Goal: Task Accomplishment & Management: Complete application form

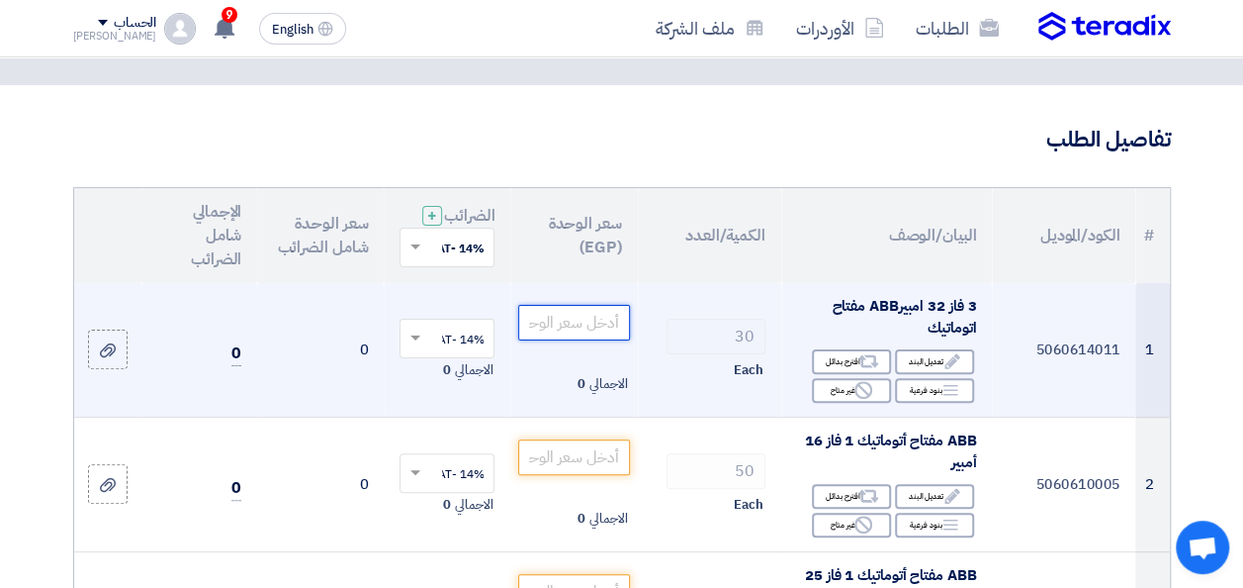
click at [593, 340] on input "number" at bounding box center [573, 323] width 111 height 36
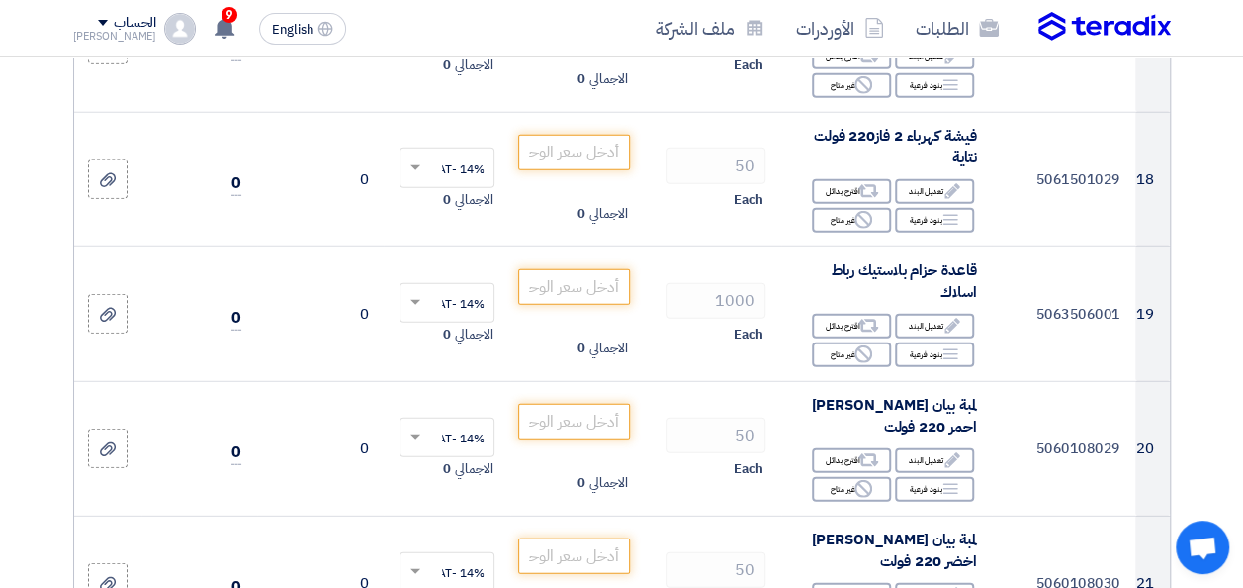
scroll to position [2671, 0]
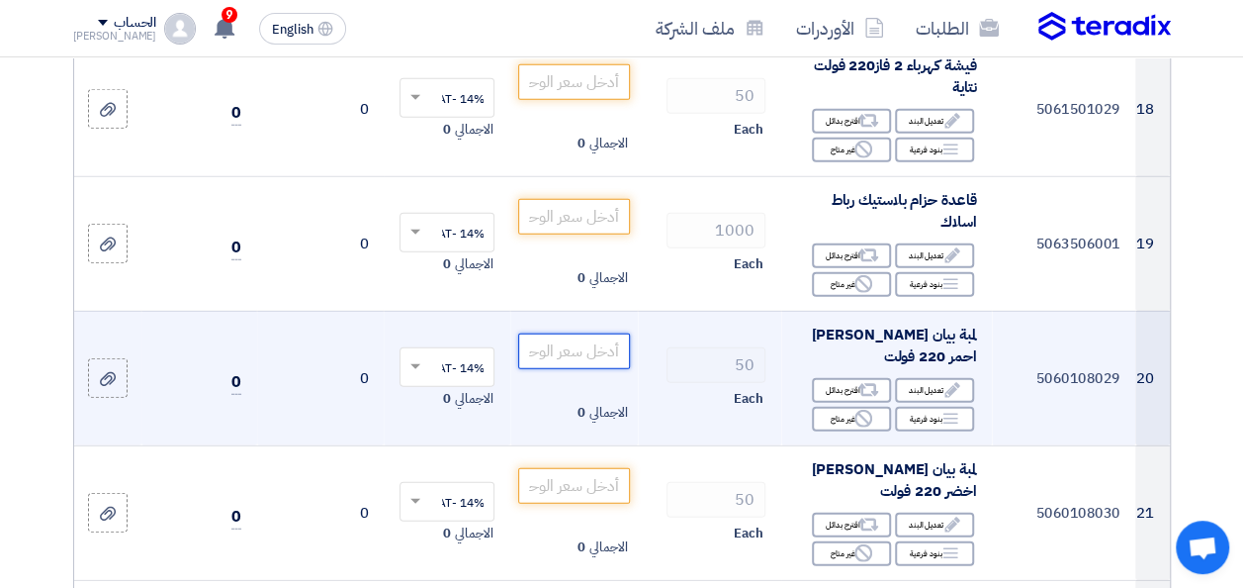
click at [611, 368] on input "number" at bounding box center [573, 351] width 111 height 36
type input "85"
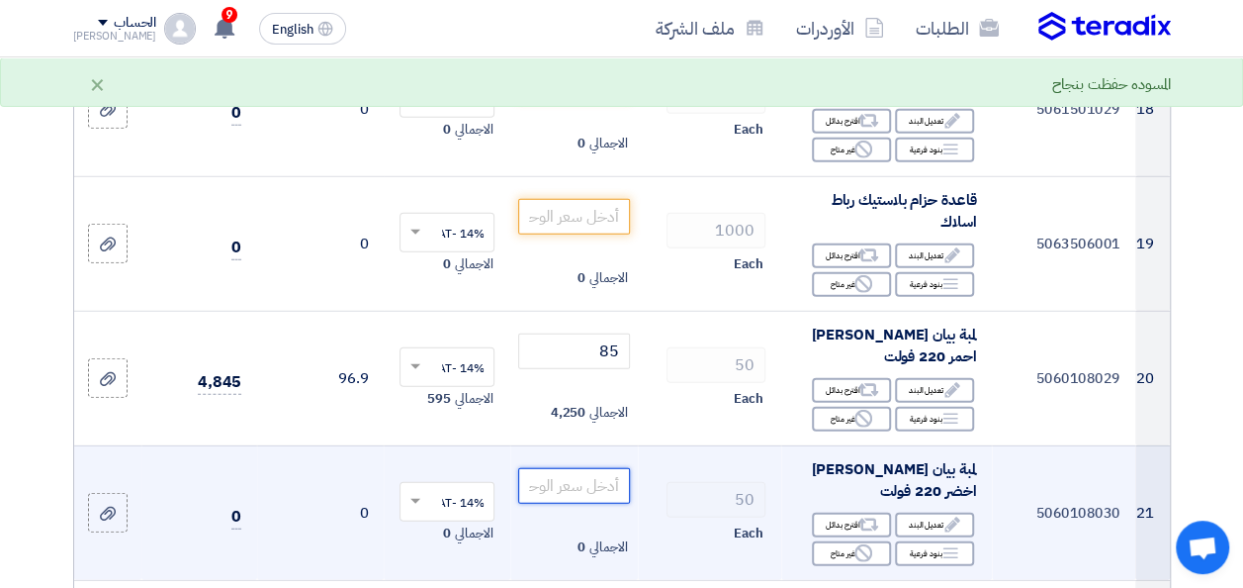
click at [580, 481] on input "number" at bounding box center [573, 486] width 111 height 36
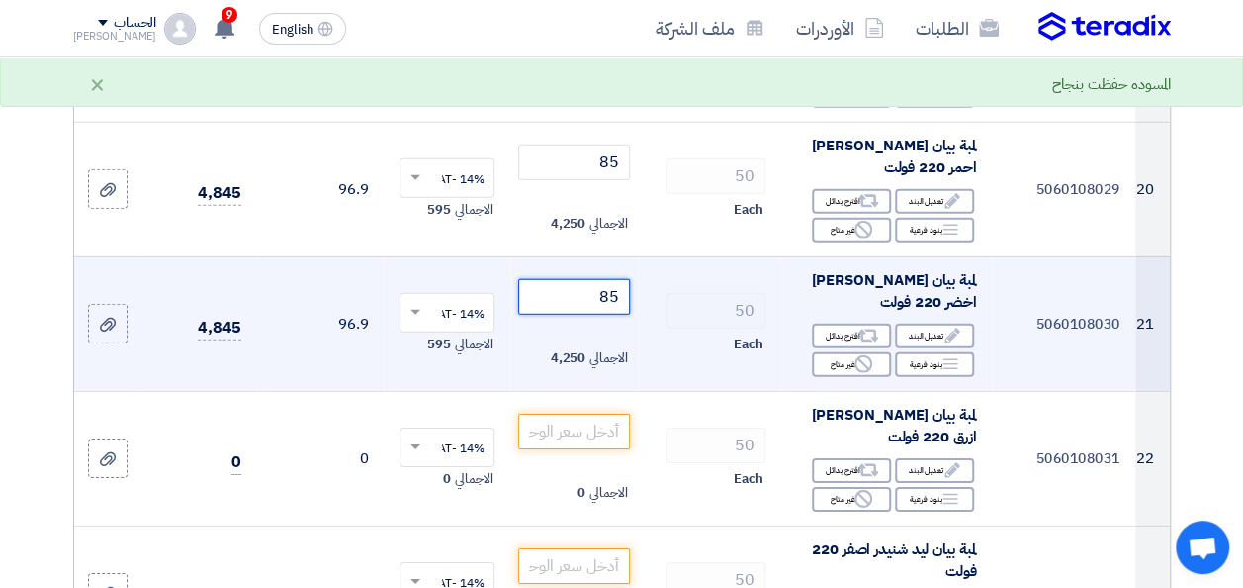
scroll to position [2868, 0]
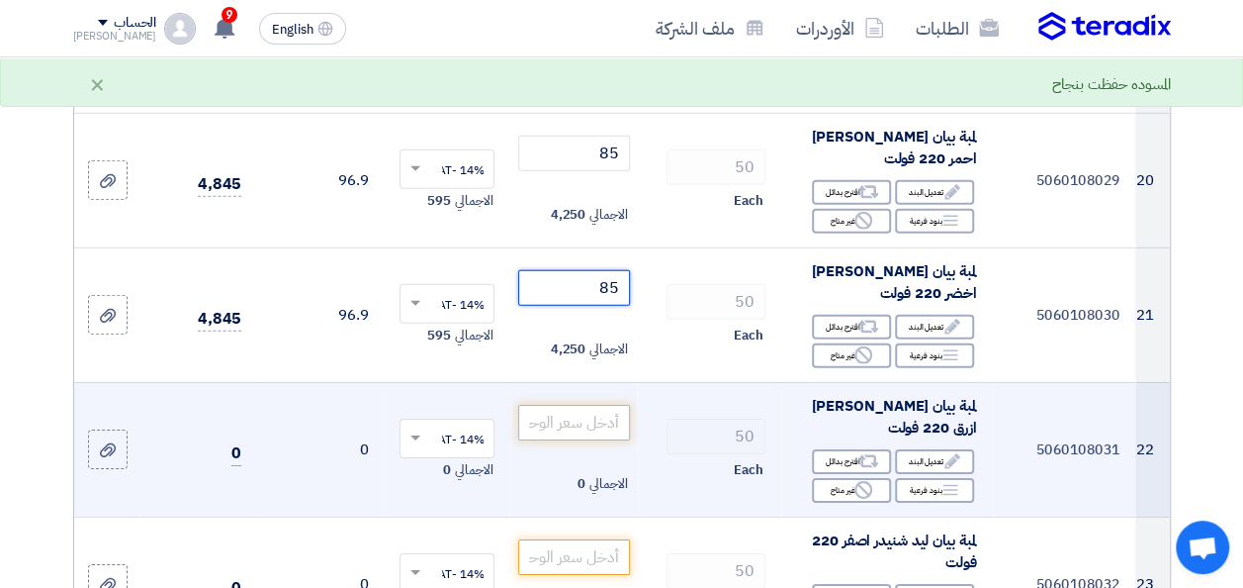
type input "85"
click at [613, 426] on input "number" at bounding box center [573, 423] width 111 height 36
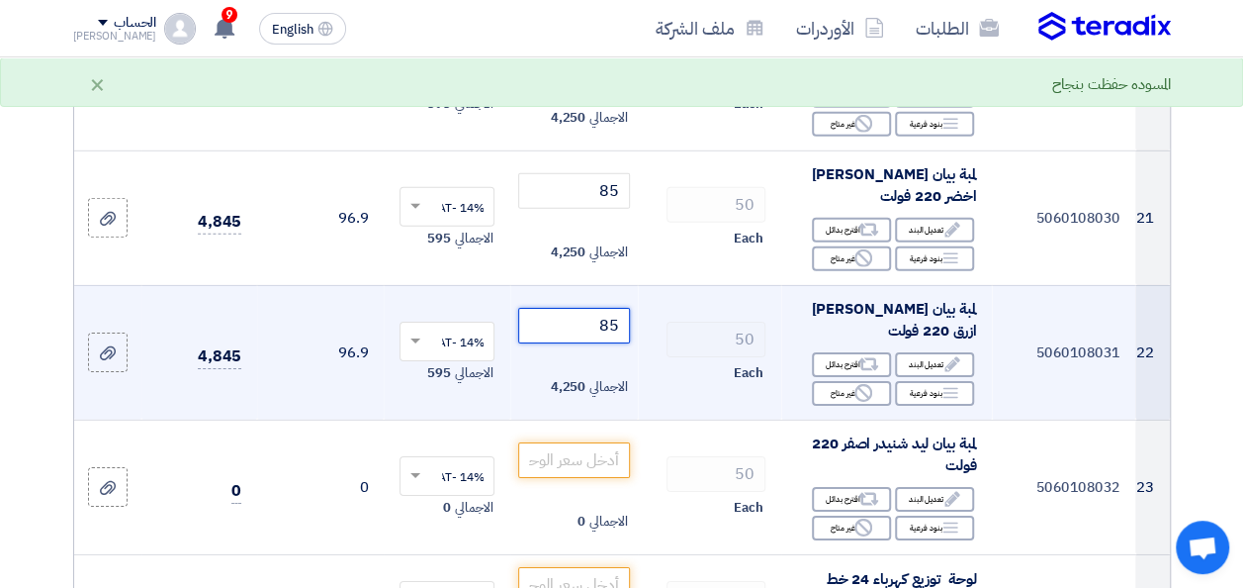
scroll to position [2967, 0]
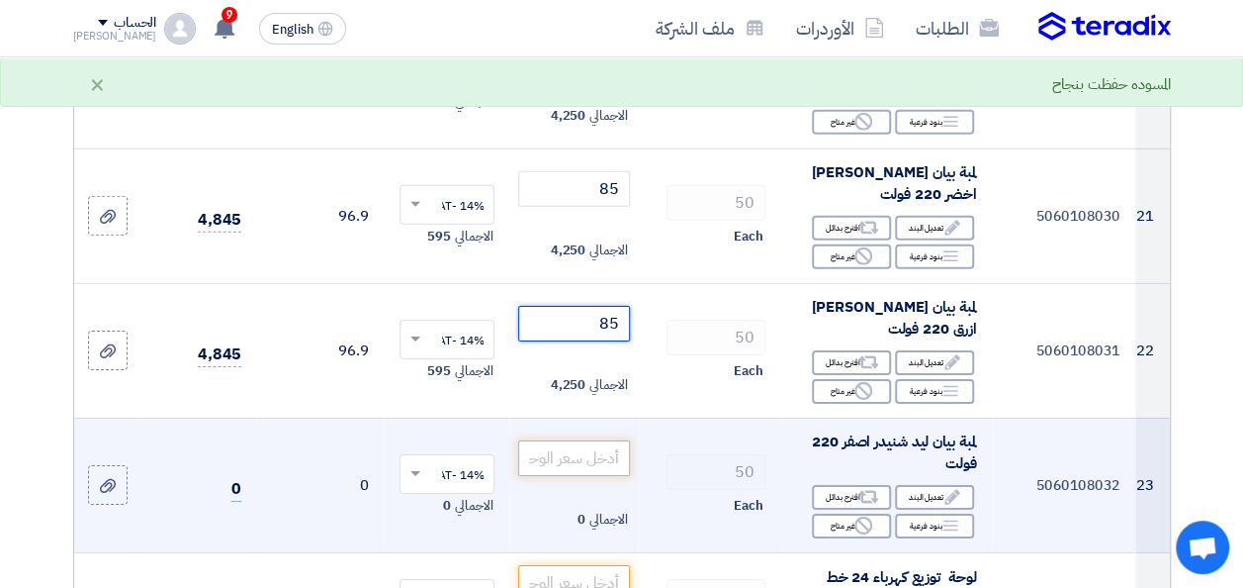
type input "85"
click at [588, 463] on input "number" at bounding box center [573, 458] width 111 height 36
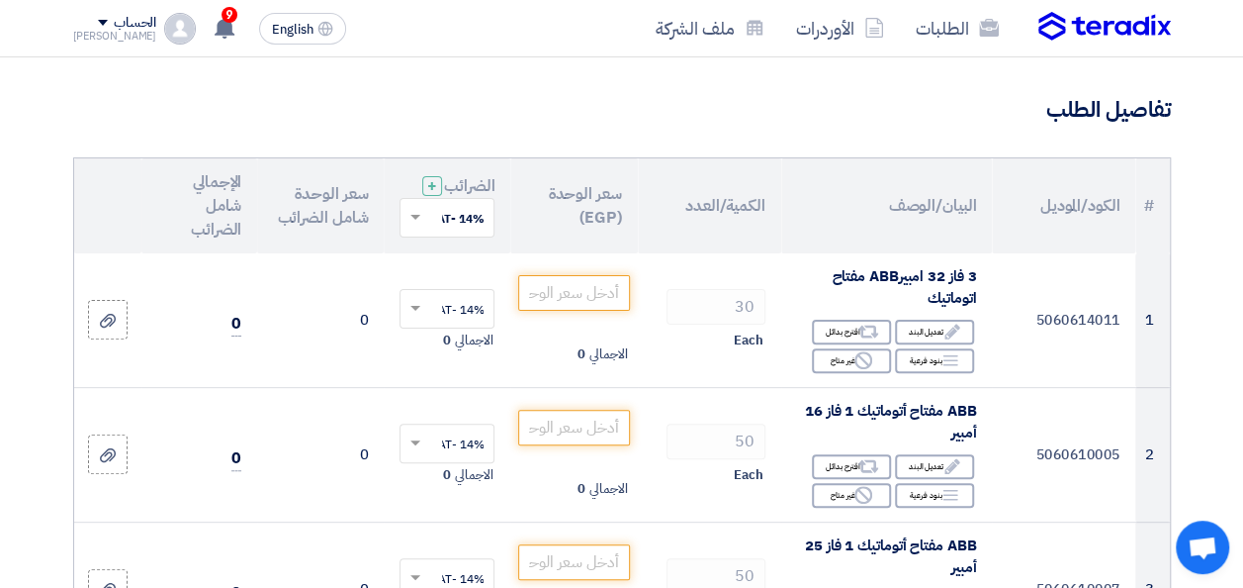
scroll to position [99, 0]
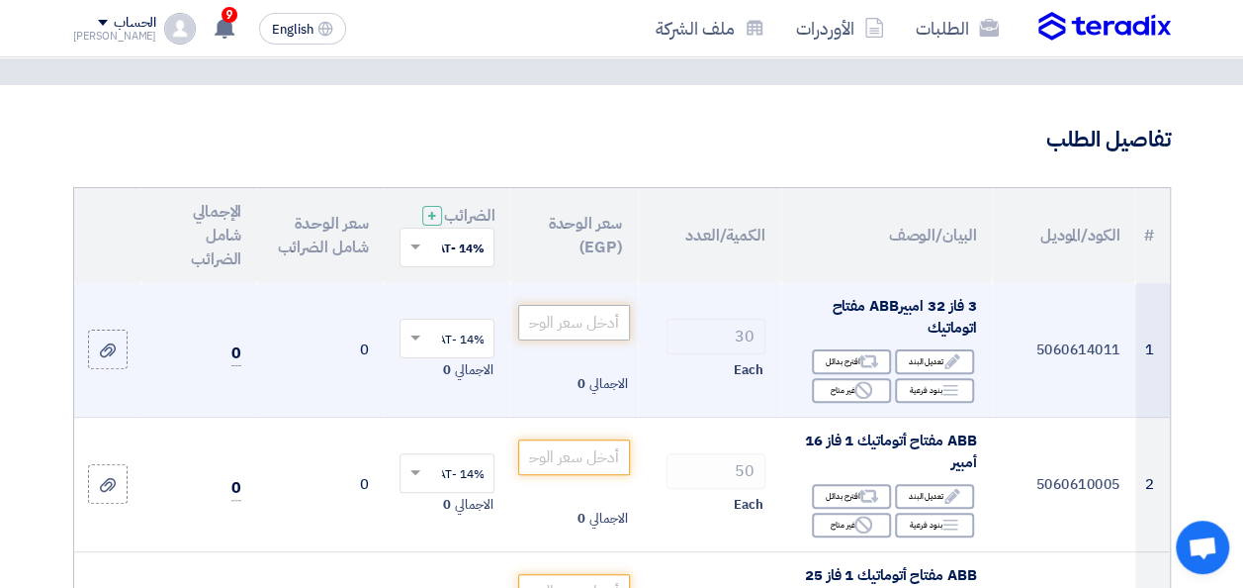
type input "85"
click at [603, 334] on input "number" at bounding box center [573, 323] width 111 height 36
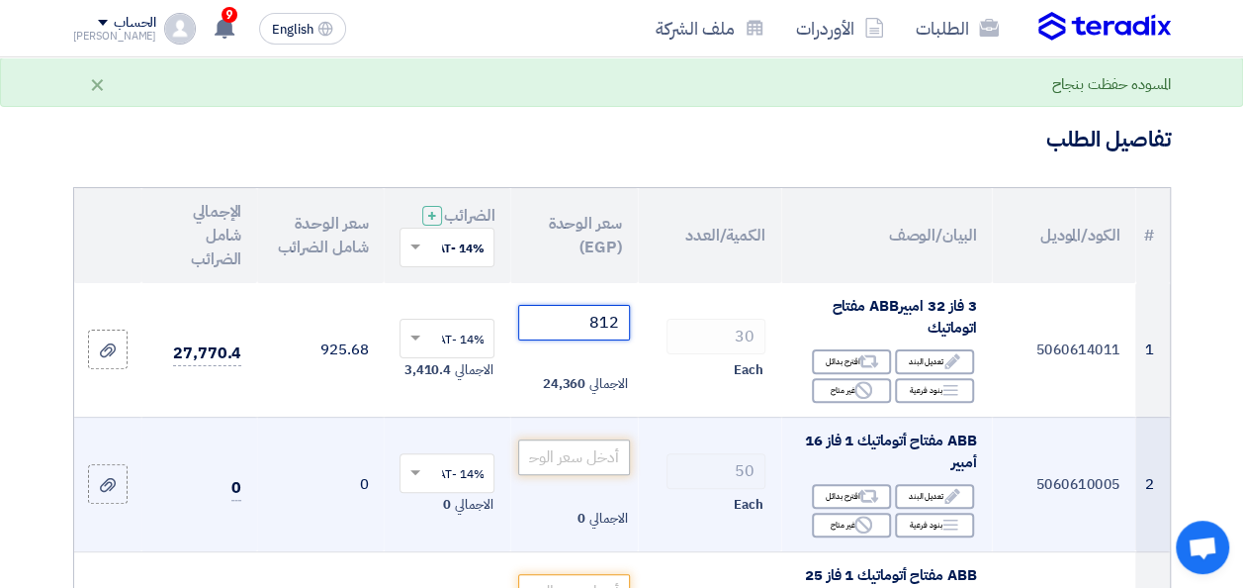
type input "812"
click at [564, 475] on input "number" at bounding box center [573, 457] width 111 height 36
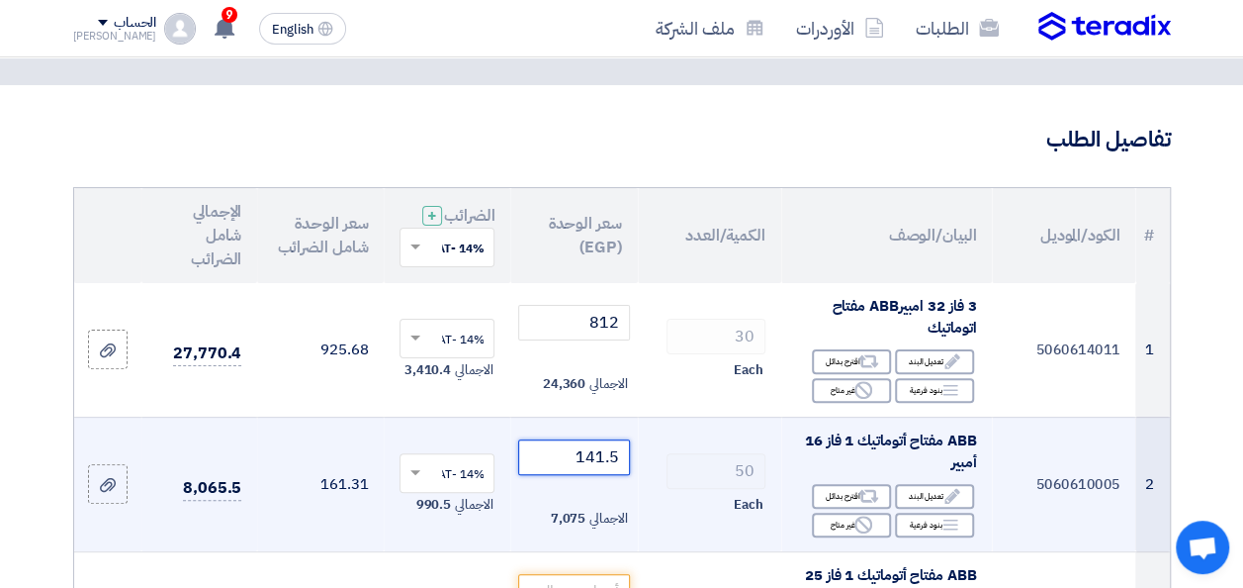
click at [564, 475] on input "141.5" at bounding box center [573, 457] width 111 height 36
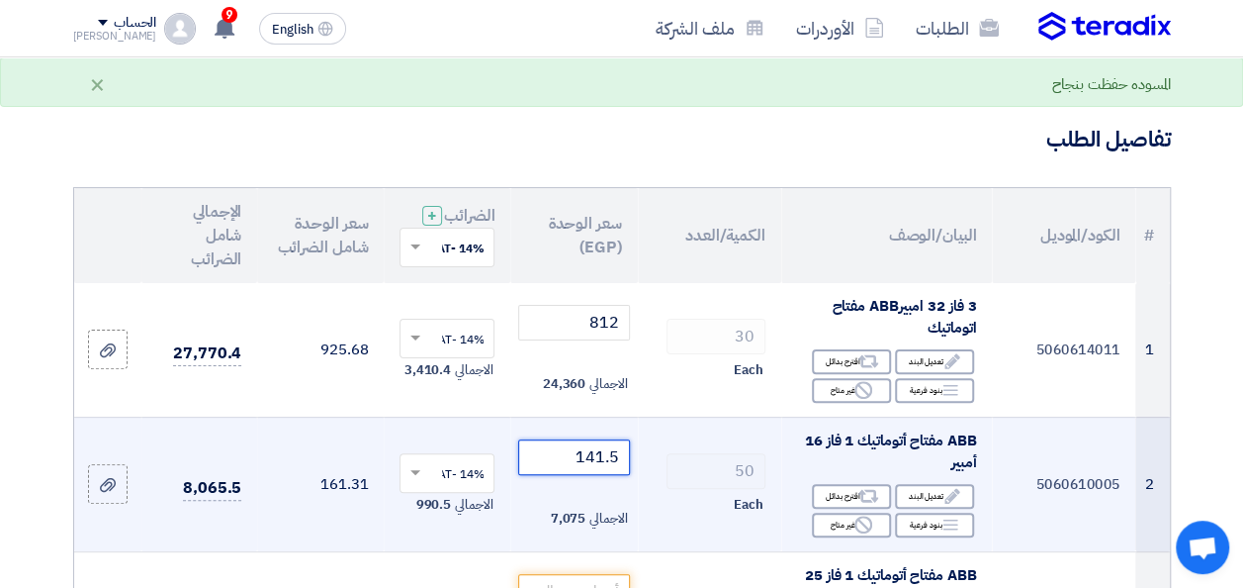
click at [564, 475] on input "141.5" at bounding box center [573, 457] width 111 height 36
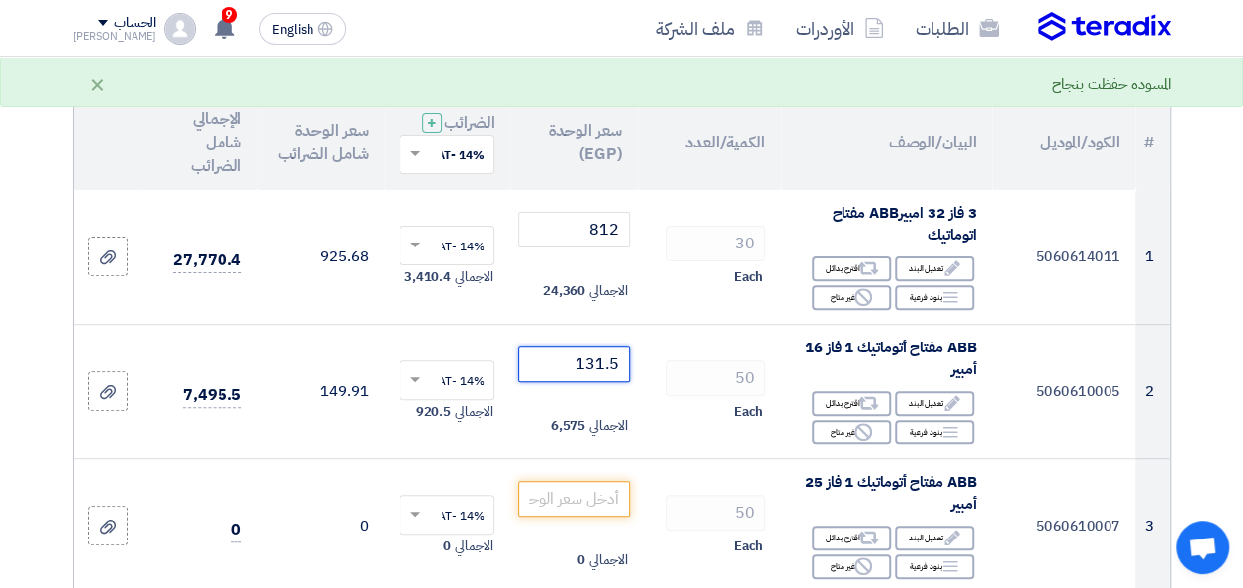
scroll to position [396, 0]
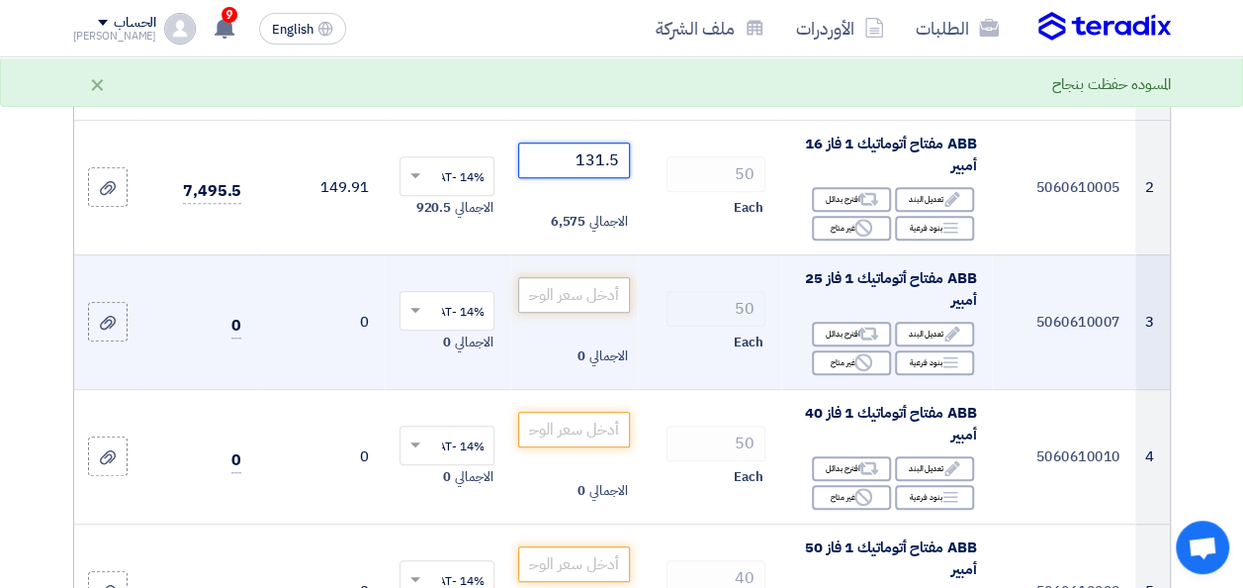
type input "131.5"
click at [605, 313] on input "number" at bounding box center [573, 295] width 111 height 36
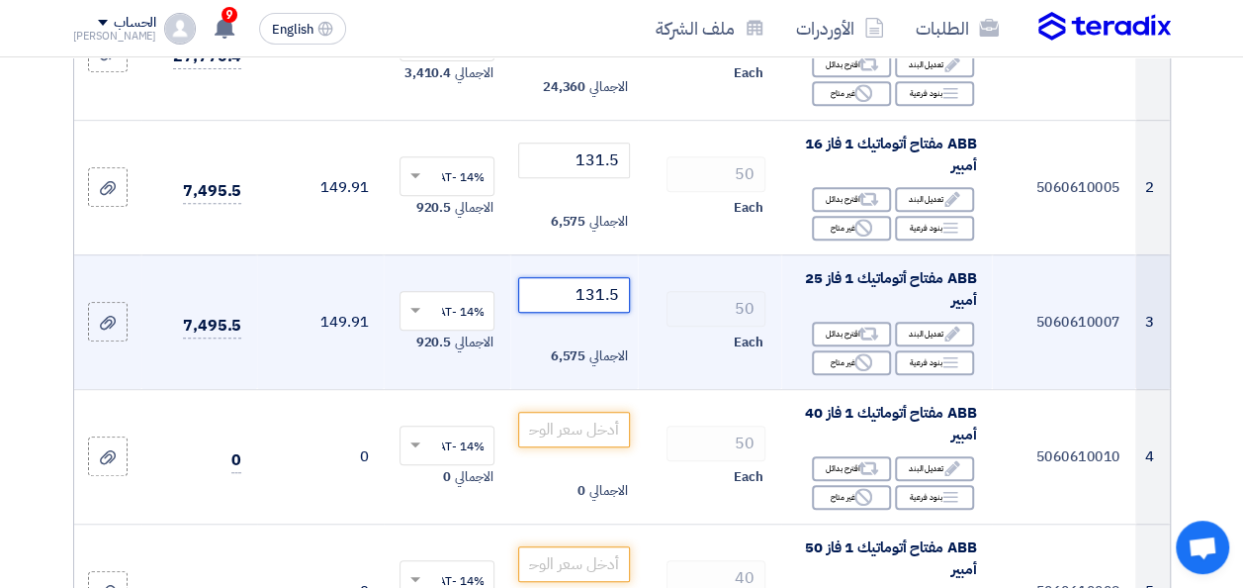
click at [597, 313] on input "131.5" at bounding box center [573, 295] width 111 height 36
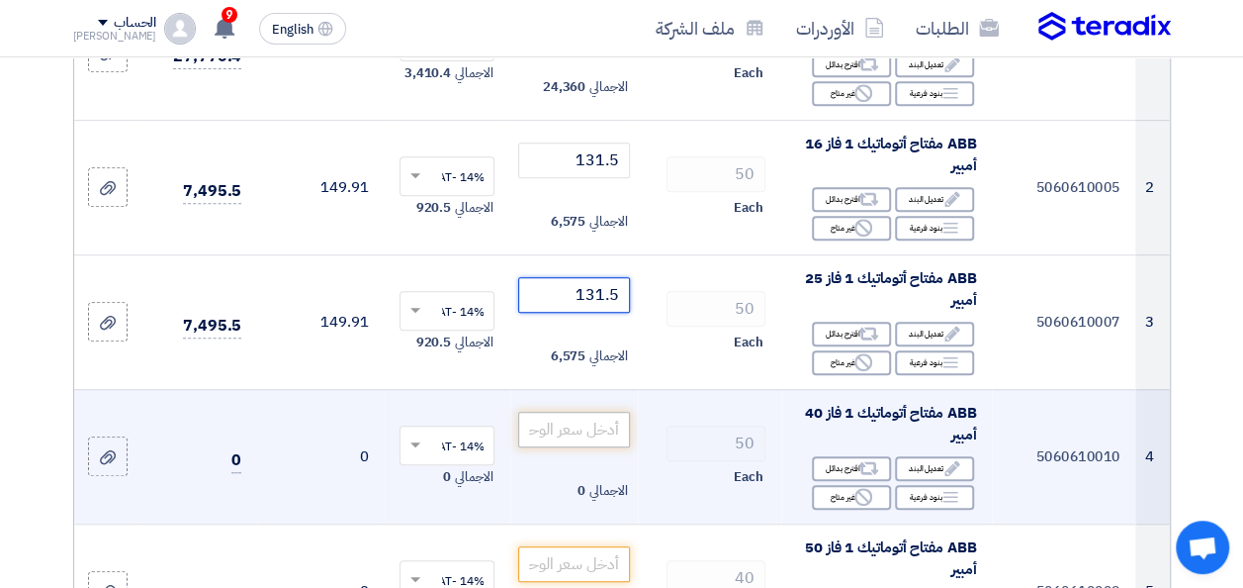
type input "131.5"
click at [591, 434] on input "number" at bounding box center [573, 429] width 111 height 36
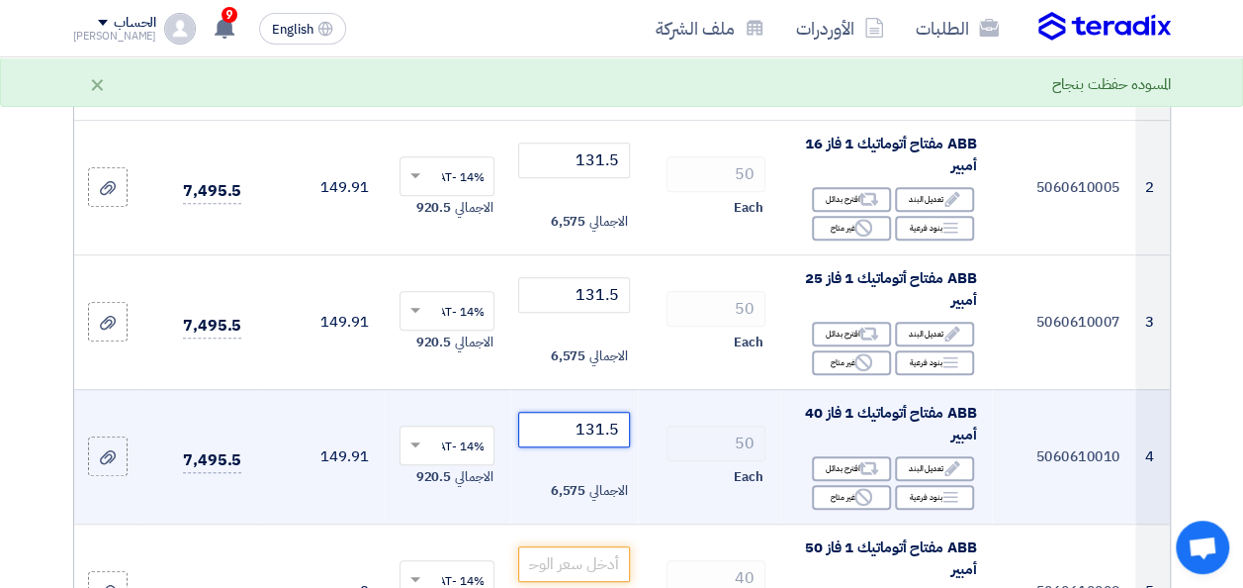
click at [586, 439] on input "131.5" at bounding box center [573, 429] width 111 height 36
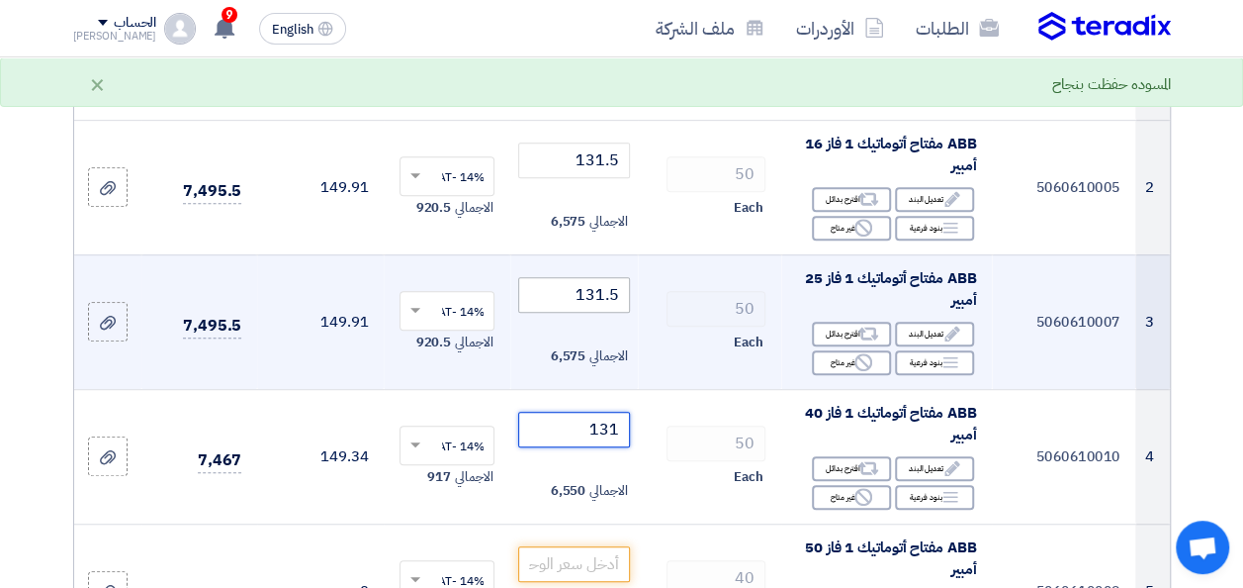
type input "131"
click at [582, 313] on input "131.5" at bounding box center [573, 295] width 111 height 36
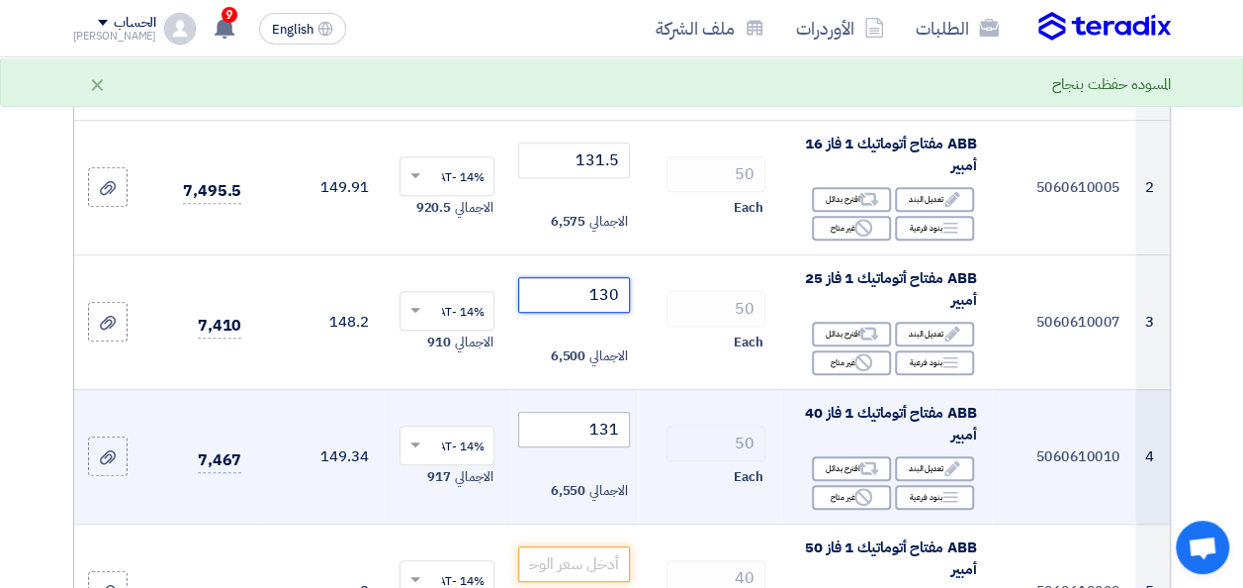
type input "130"
click at [588, 431] on input "131" at bounding box center [573, 429] width 111 height 36
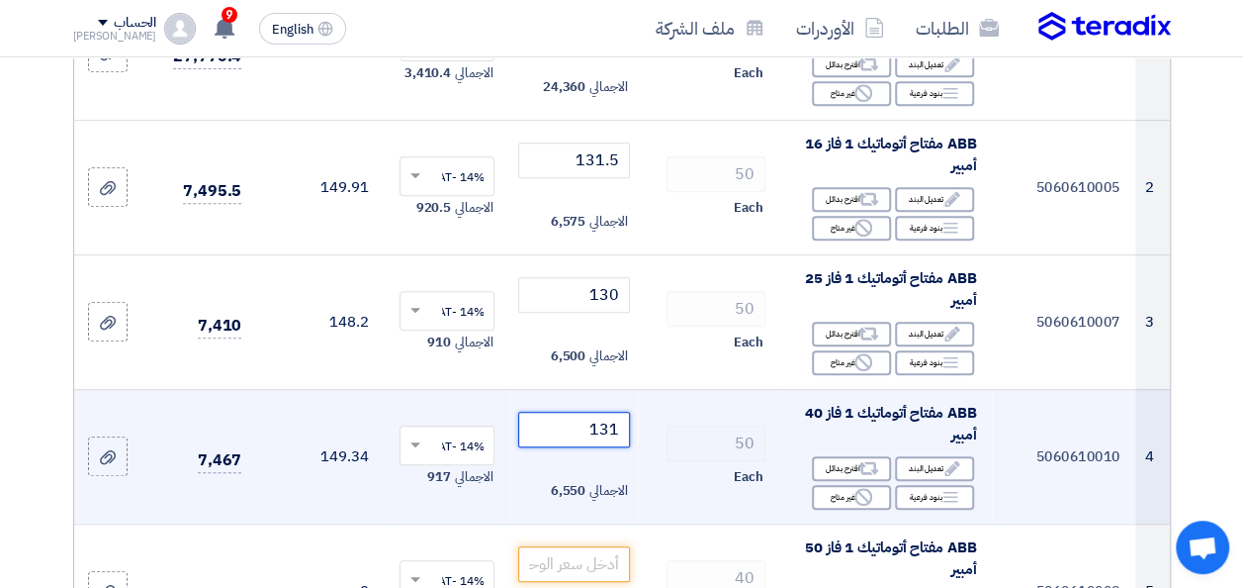
click at [588, 431] on input "131" at bounding box center [573, 429] width 111 height 36
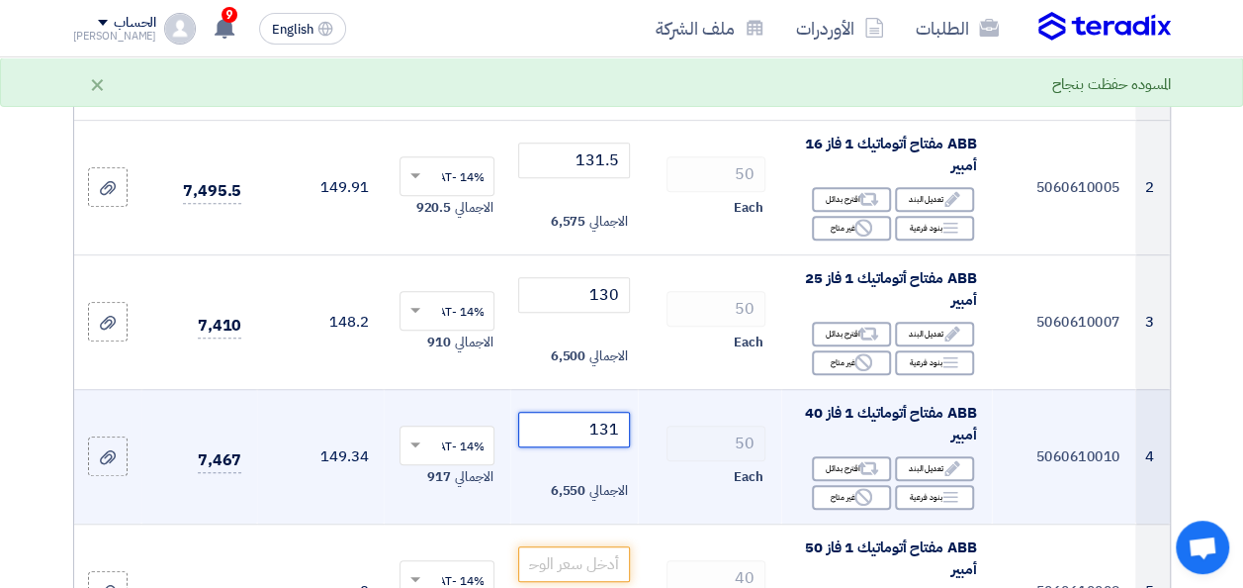
click at [588, 431] on input "131" at bounding box center [573, 429] width 111 height 36
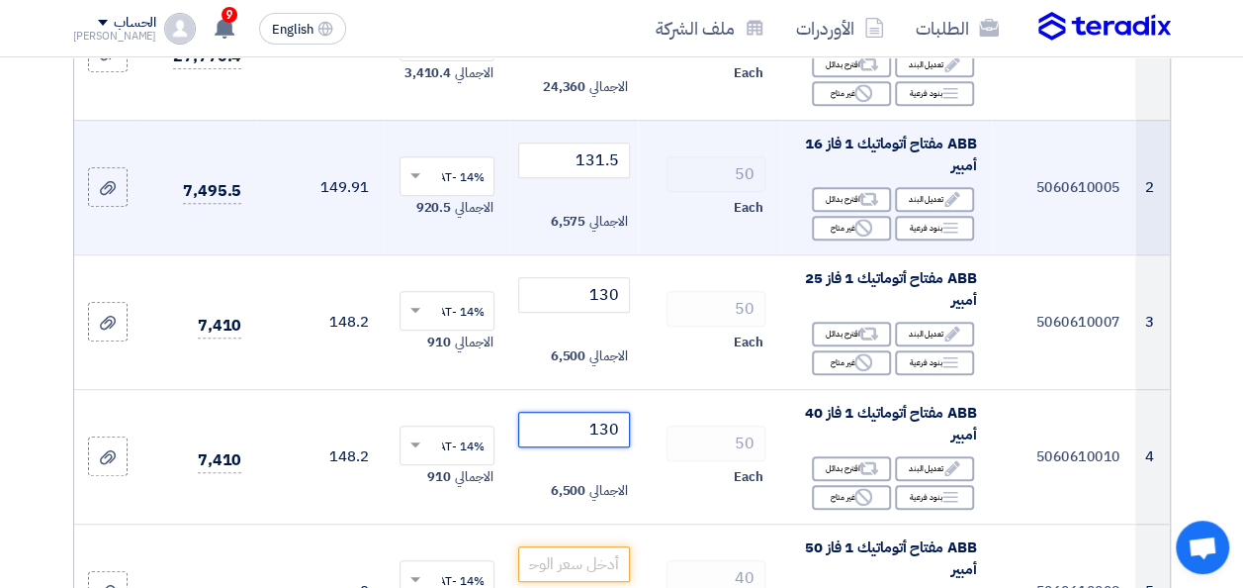
scroll to position [297, 0]
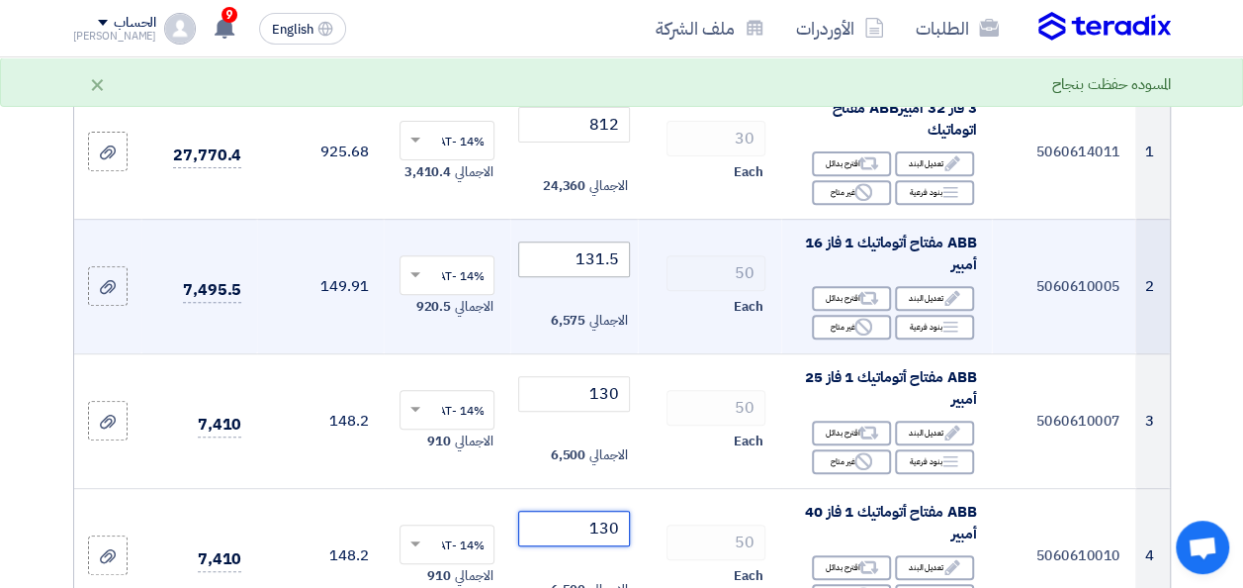
type input "130"
click at [595, 277] on input "131.5" at bounding box center [573, 259] width 111 height 36
click at [595, 276] on input "131.5" at bounding box center [573, 259] width 111 height 36
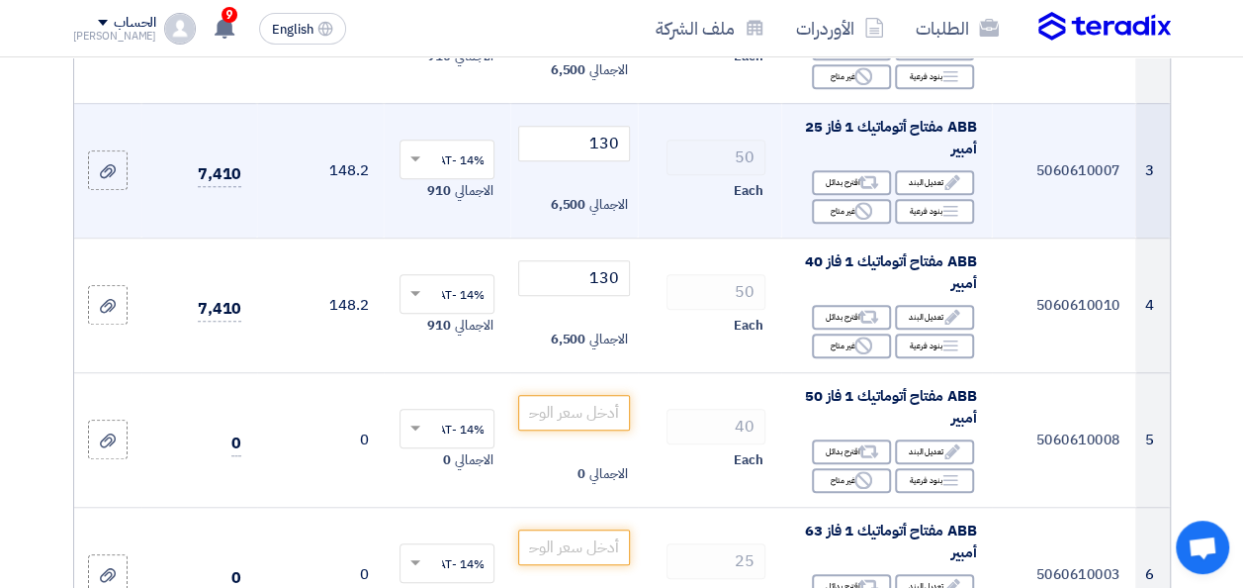
scroll to position [593, 0]
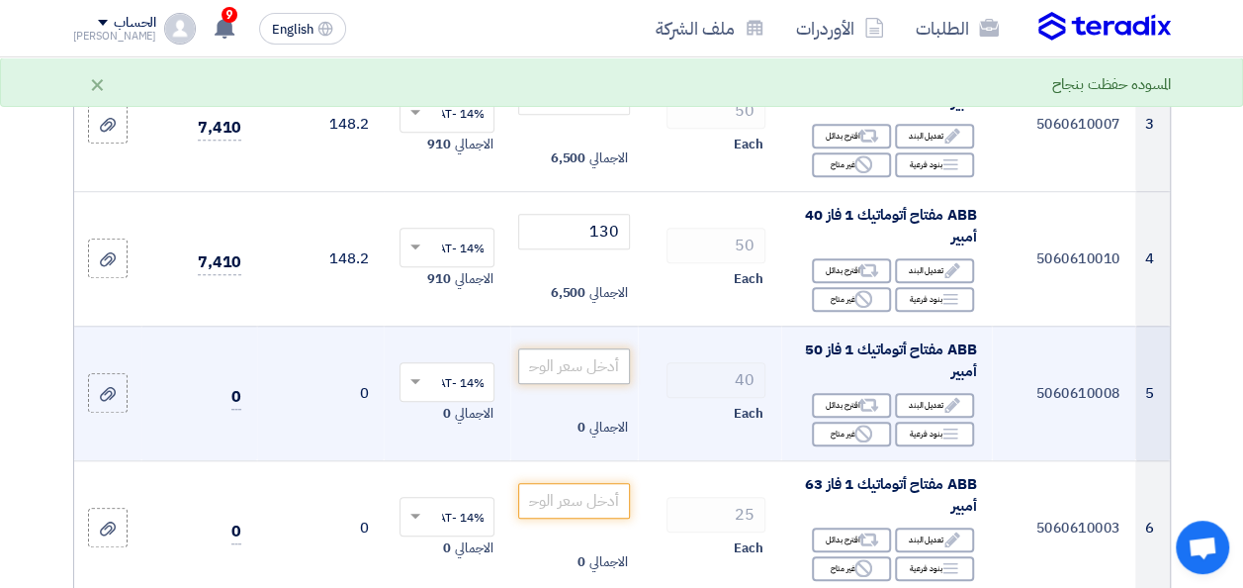
type input "130"
click at [610, 374] on input "number" at bounding box center [573, 366] width 111 height 36
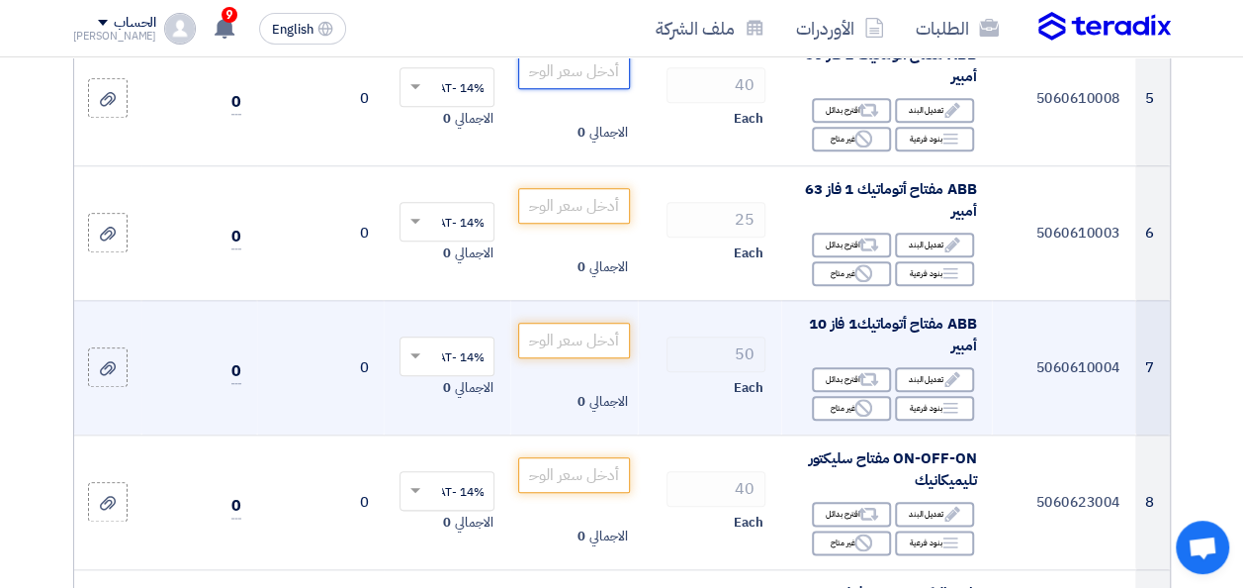
scroll to position [890, 0]
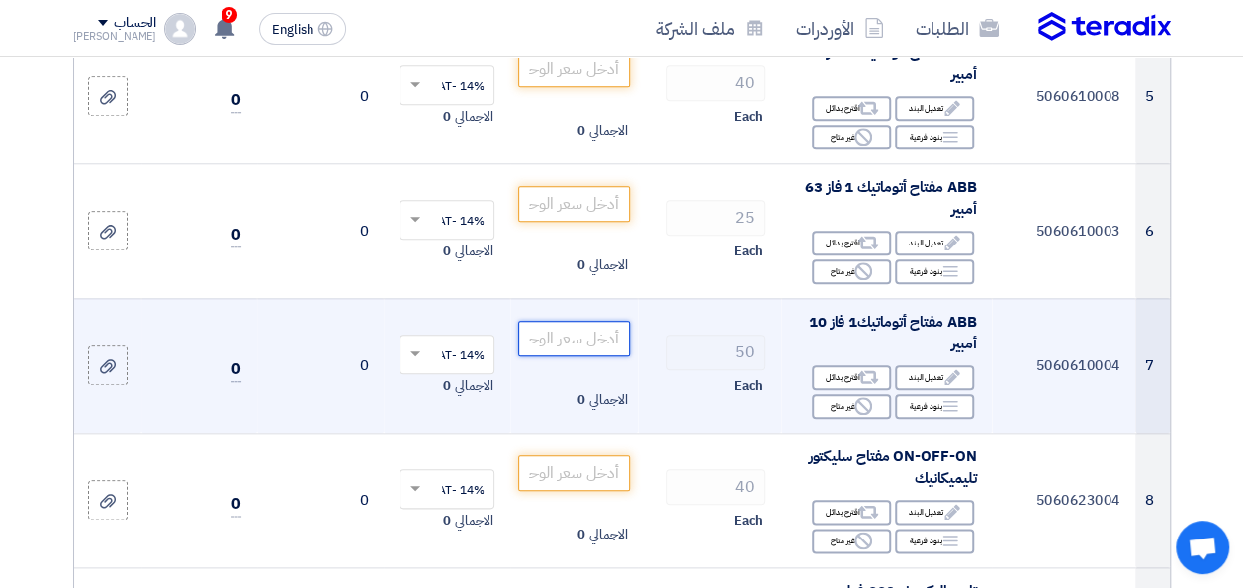
click at [591, 356] on input "number" at bounding box center [573, 338] width 111 height 36
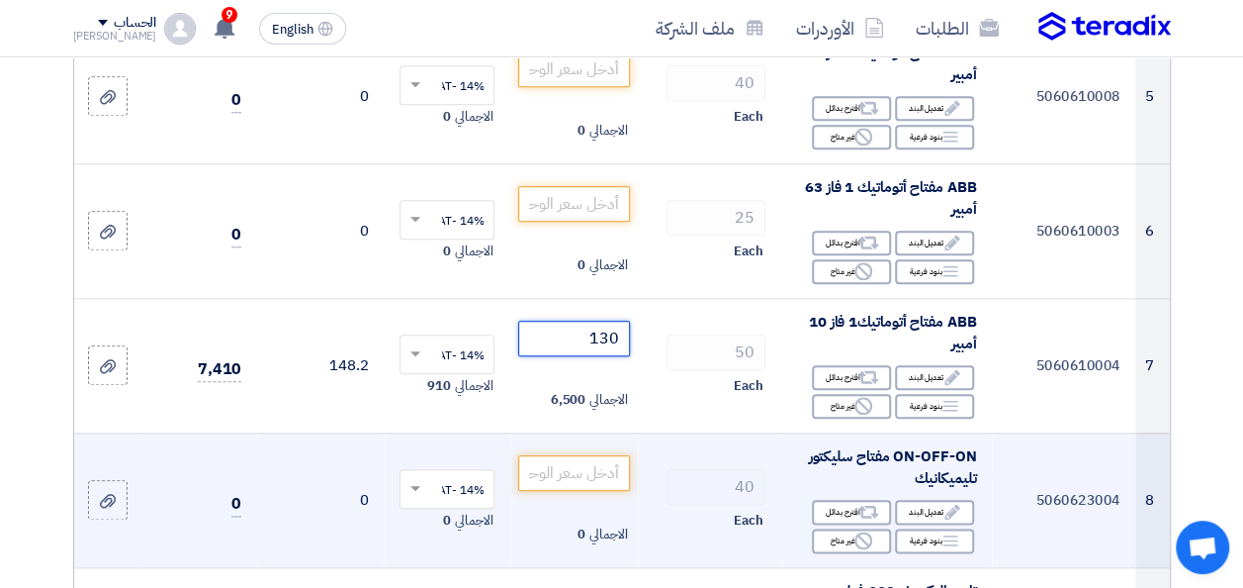
type input "130"
click at [659, 457] on td "40 Each" at bounding box center [709, 499] width 143 height 135
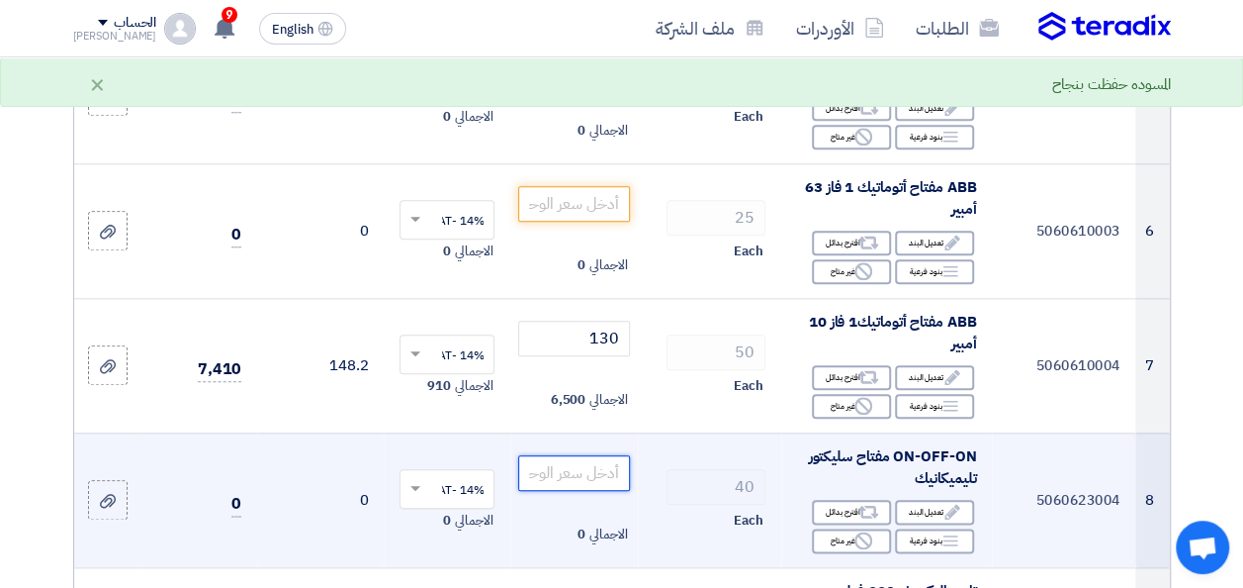
click at [556, 491] on input "number" at bounding box center [573, 473] width 111 height 36
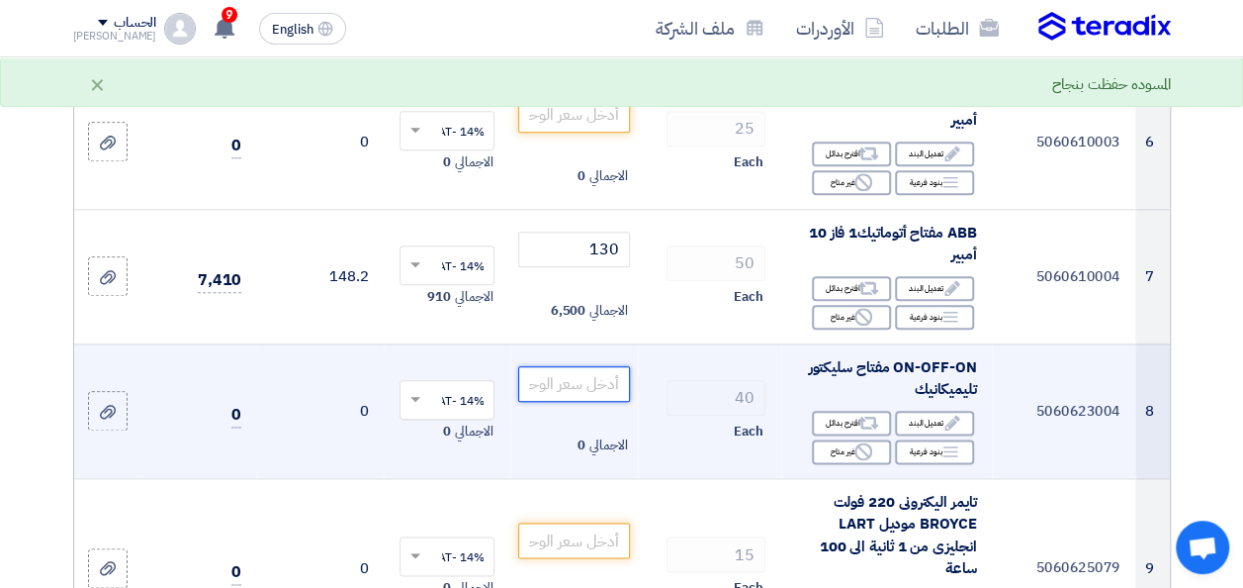
scroll to position [989, 0]
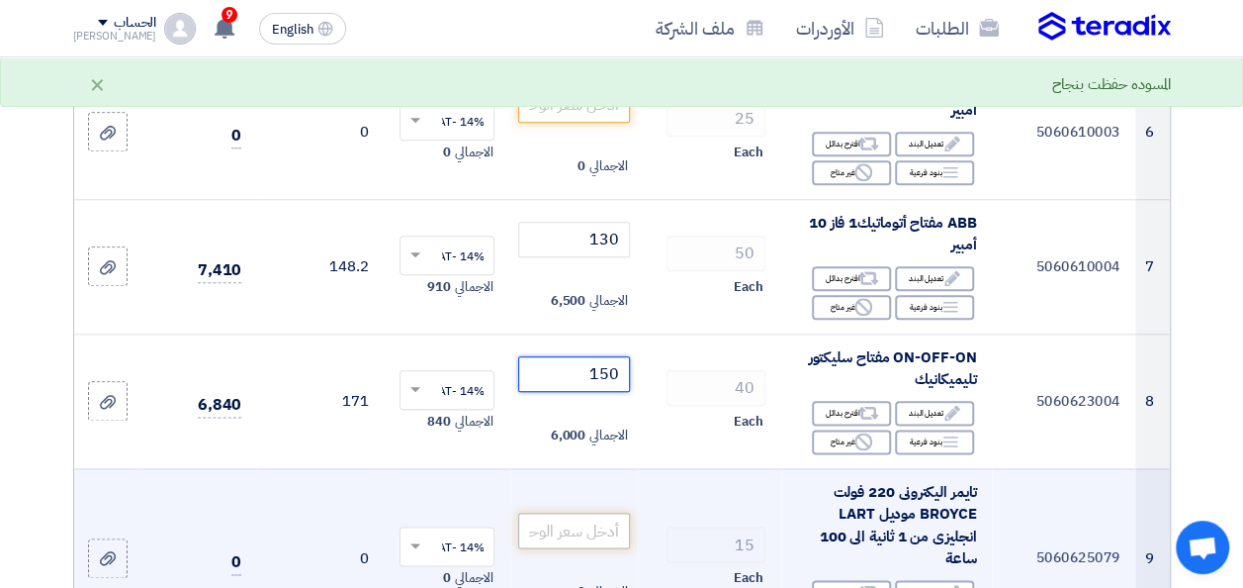
type input "150"
drag, startPoint x: 611, startPoint y: 558, endPoint x: 619, endPoint y: 546, distance: 14.3
click at [608, 548] on input "number" at bounding box center [573, 530] width 111 height 36
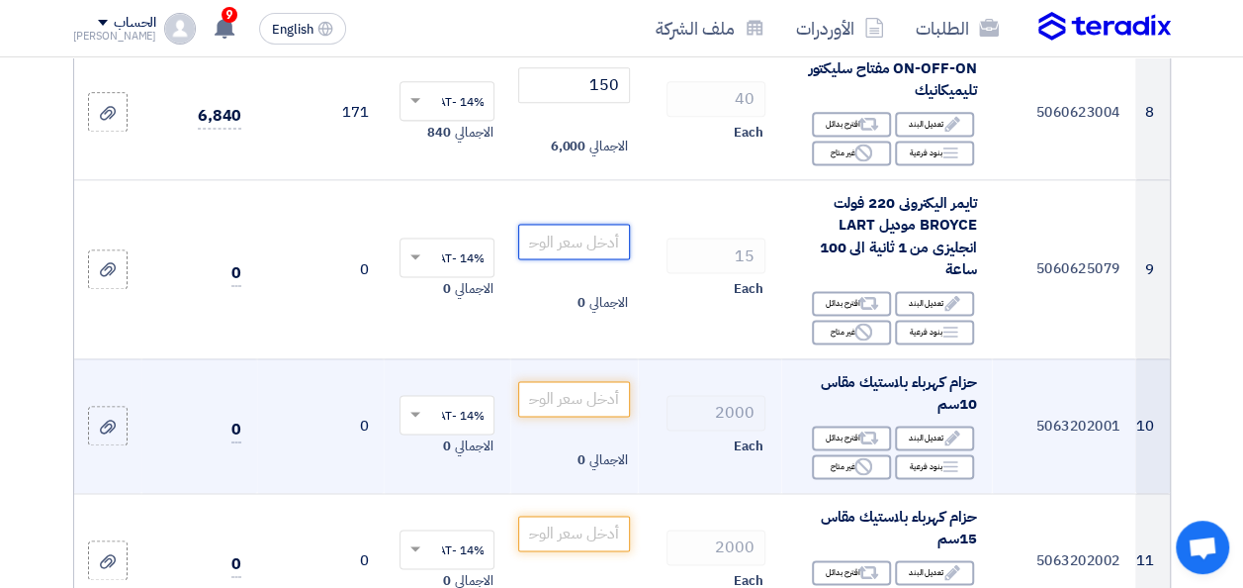
scroll to position [1286, 0]
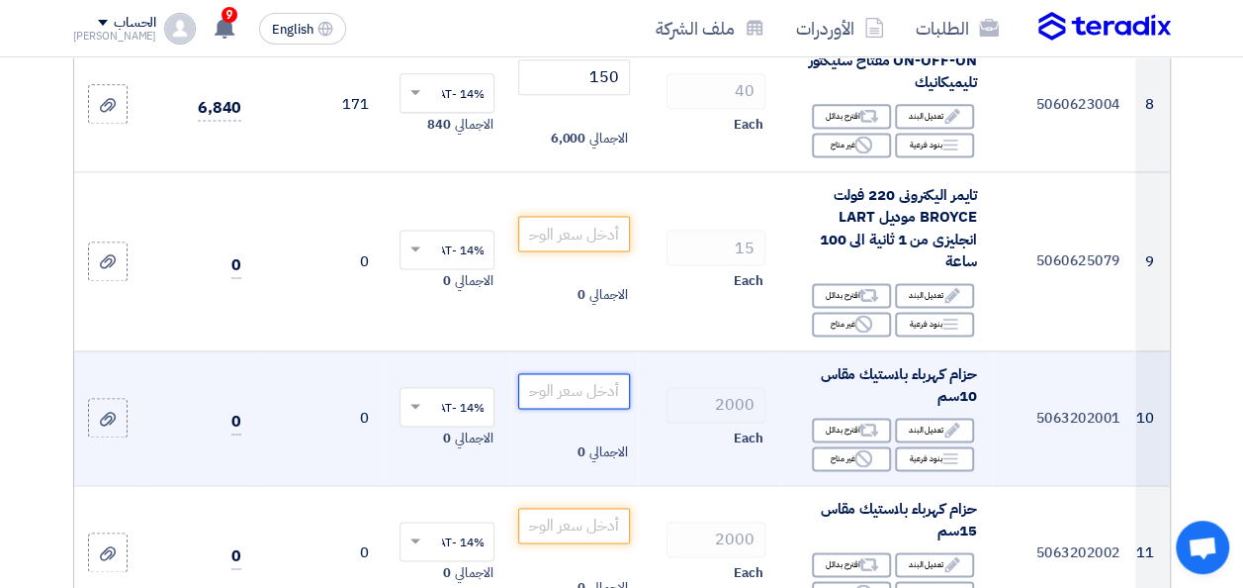
click at [601, 399] on input "number" at bounding box center [573, 391] width 111 height 36
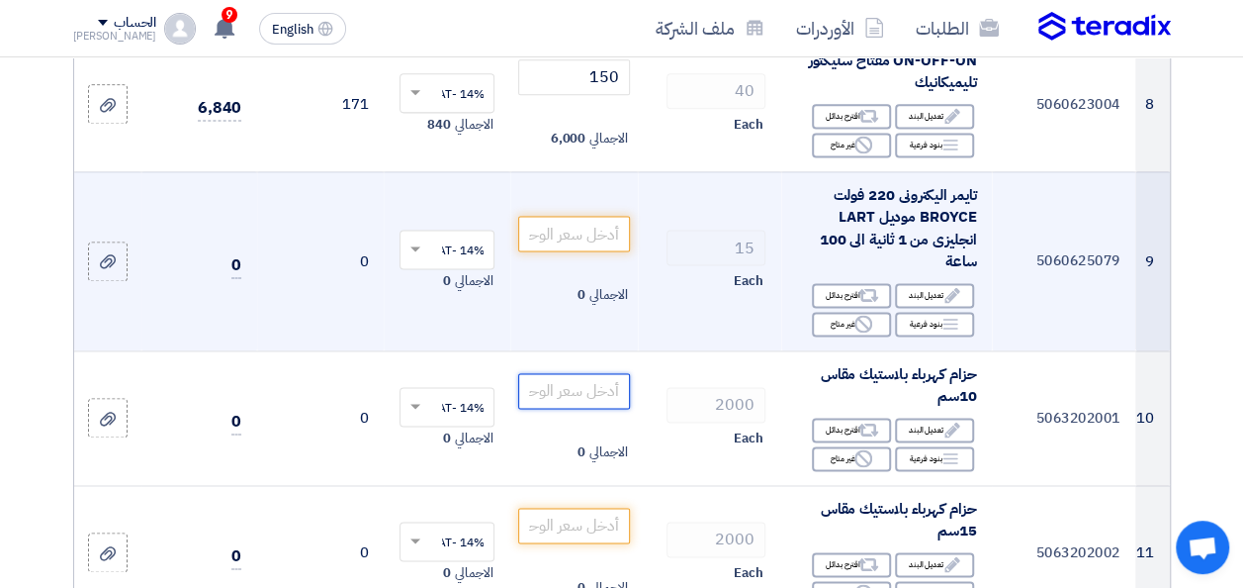
type input "9"
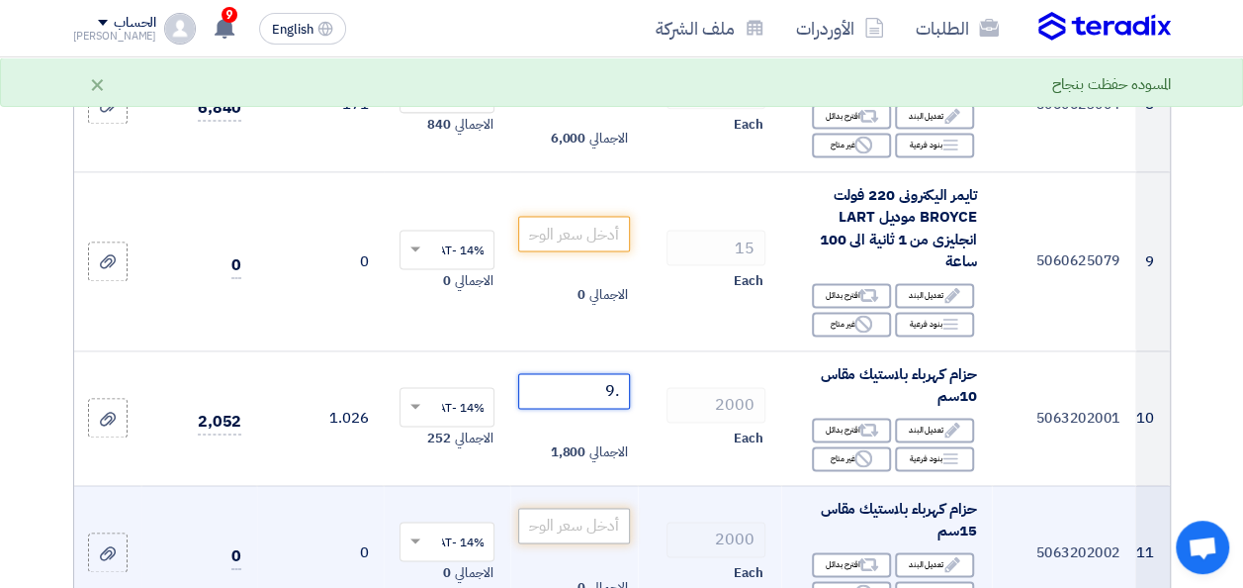
type input ".9"
click at [605, 536] on input "number" at bounding box center [573, 525] width 111 height 36
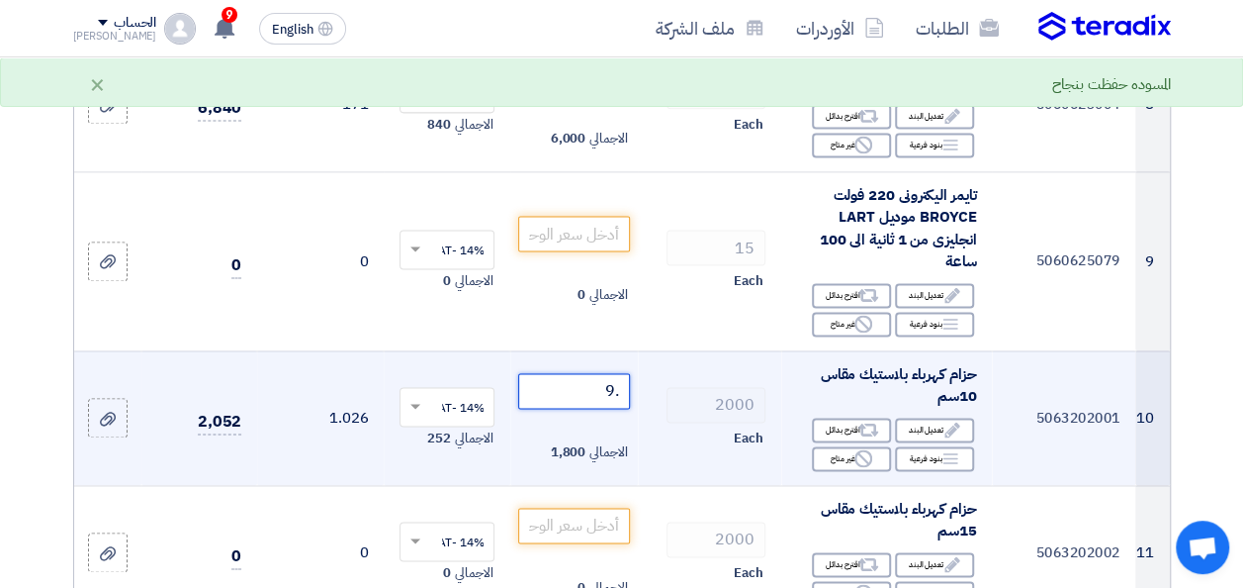
click at [609, 406] on input ".9" at bounding box center [573, 391] width 111 height 36
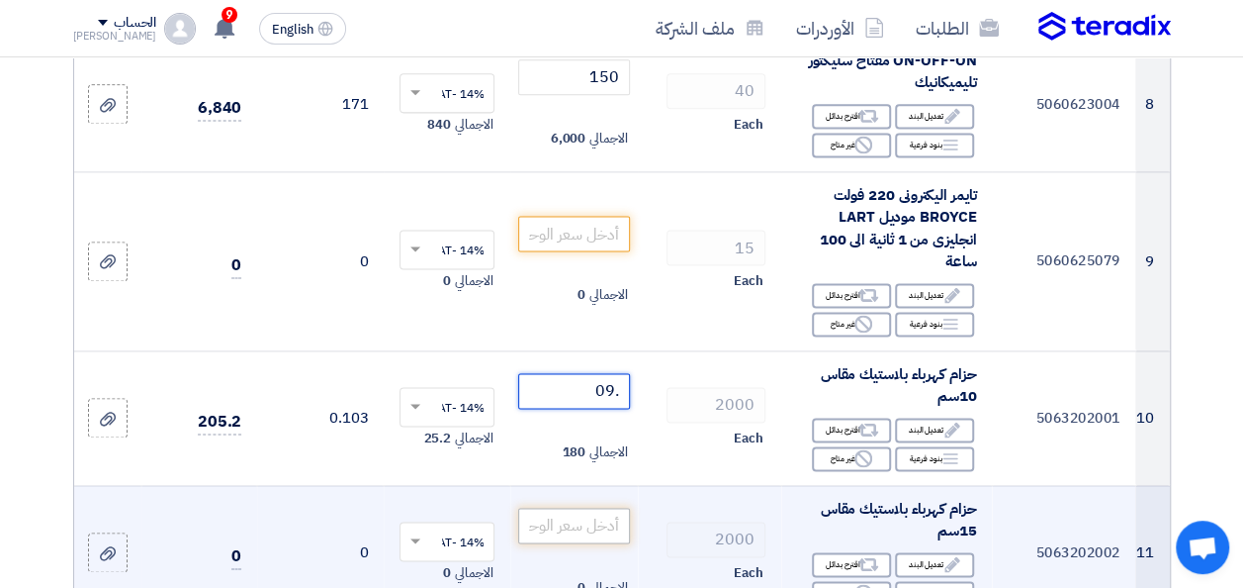
type input ".09"
click at [582, 533] on input "number" at bounding box center [573, 525] width 111 height 36
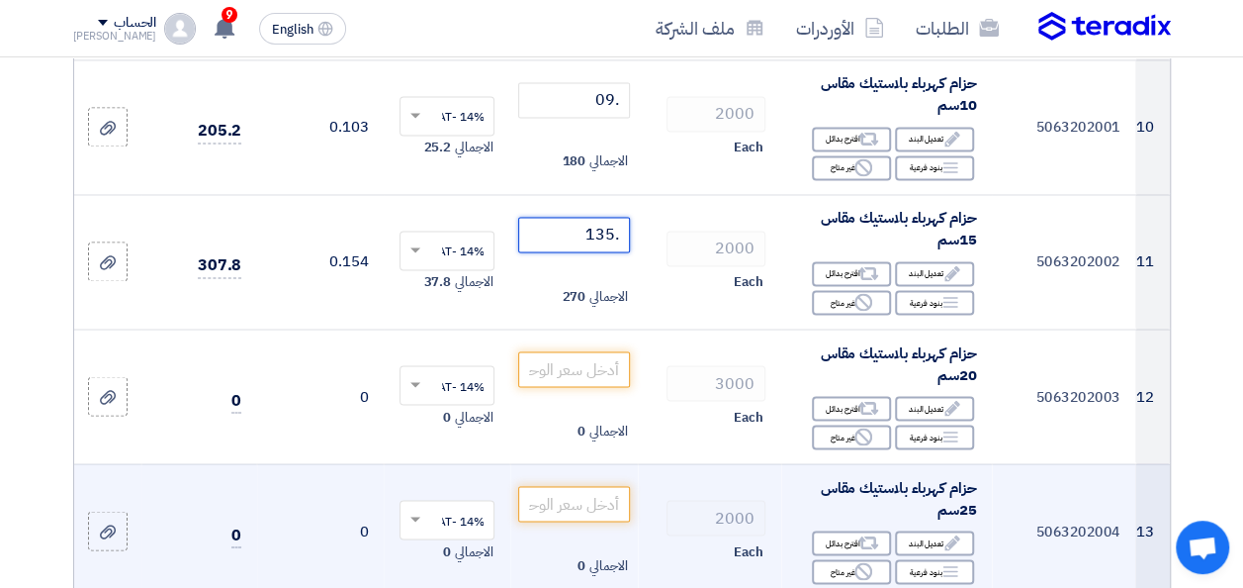
scroll to position [1583, 0]
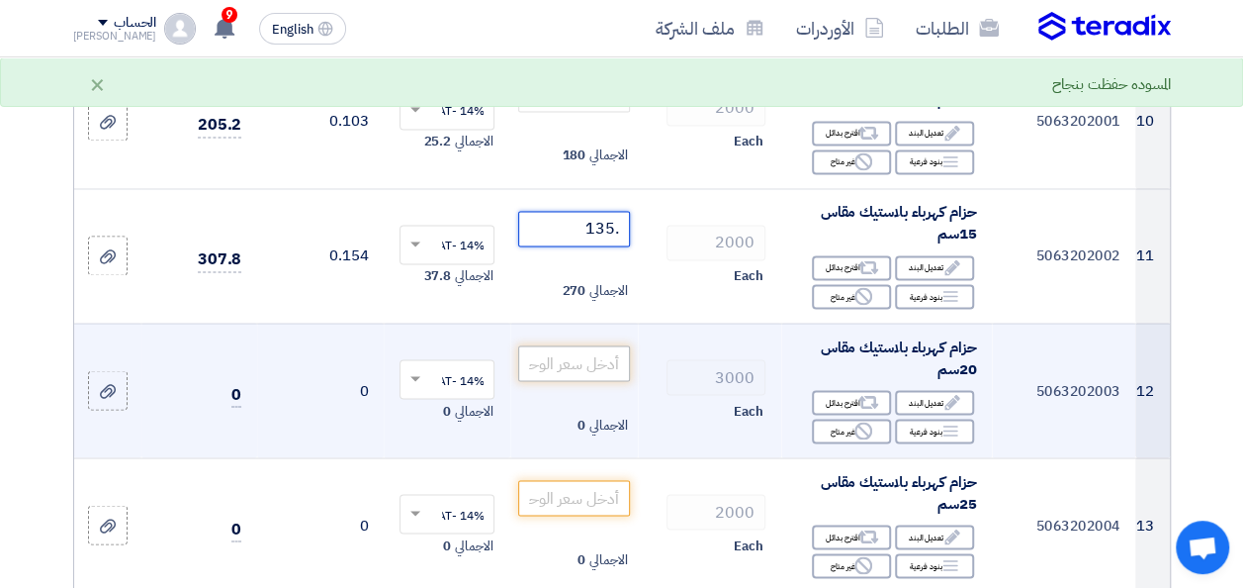
type input ".135"
click at [586, 372] on input "number" at bounding box center [573, 363] width 111 height 36
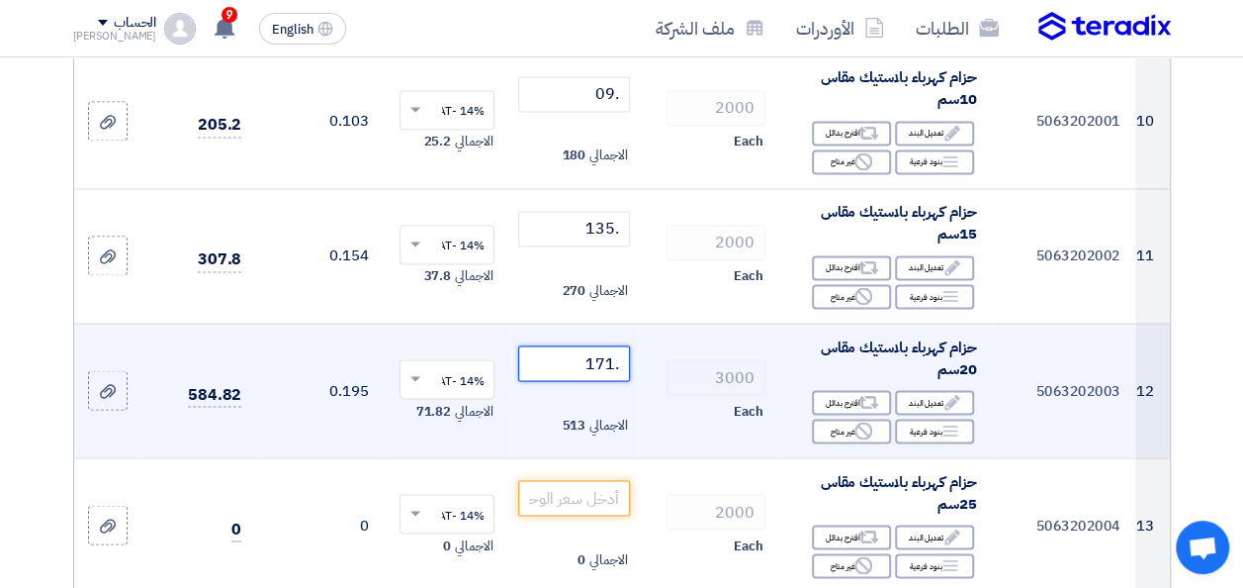
type input ".171"
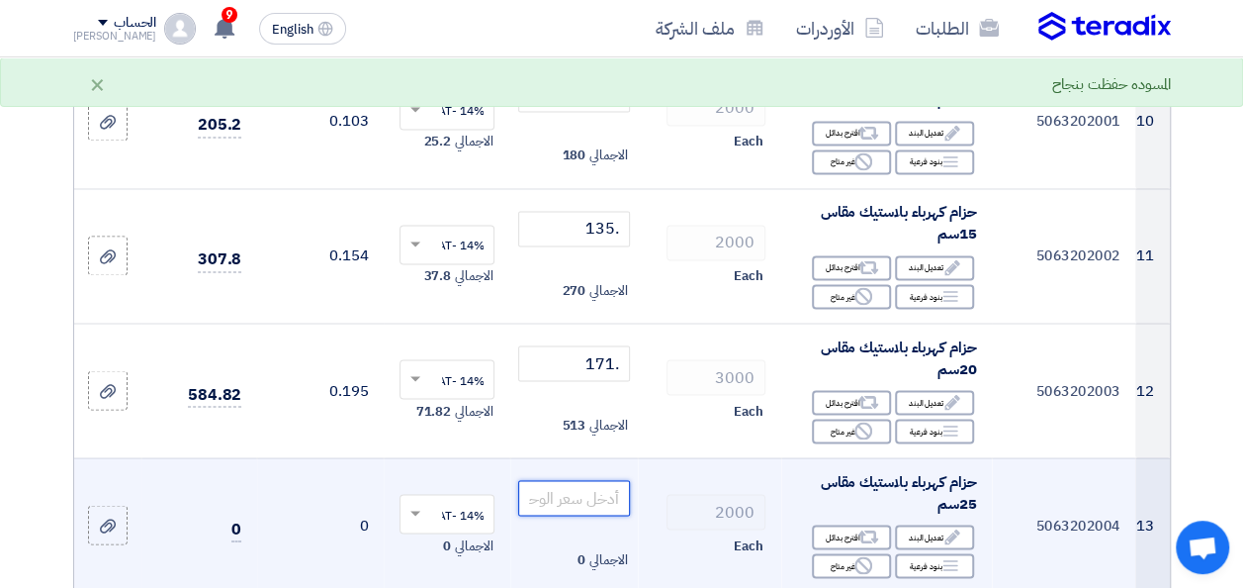
click at [605, 510] on input "number" at bounding box center [573, 498] width 111 height 36
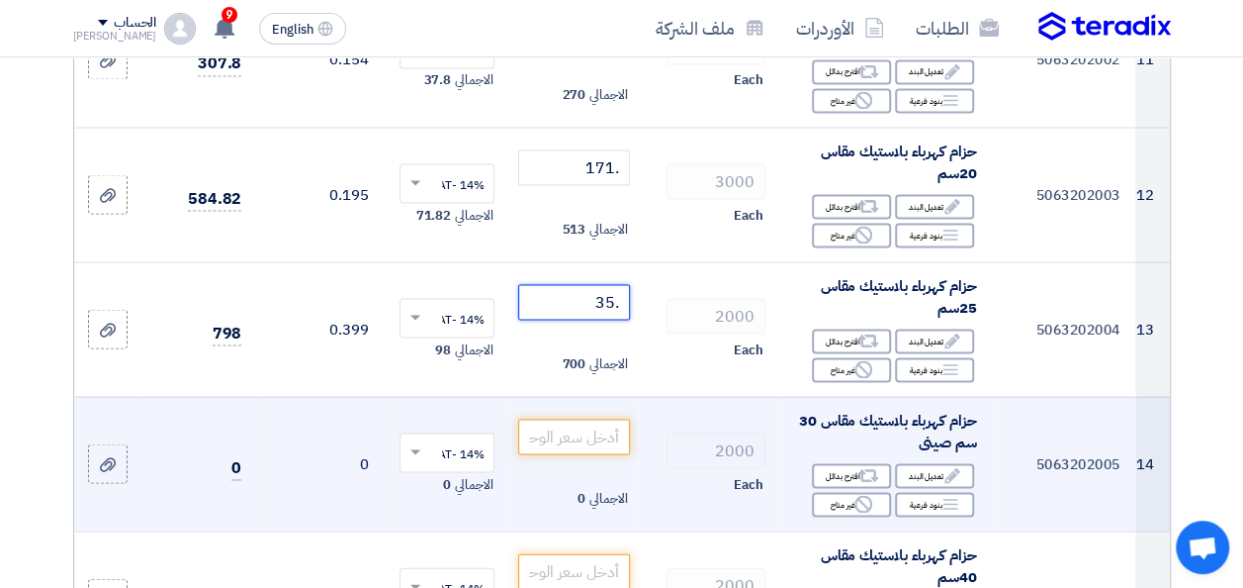
scroll to position [1780, 0]
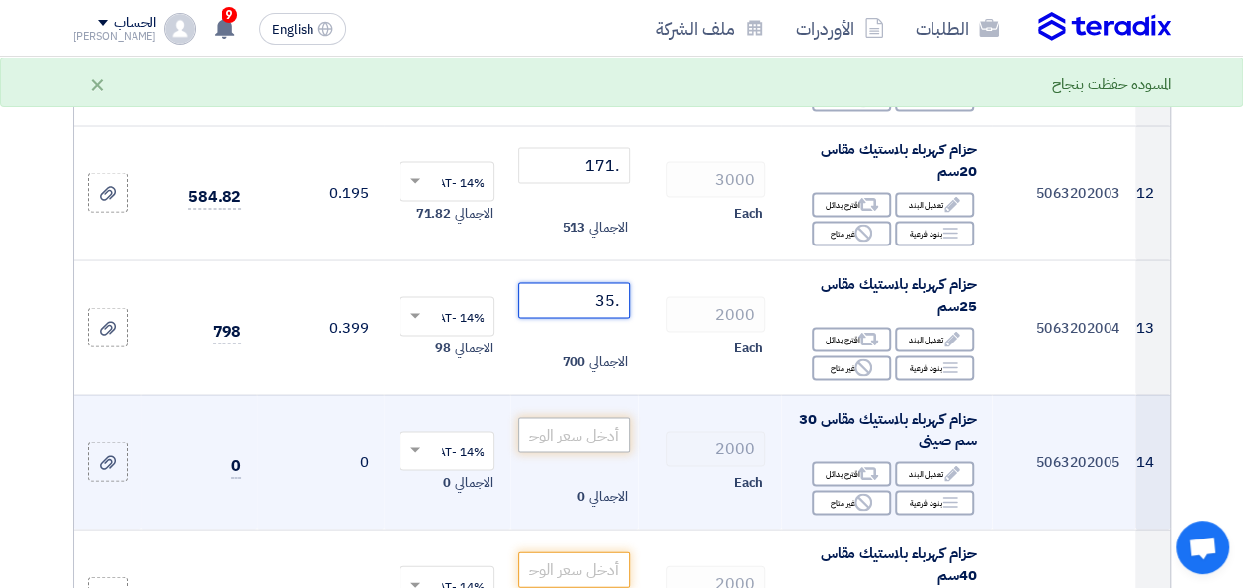
type input ".35"
click at [605, 431] on input "number" at bounding box center [573, 434] width 111 height 36
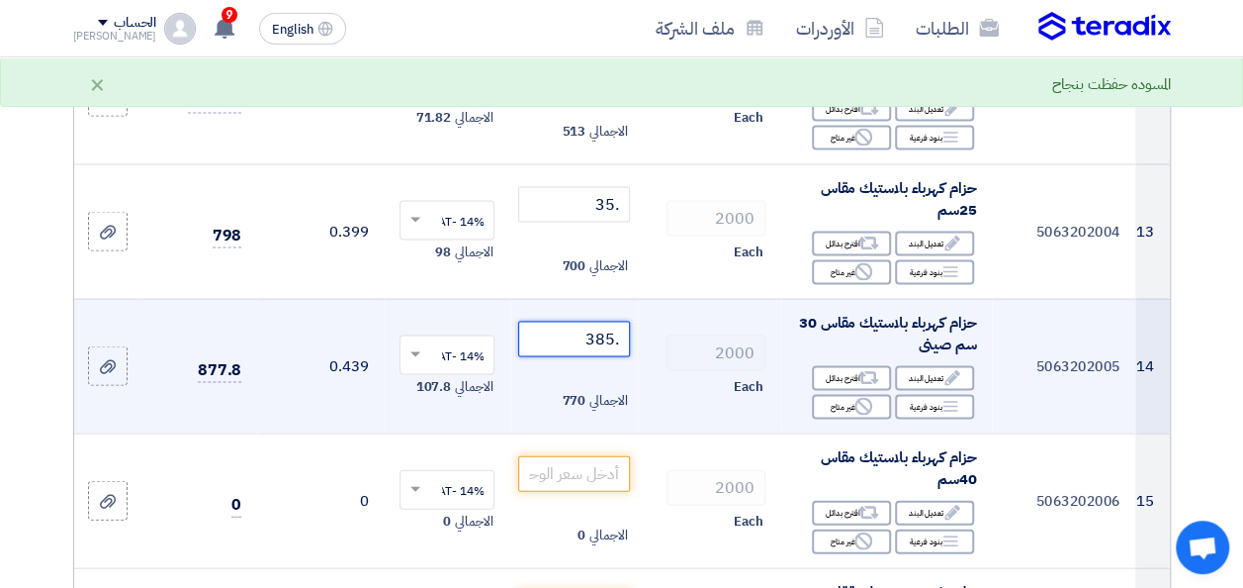
scroll to position [1879, 0]
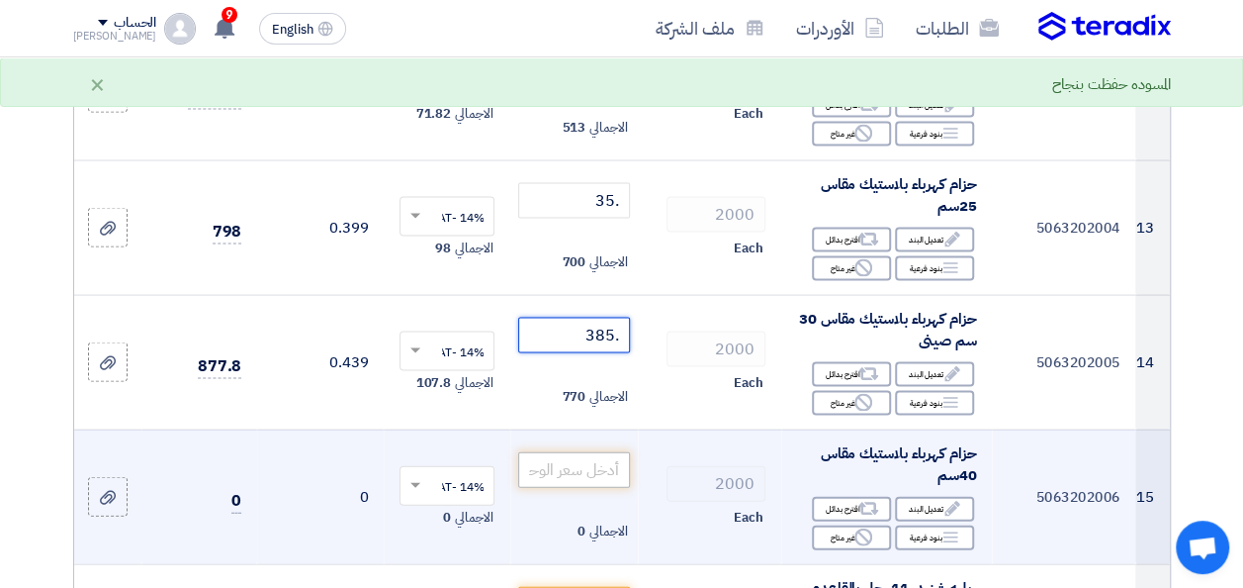
type input ".385"
click at [592, 487] on input "number" at bounding box center [573, 470] width 111 height 36
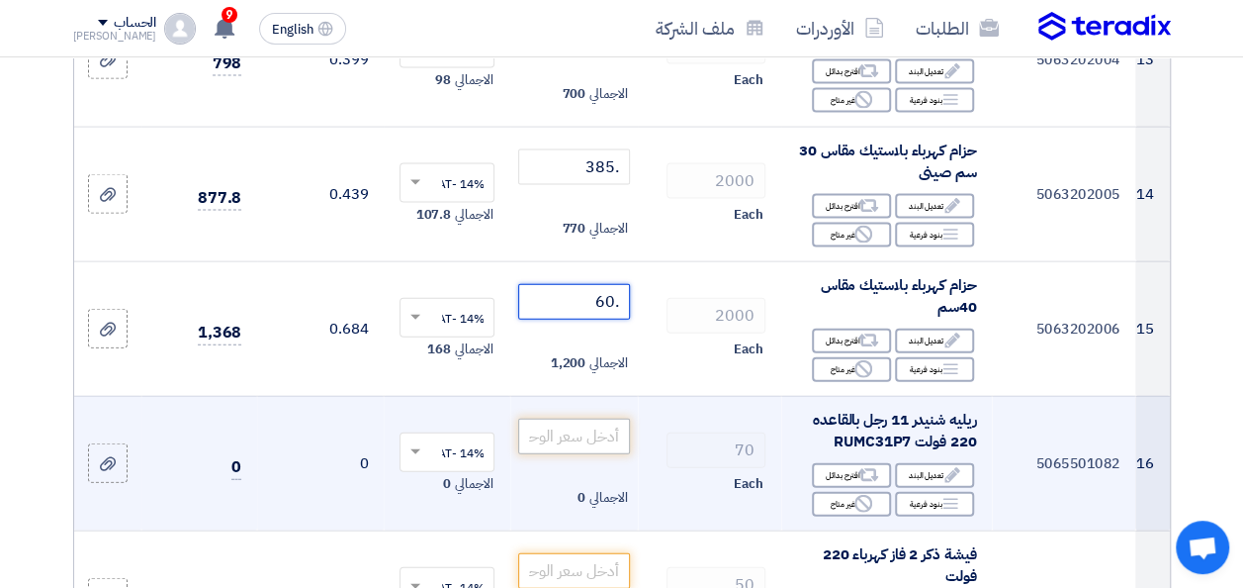
scroll to position [2077, 0]
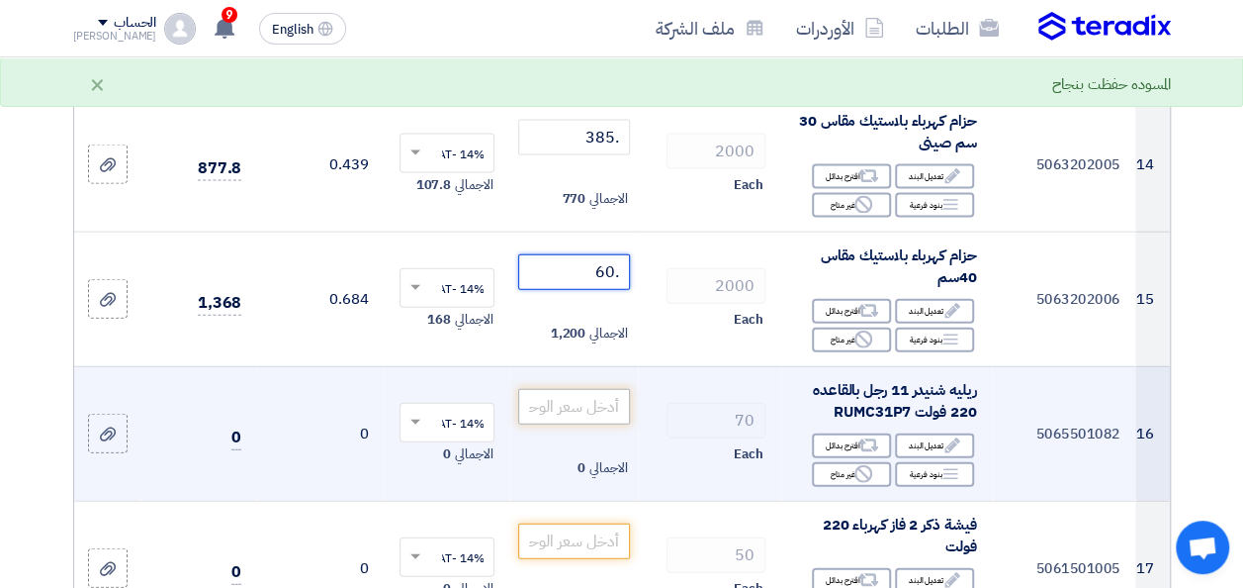
type input ".60"
click at [597, 418] on input "number" at bounding box center [573, 407] width 111 height 36
click at [831, 422] on span "ريليه شنيدر 11 رجل بالقاعده 220 فولت RUMC31P7" at bounding box center [894, 401] width 163 height 45
drag, startPoint x: 833, startPoint y: 419, endPoint x: 908, endPoint y: 431, distance: 76.1
click at [908, 423] on span "ريليه شنيدر 11 رجل بالقاعده 220 فولت RUMC31P7" at bounding box center [894, 401] width 163 height 45
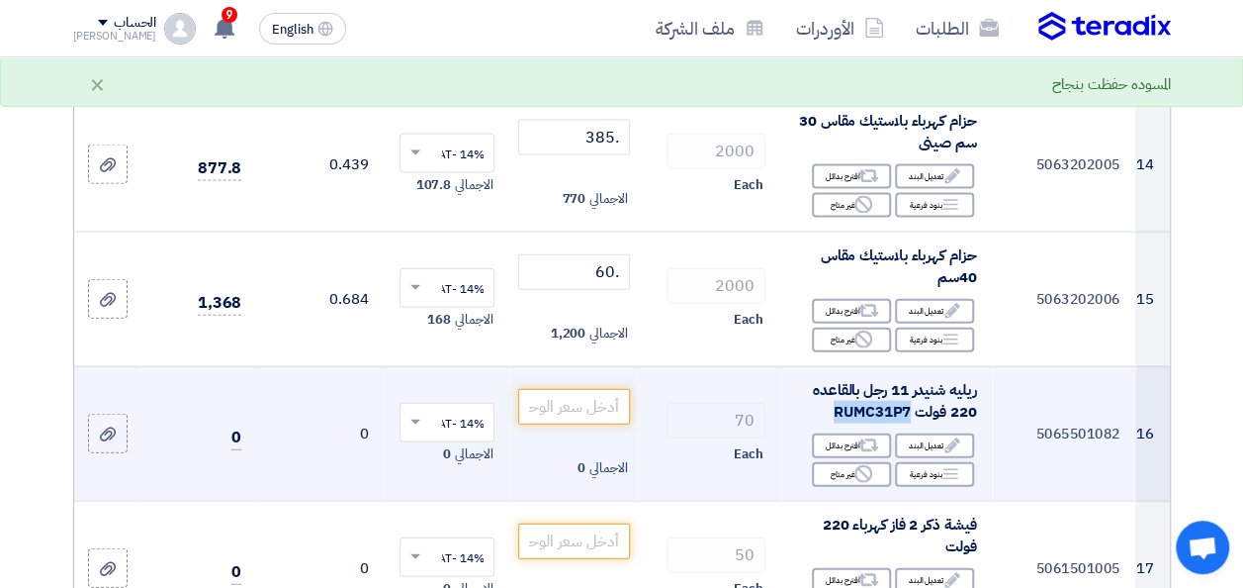
drag, startPoint x: 908, startPoint y: 431, endPoint x: 882, endPoint y: 423, distance: 26.9
copy span "RUMC31P7"
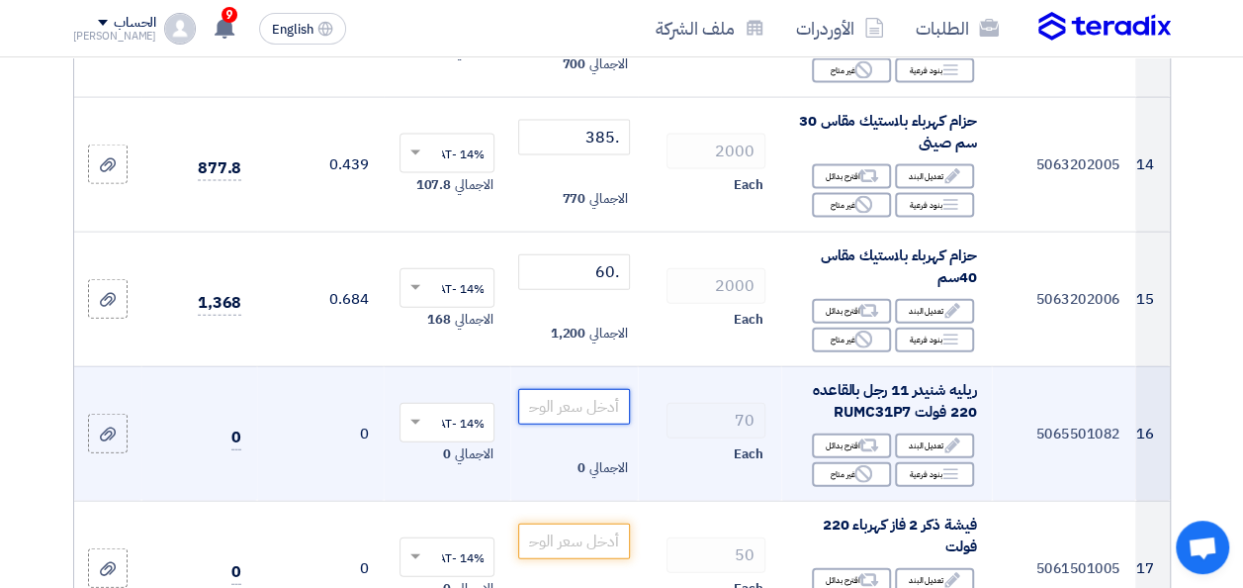
click at [567, 413] on input "number" at bounding box center [573, 407] width 111 height 36
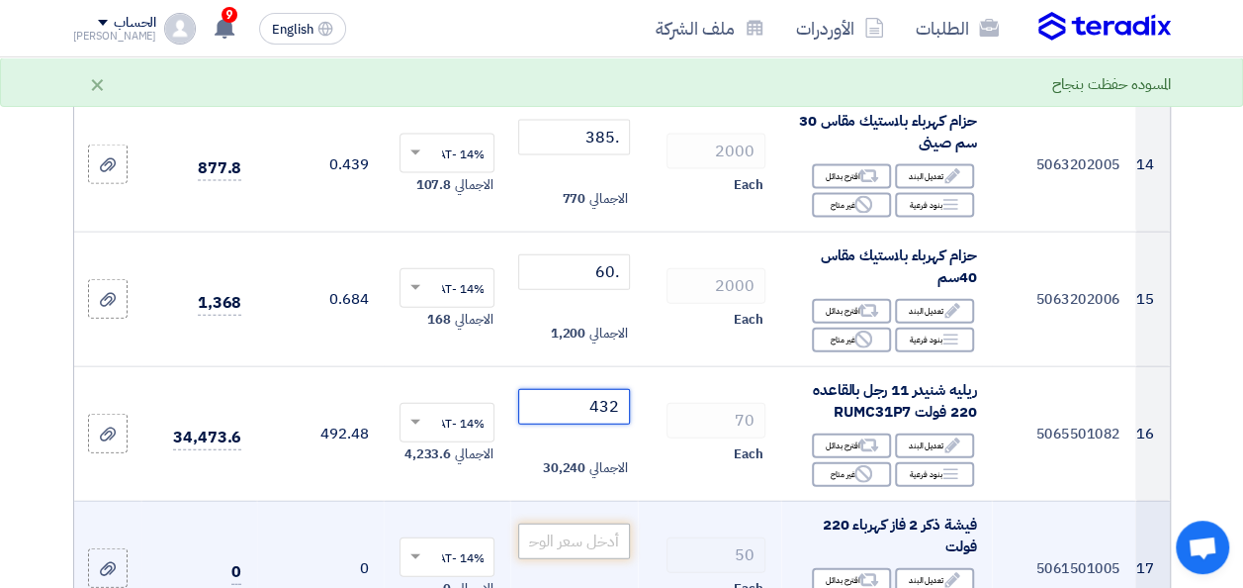
type input "432"
click at [613, 550] on input "number" at bounding box center [573, 541] width 111 height 36
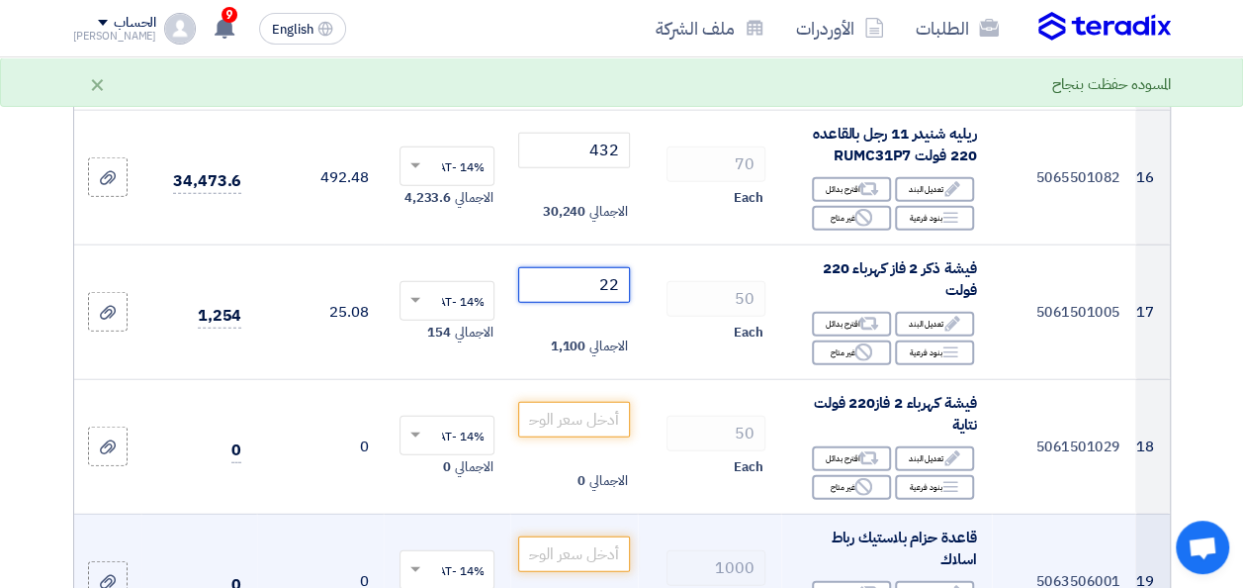
scroll to position [2374, 0]
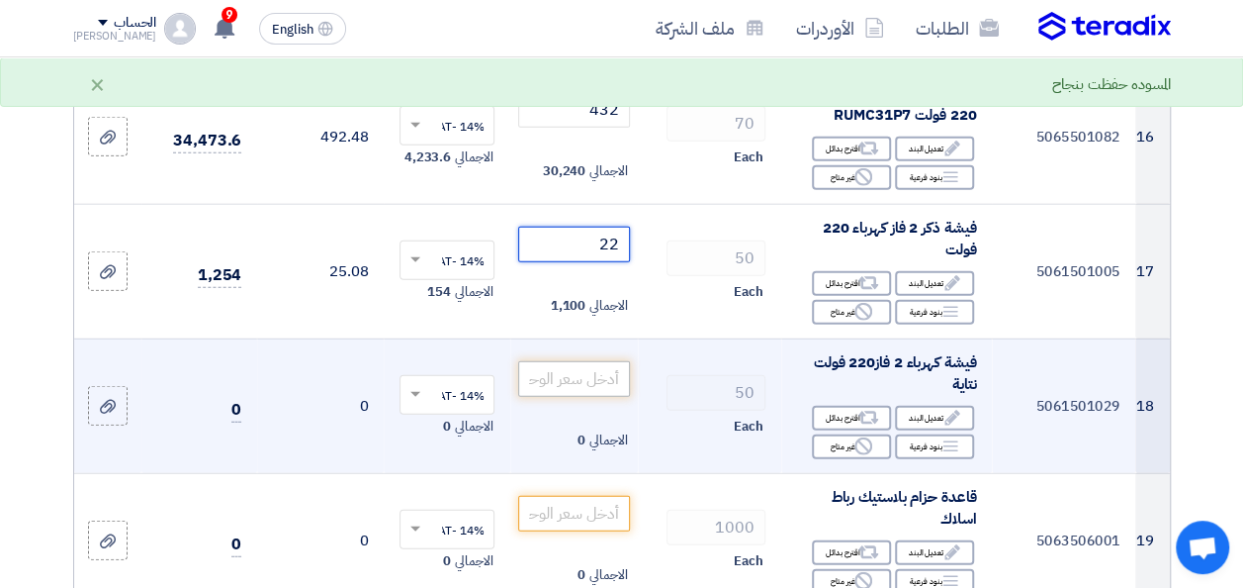
type input "22"
click at [611, 384] on input "number" at bounding box center [573, 379] width 111 height 36
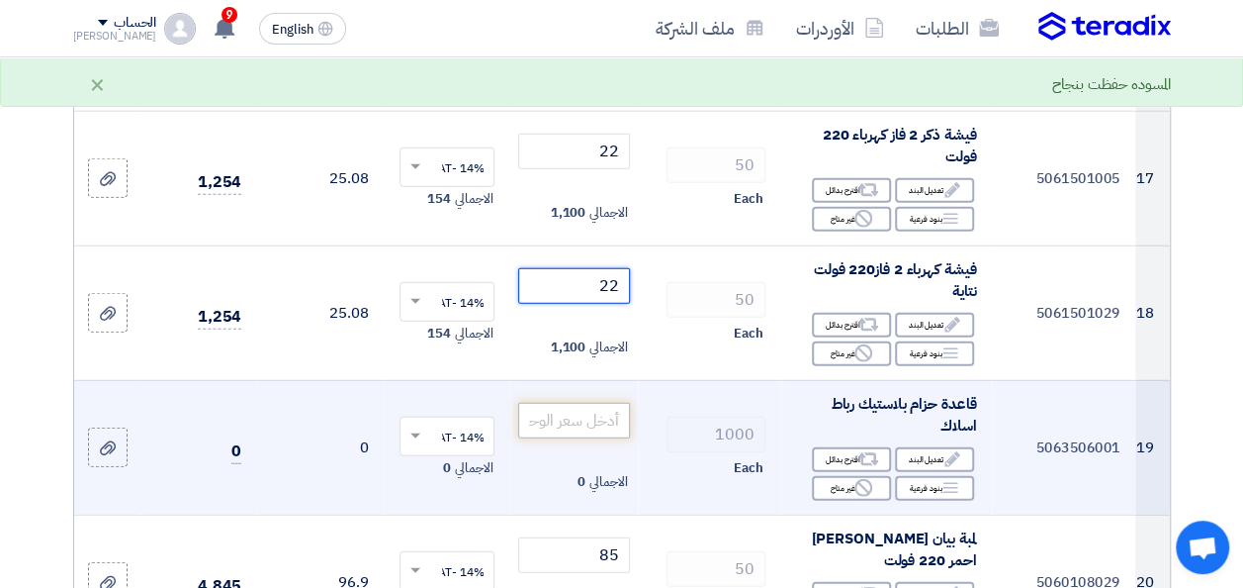
scroll to position [2473, 0]
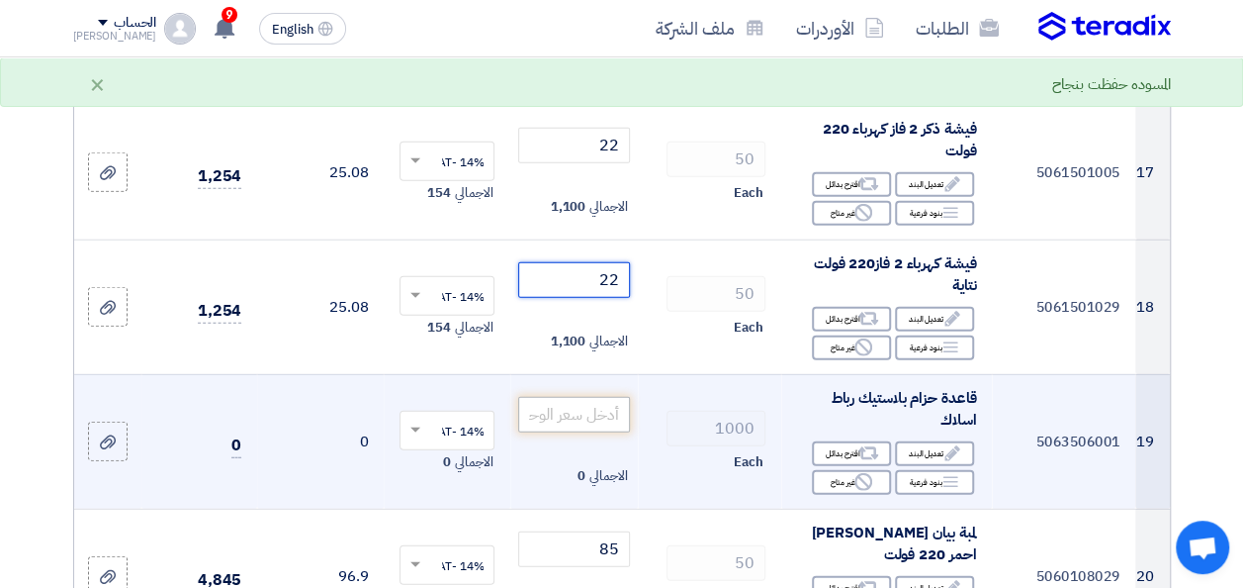
type input "22"
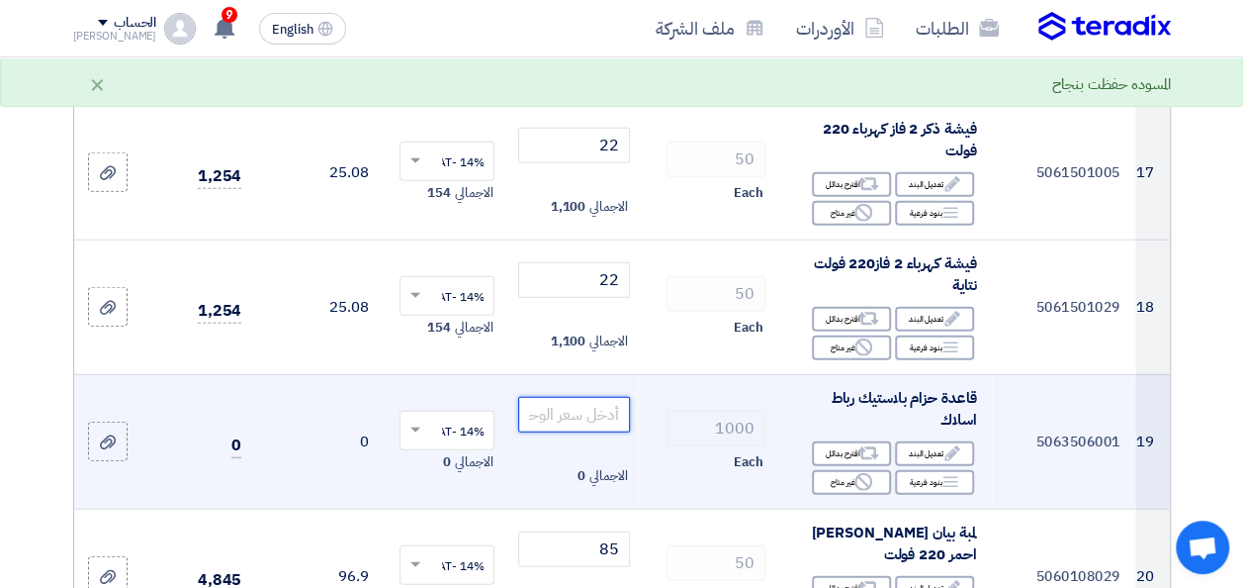
click at [617, 431] on input "number" at bounding box center [573, 415] width 111 height 36
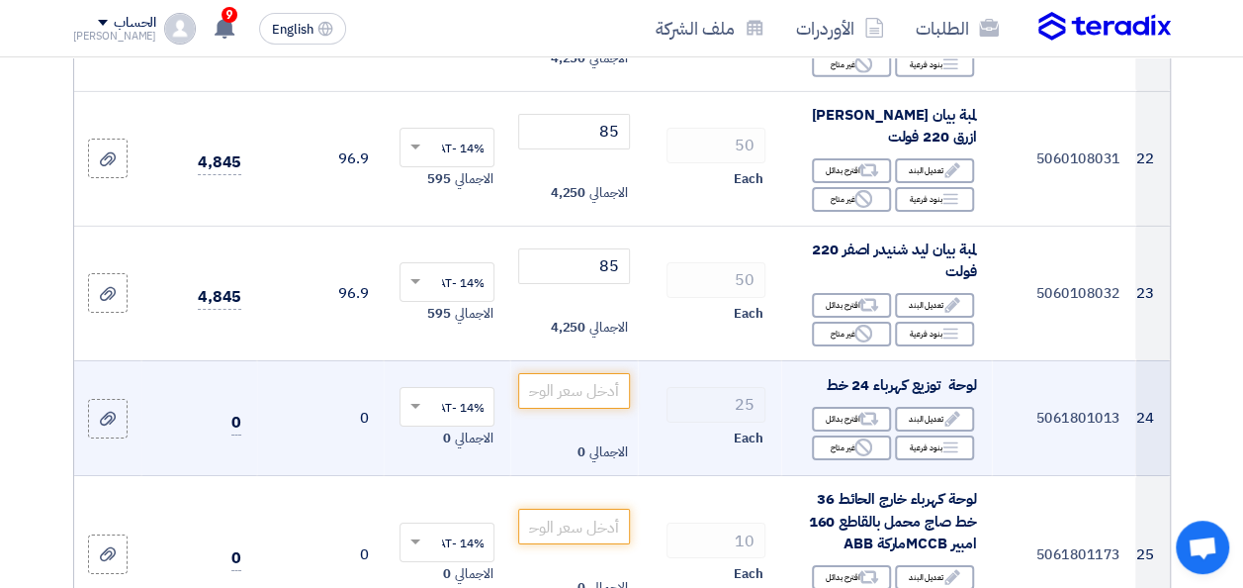
scroll to position [3165, 0]
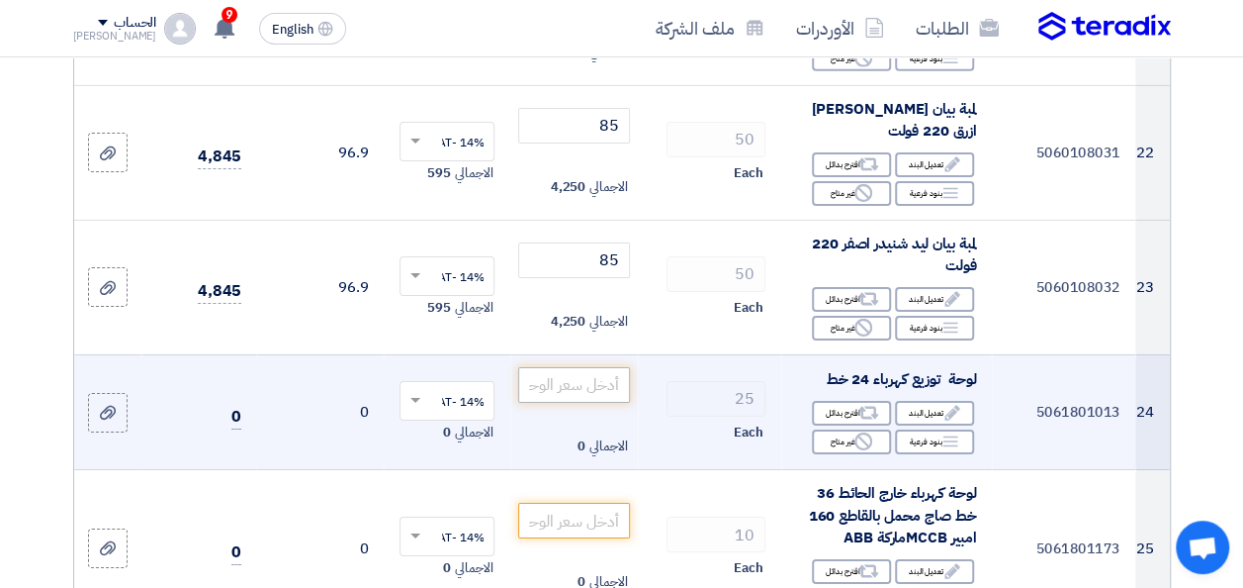
type input ".85"
drag, startPoint x: 598, startPoint y: 385, endPoint x: 598, endPoint y: 396, distance: 10.9
click at [598, 386] on input "number" at bounding box center [573, 385] width 111 height 36
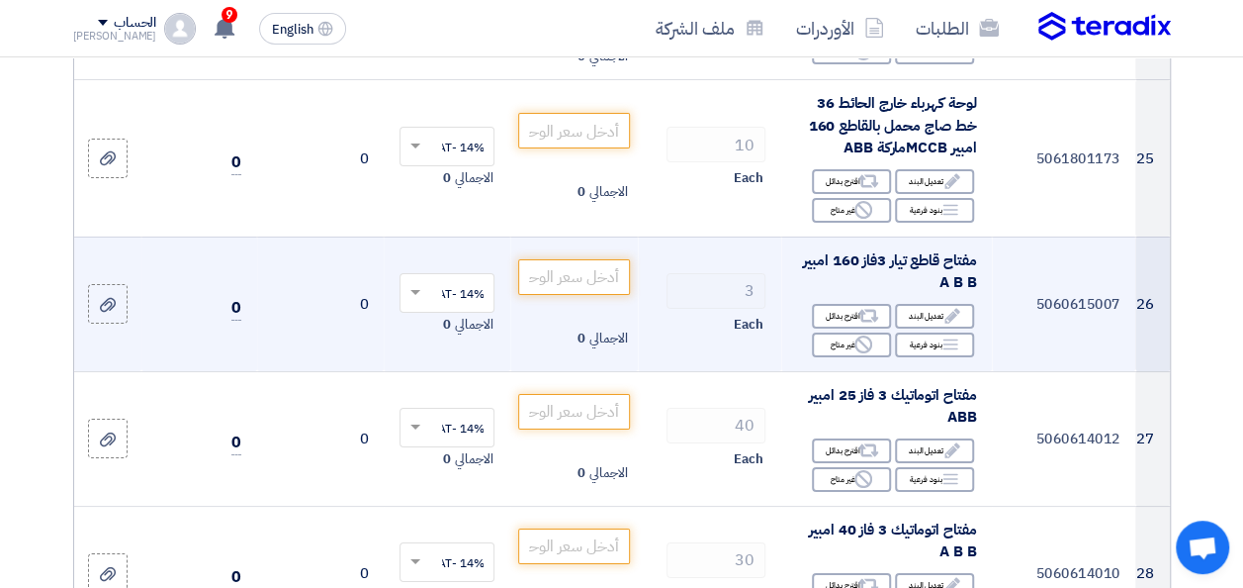
scroll to position [3561, 0]
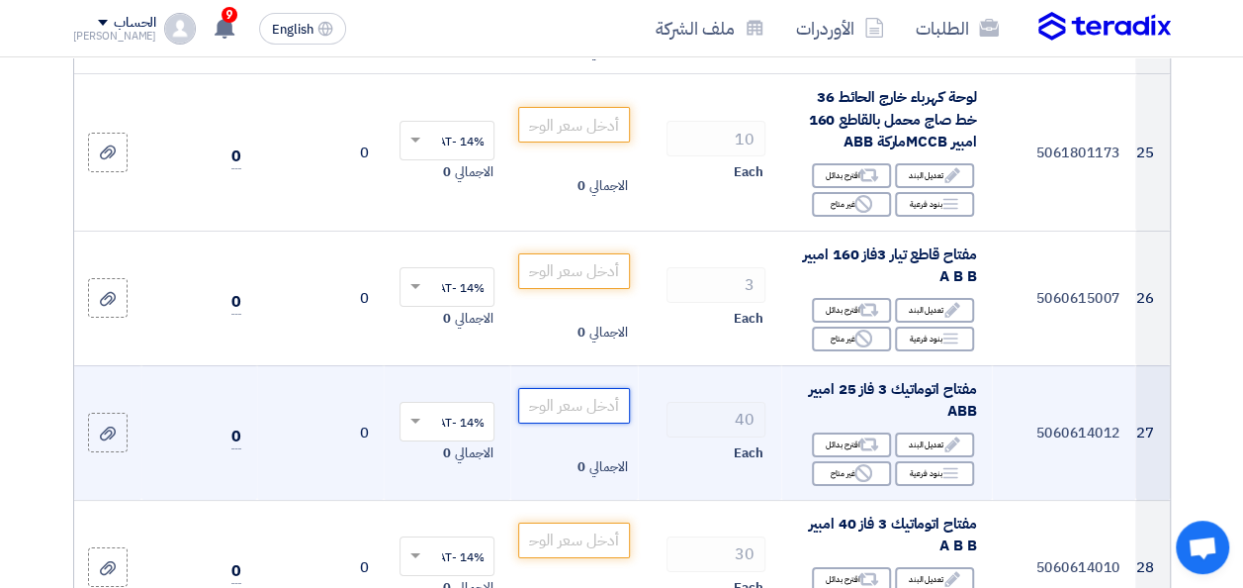
click at [599, 414] on input "number" at bounding box center [573, 406] width 111 height 36
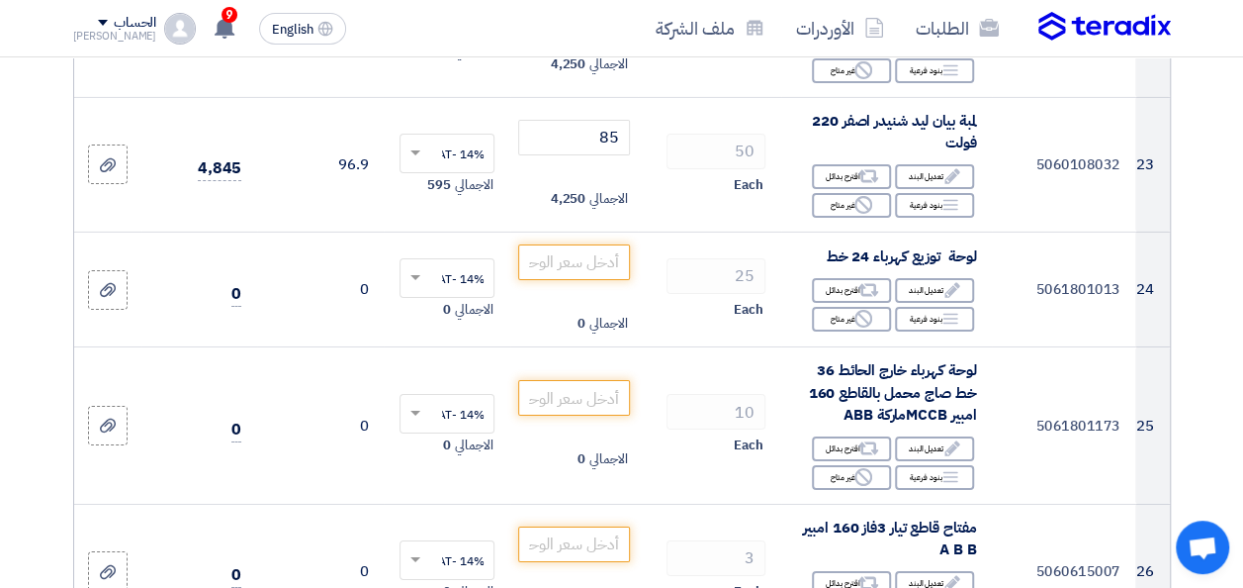
scroll to position [3630, 0]
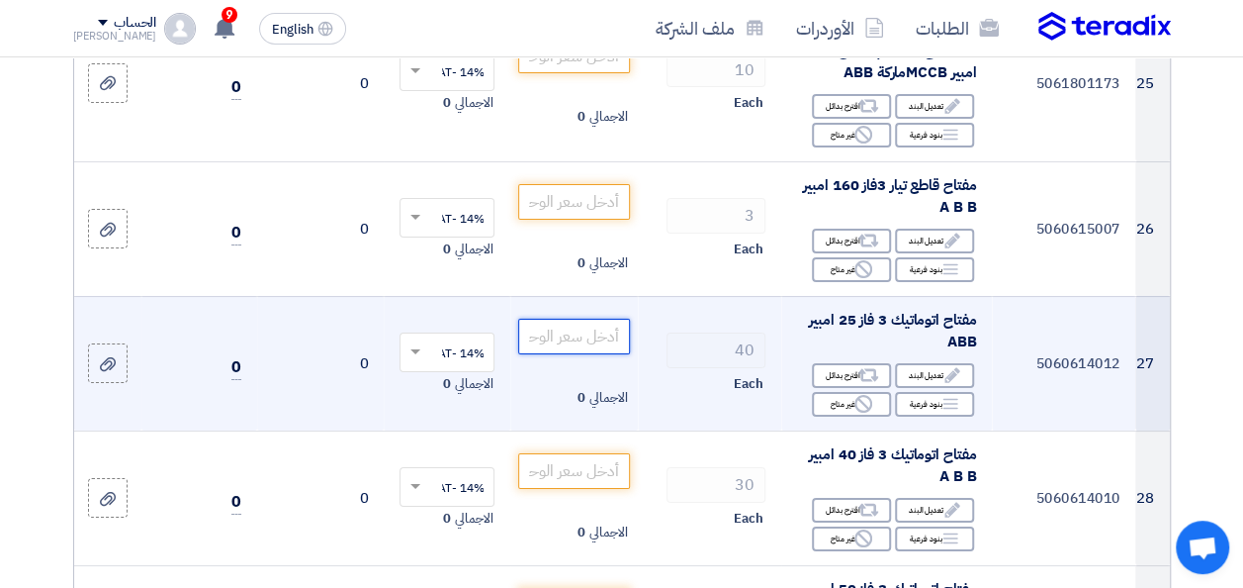
type input "7"
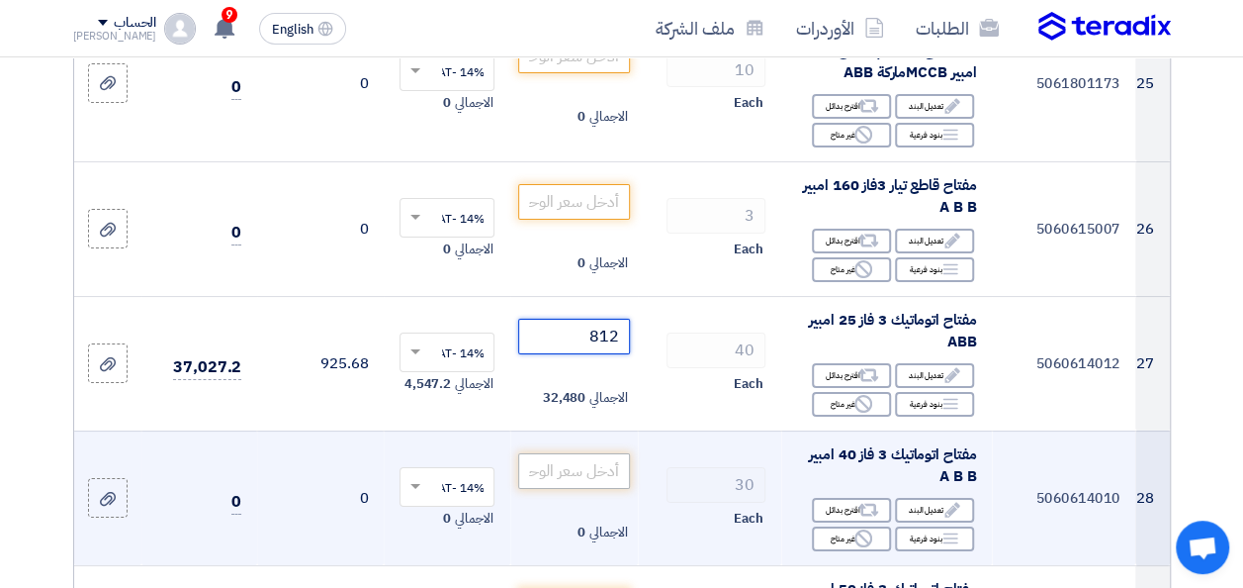
type input "812"
click at [578, 485] on input "number" at bounding box center [573, 471] width 111 height 36
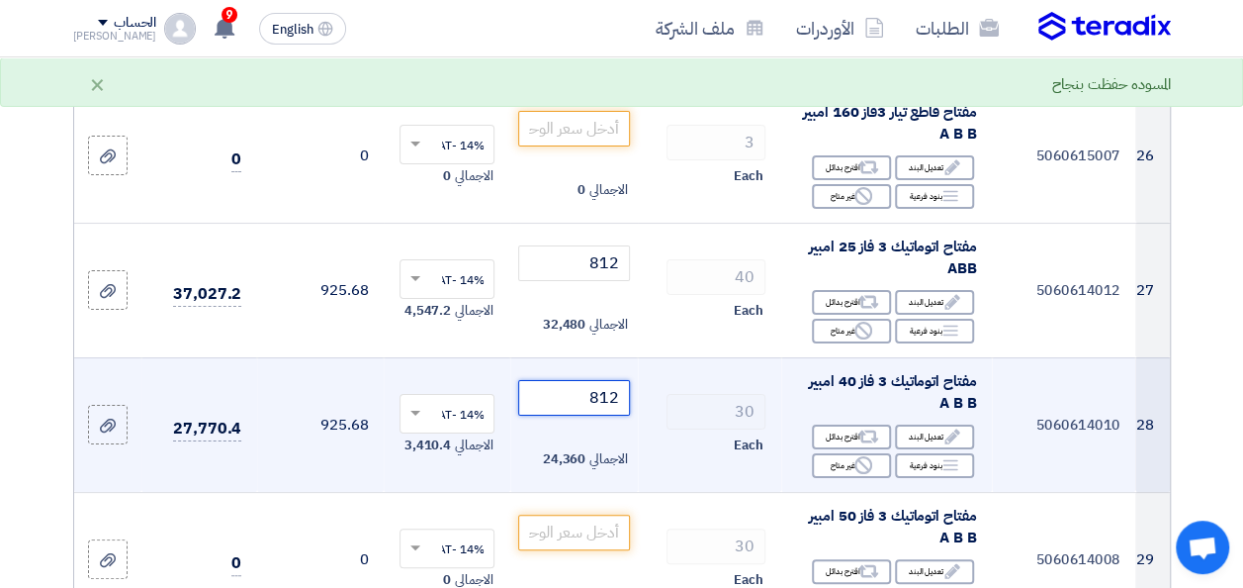
scroll to position [3729, 0]
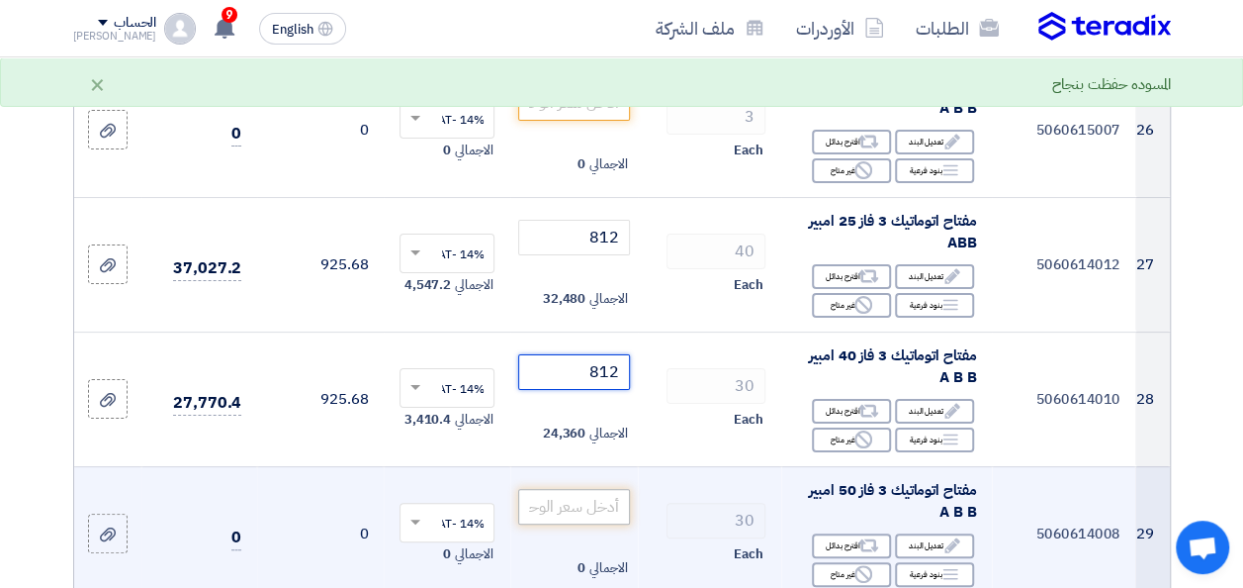
type input "812"
click at [603, 505] on input "number" at bounding box center [573, 507] width 111 height 36
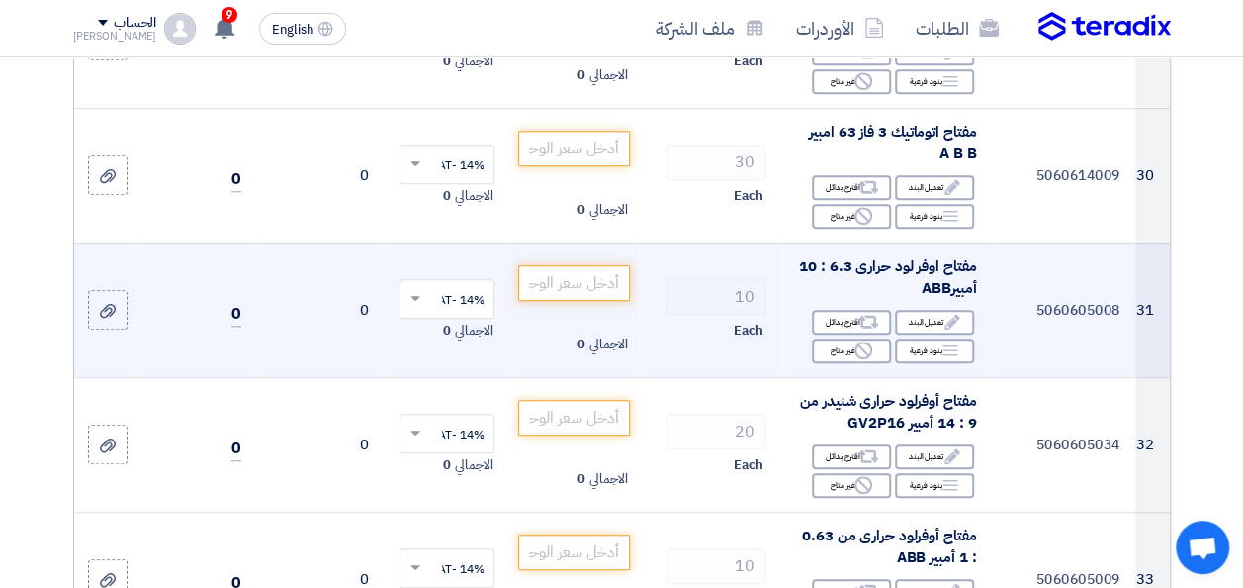
scroll to position [4224, 0]
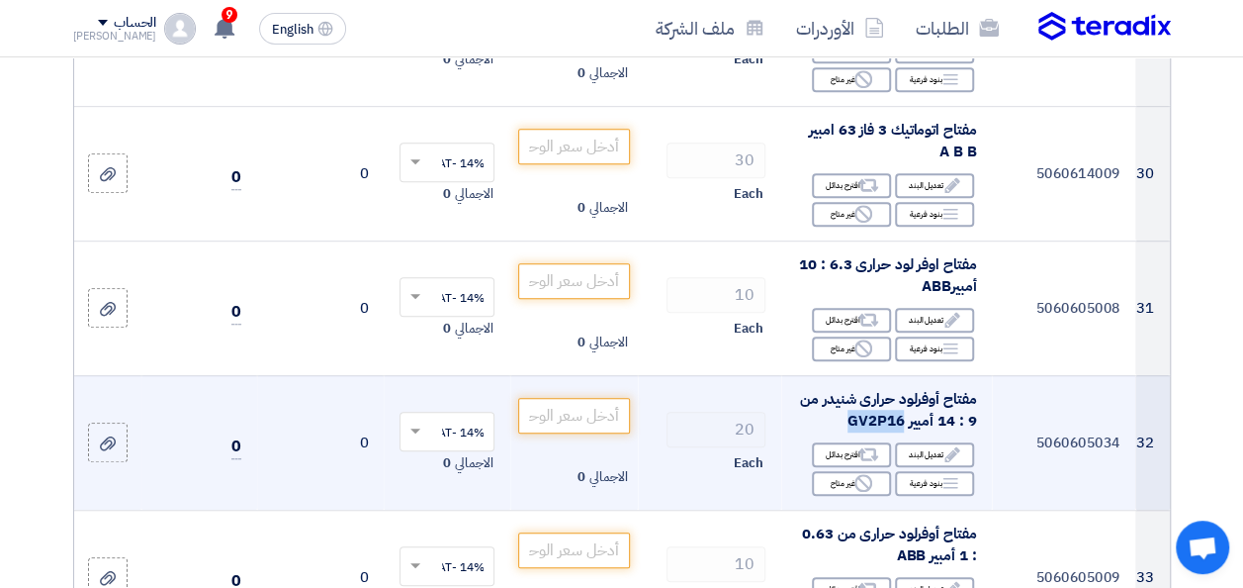
drag, startPoint x: 847, startPoint y: 425, endPoint x: 904, endPoint y: 424, distance: 57.4
click at [904, 424] on div "مفتاح أوفرلود حرارى شنيدر من 9 : 14 أمبير GV2P16" at bounding box center [886, 410] width 179 height 45
drag, startPoint x: 904, startPoint y: 424, endPoint x: 884, endPoint y: 425, distance: 19.8
copy span "GV2P16"
click at [601, 412] on input "number" at bounding box center [573, 416] width 111 height 36
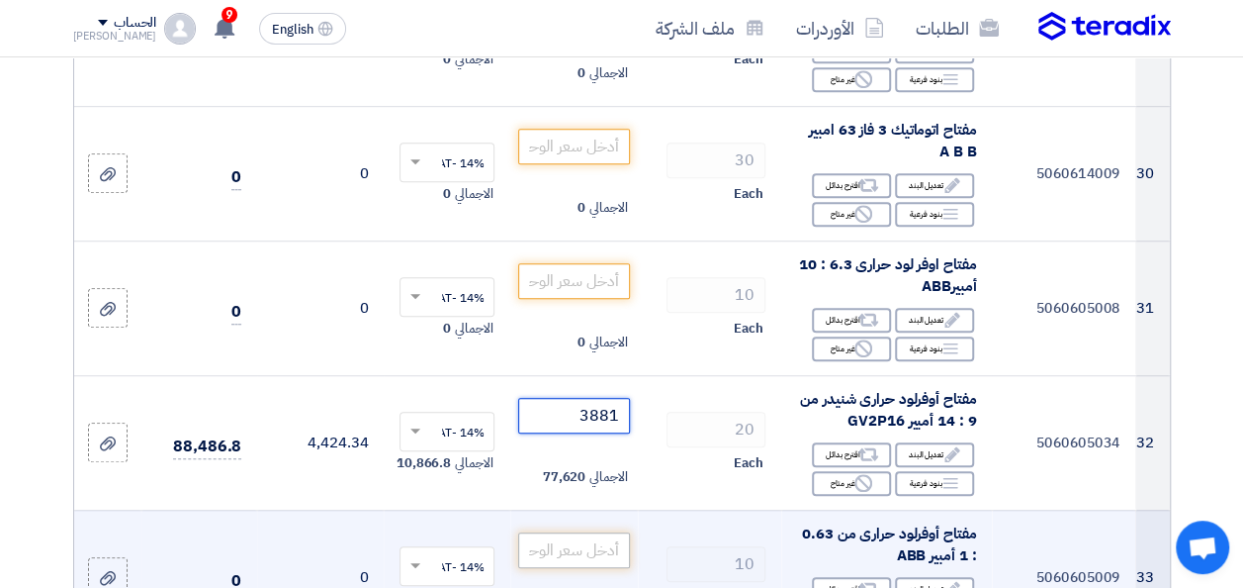
type input "3881"
click at [587, 550] on input "number" at bounding box center [573, 550] width 111 height 36
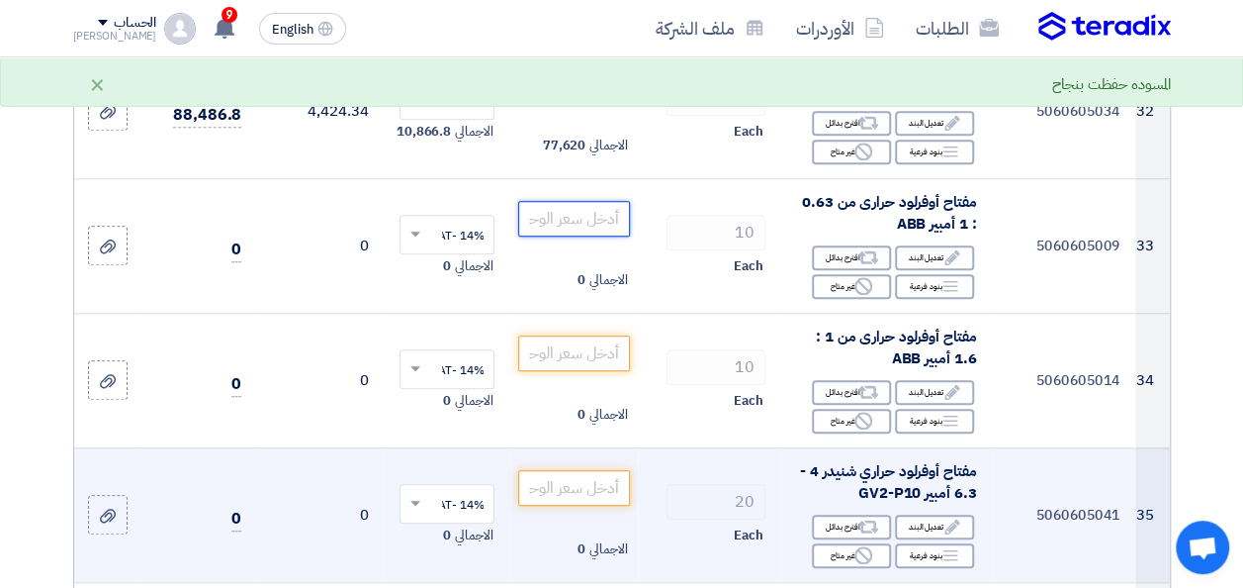
scroll to position [4619, 0]
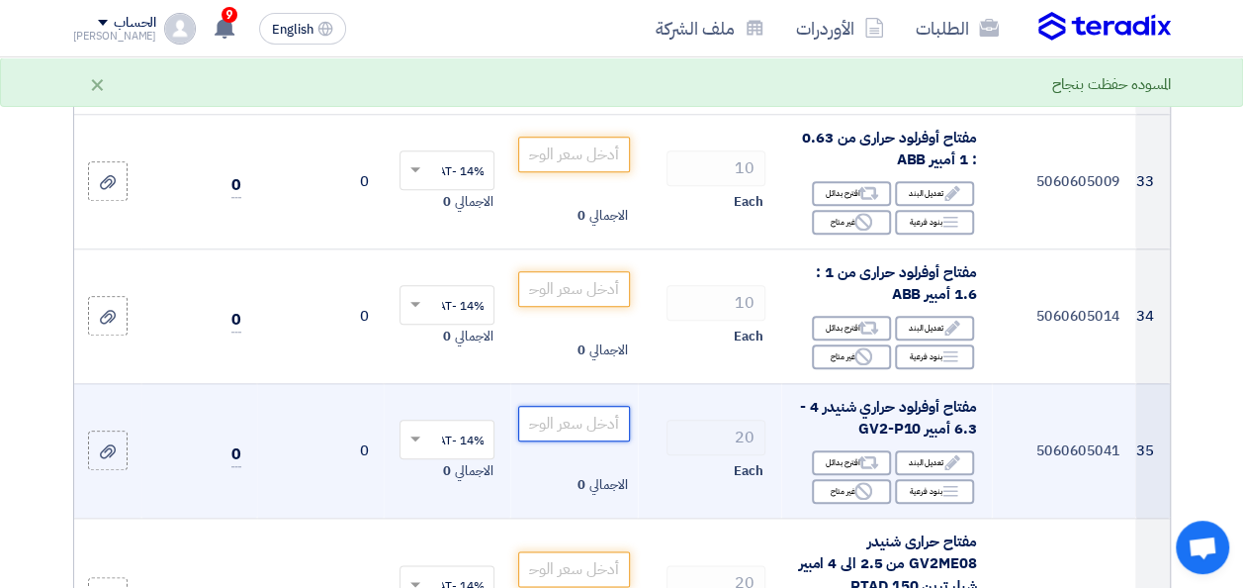
click at [604, 424] on input "number" at bounding box center [573, 424] width 111 height 36
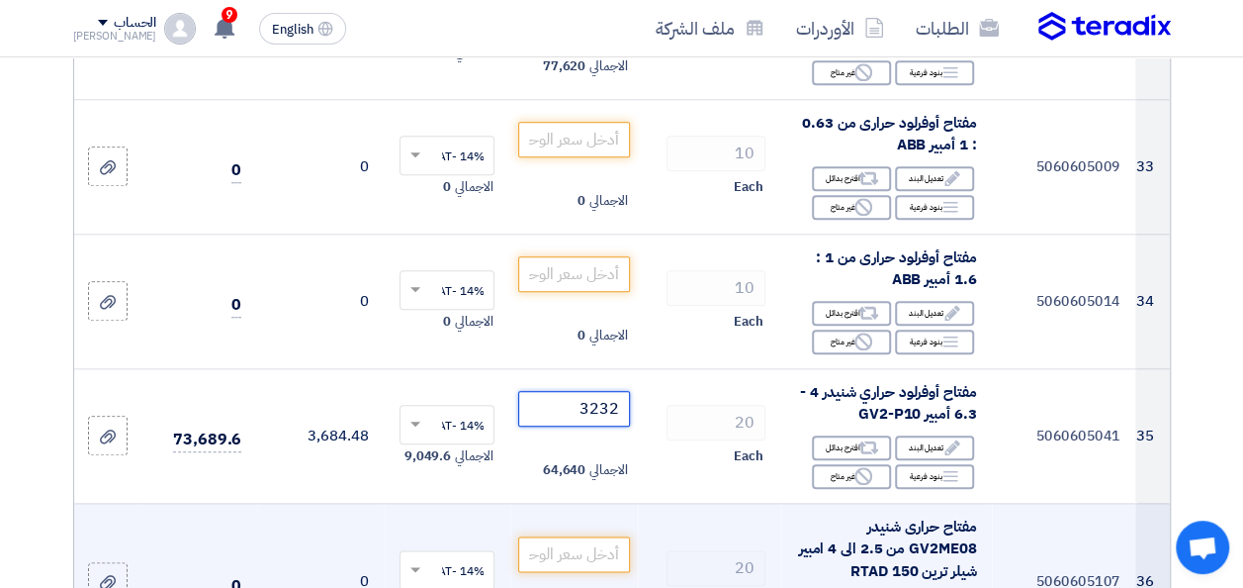
scroll to position [4718, 0]
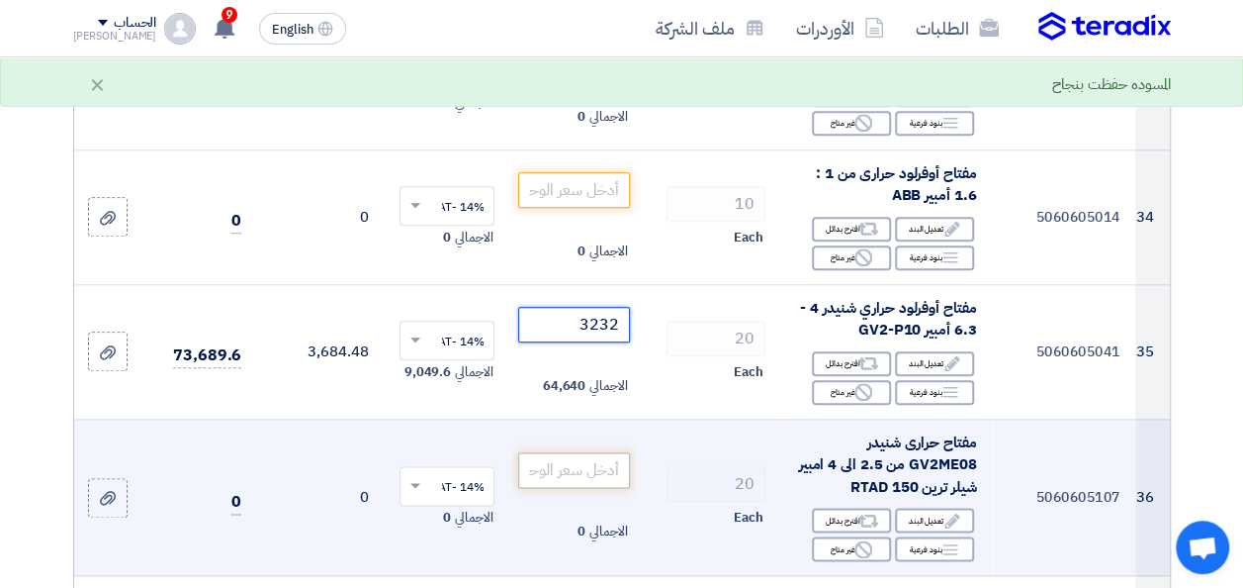
type input "3232"
click at [591, 481] on input "number" at bounding box center [573, 470] width 111 height 36
drag, startPoint x: 912, startPoint y: 471, endPoint x: 980, endPoint y: 472, distance: 68.3
click at [980, 472] on td "مفتاح حرارى شنيدر GV2ME08 من 2.5 الى 4 امبير شيلر ترين RTAD 150 Edit تعديل البن…" at bounding box center [886, 496] width 211 height 157
drag, startPoint x: 975, startPoint y: 468, endPoint x: 961, endPoint y: 464, distance: 14.4
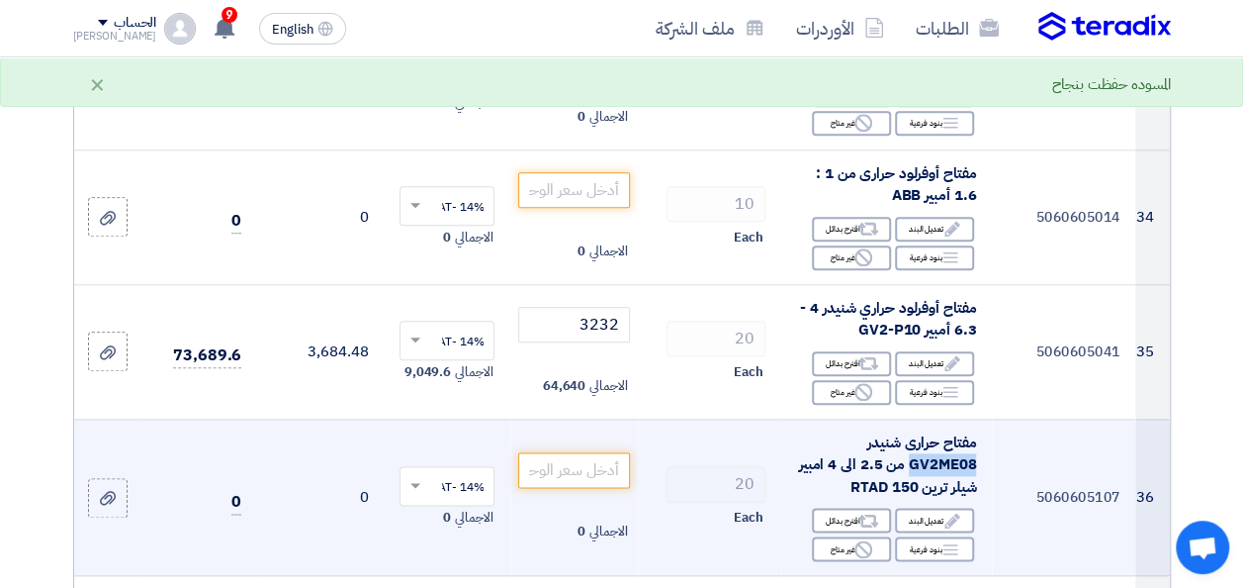
copy span "GV2ME08"
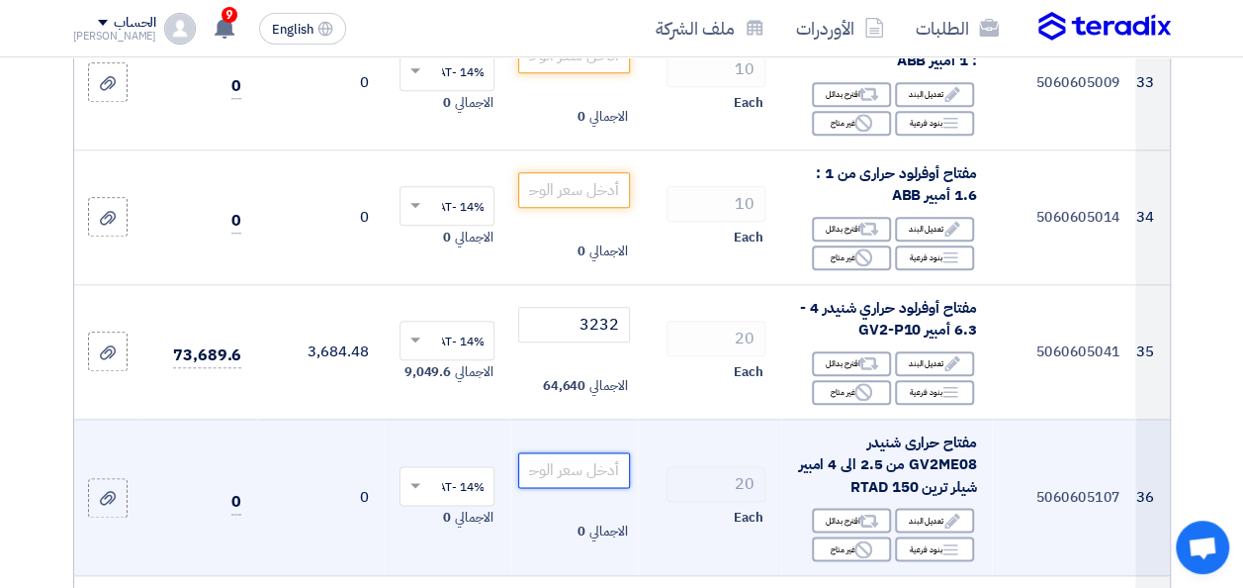
click at [602, 481] on input "number" at bounding box center [573, 470] width 111 height 36
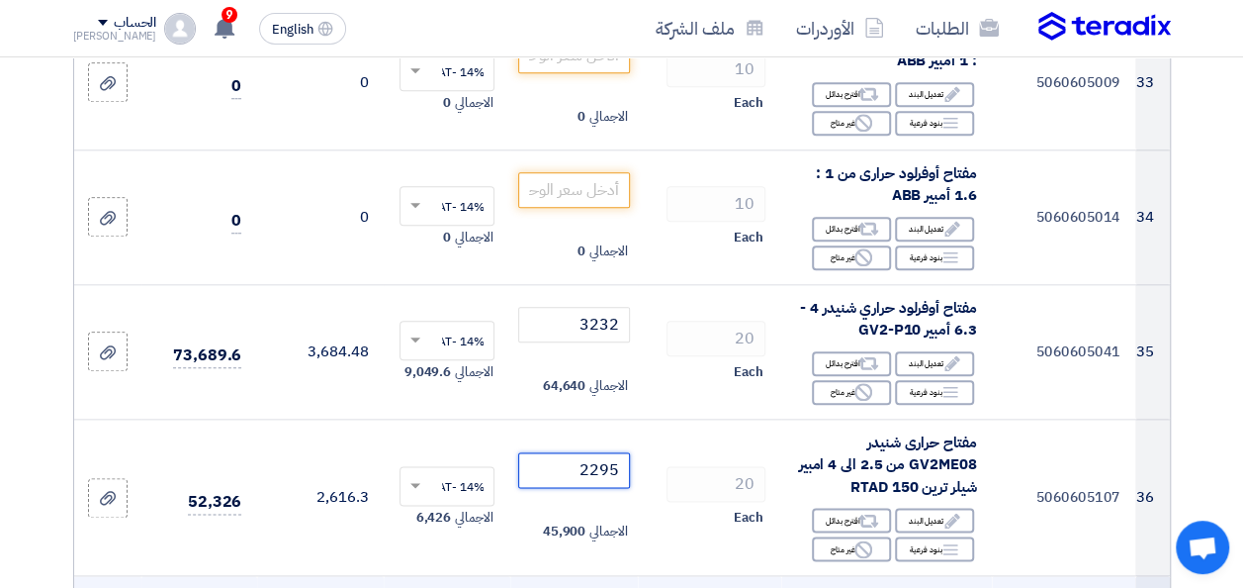
type input "2295"
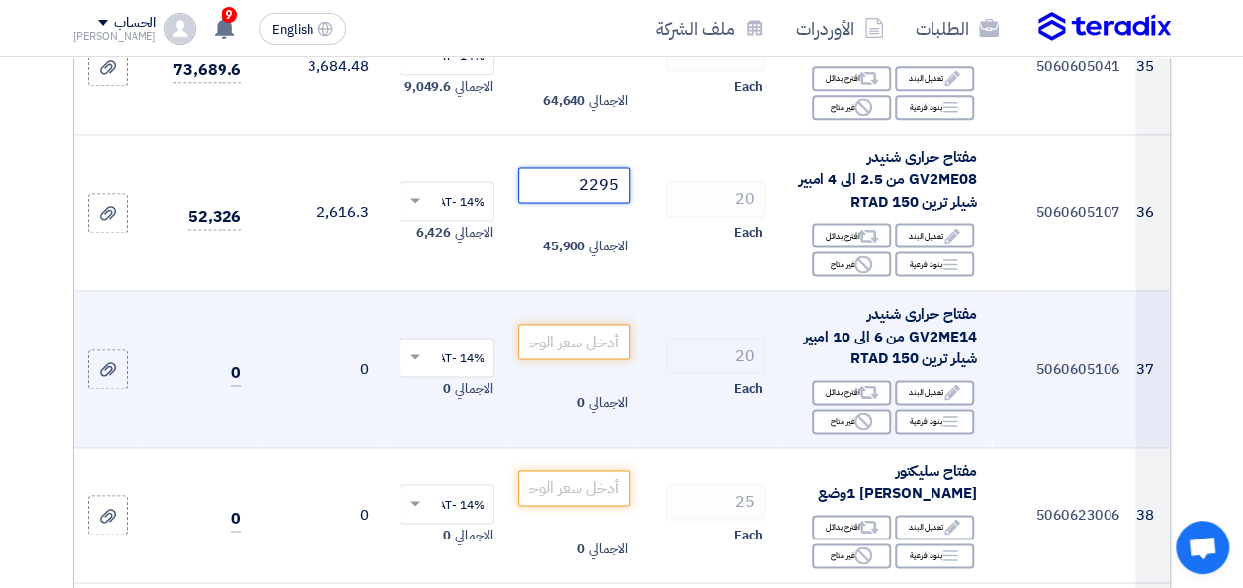
scroll to position [5015, 0]
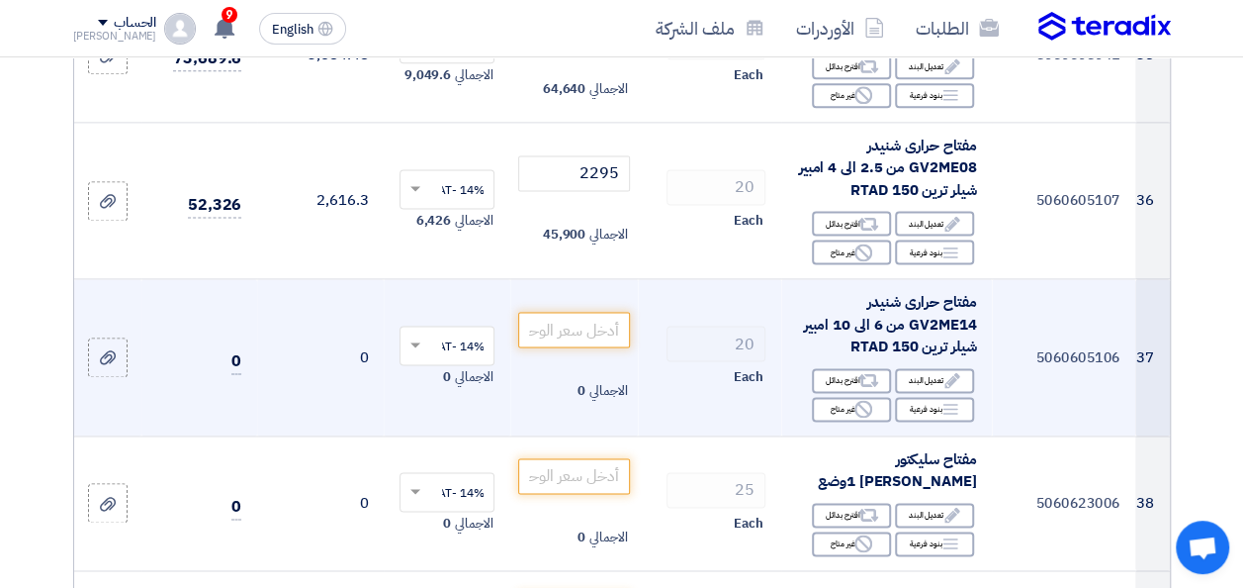
click at [908, 328] on span "مفتاح حرارى شنيدر GV2ME14 من 6 الى 10 امبير شيلر ترين RTAD 150" at bounding box center [889, 324] width 173 height 66
click at [574, 331] on input "number" at bounding box center [573, 330] width 111 height 36
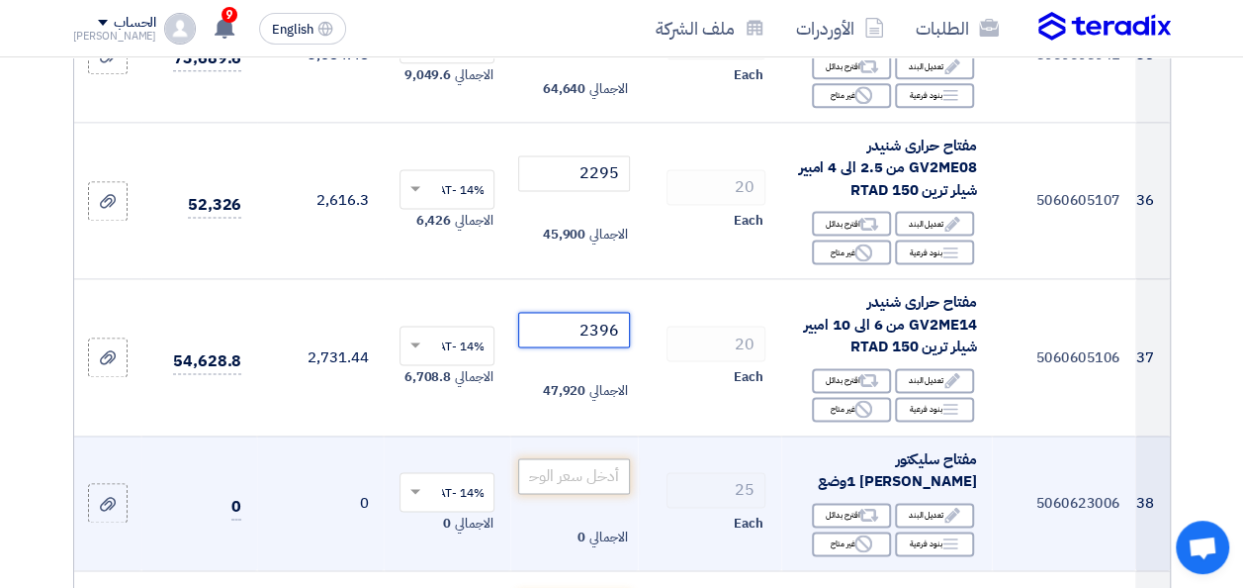
type input "2396"
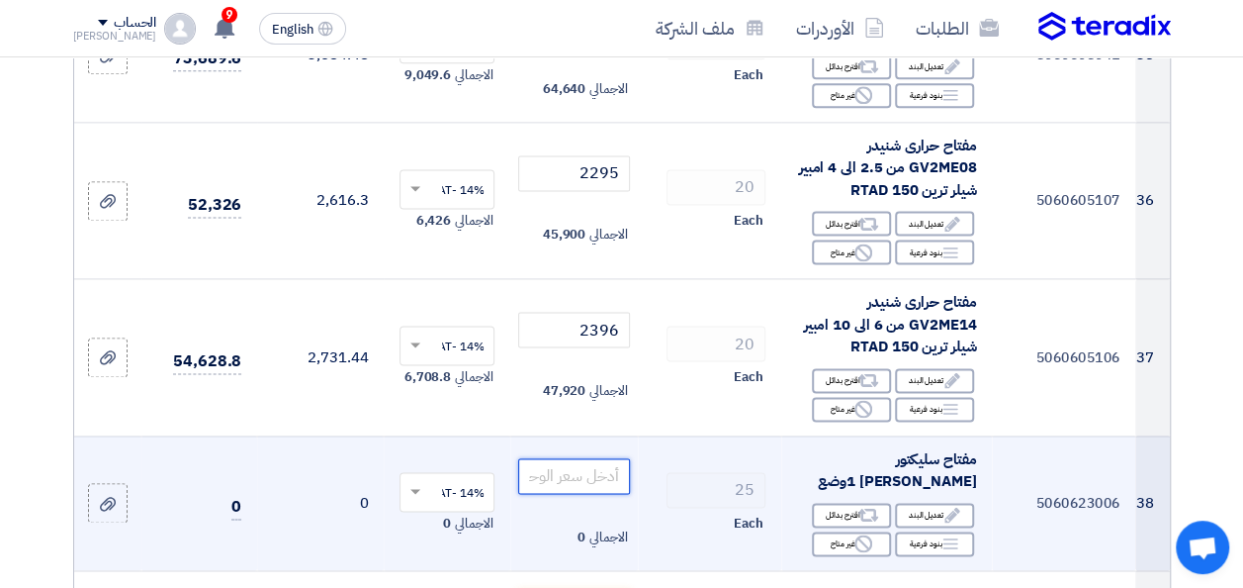
click at [596, 458] on input "number" at bounding box center [573, 476] width 111 height 36
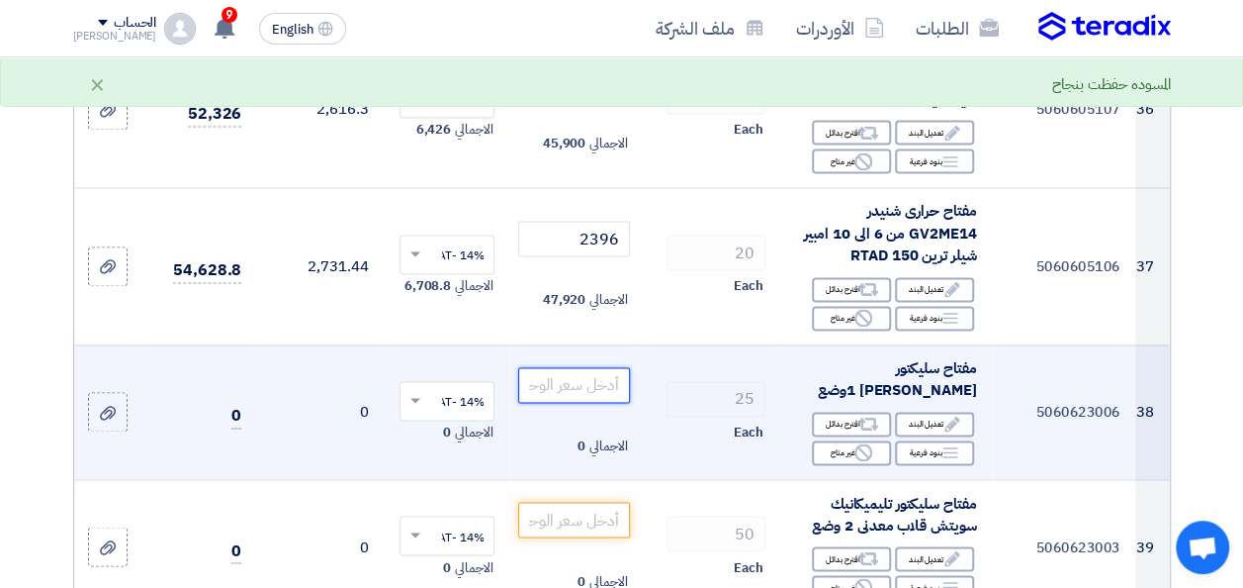
scroll to position [5114, 0]
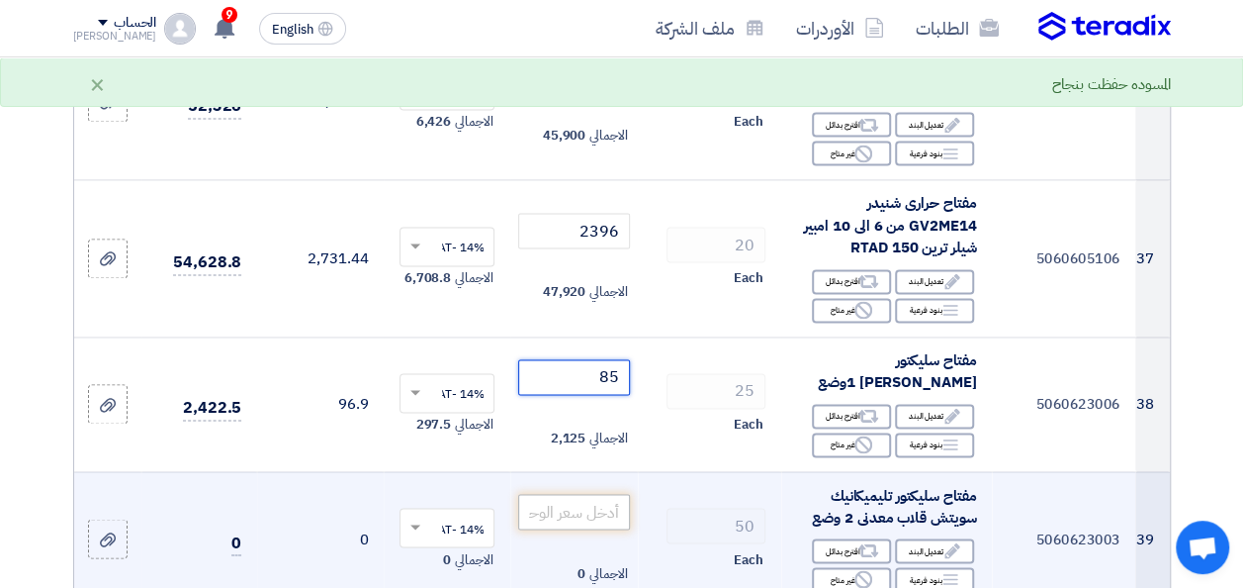
type input "85"
click at [593, 494] on input "number" at bounding box center [573, 512] width 111 height 36
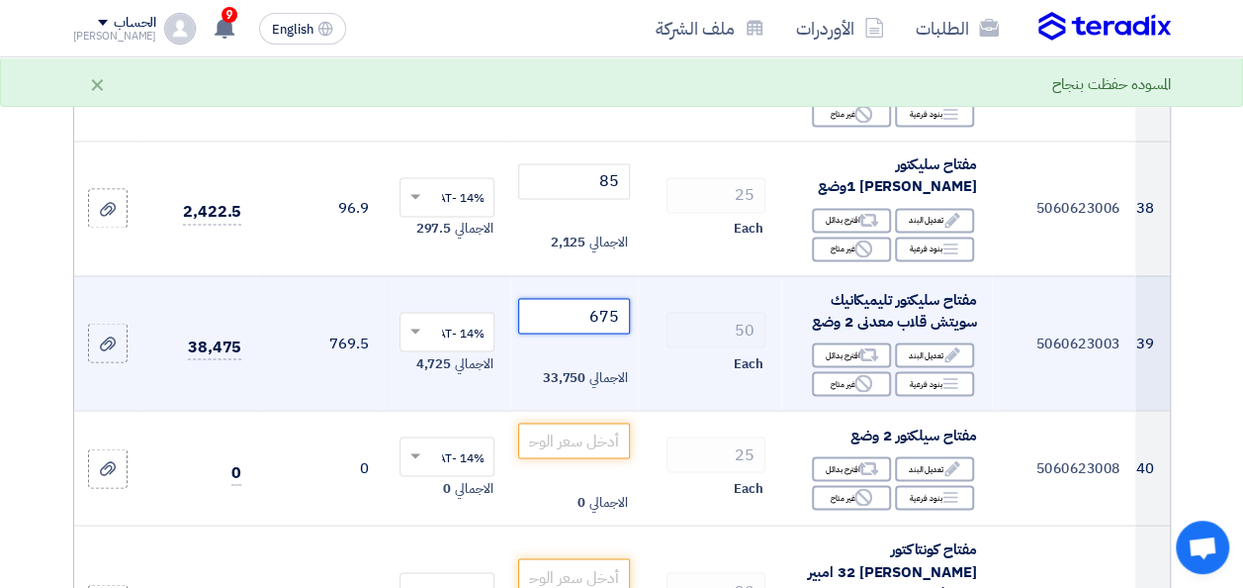
scroll to position [5312, 0]
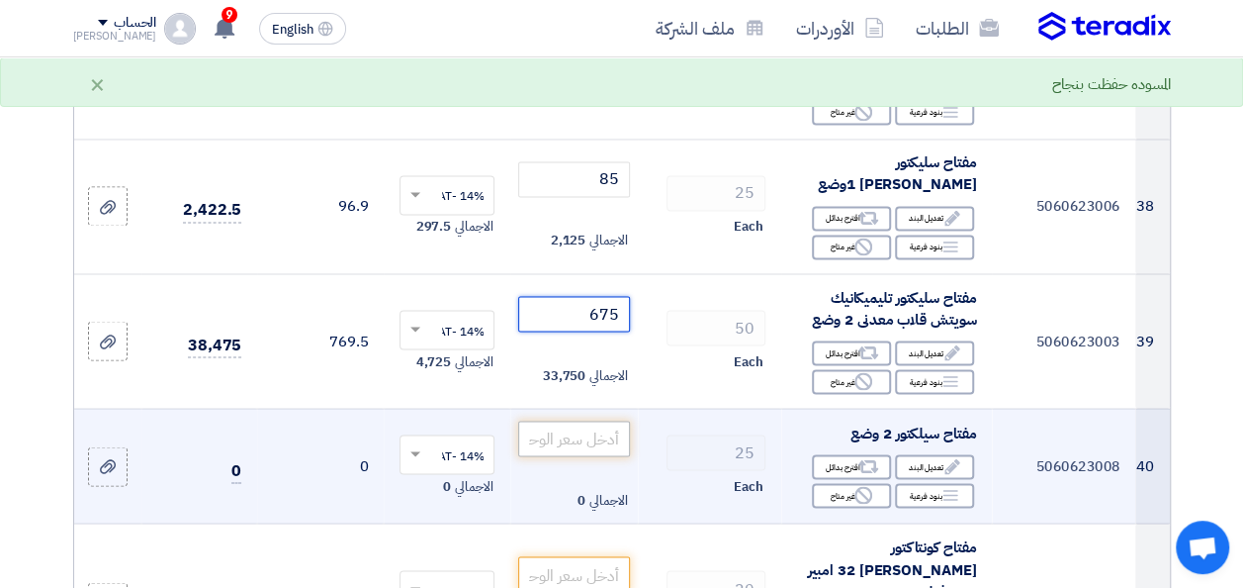
type input "675"
click at [591, 420] on input "number" at bounding box center [573, 438] width 111 height 36
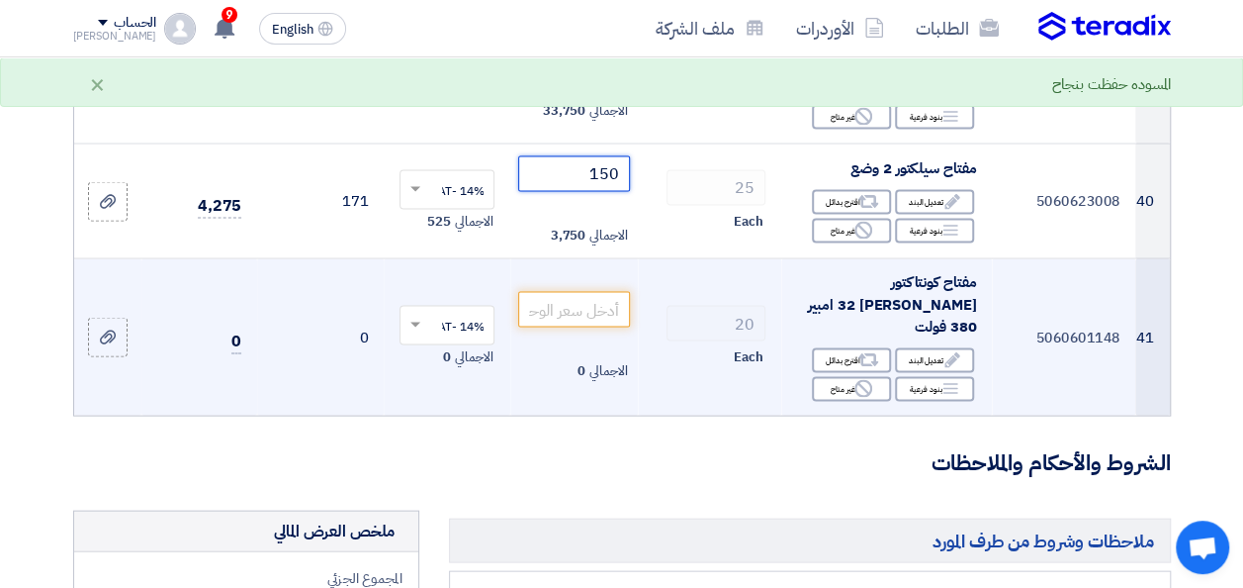
scroll to position [5509, 0]
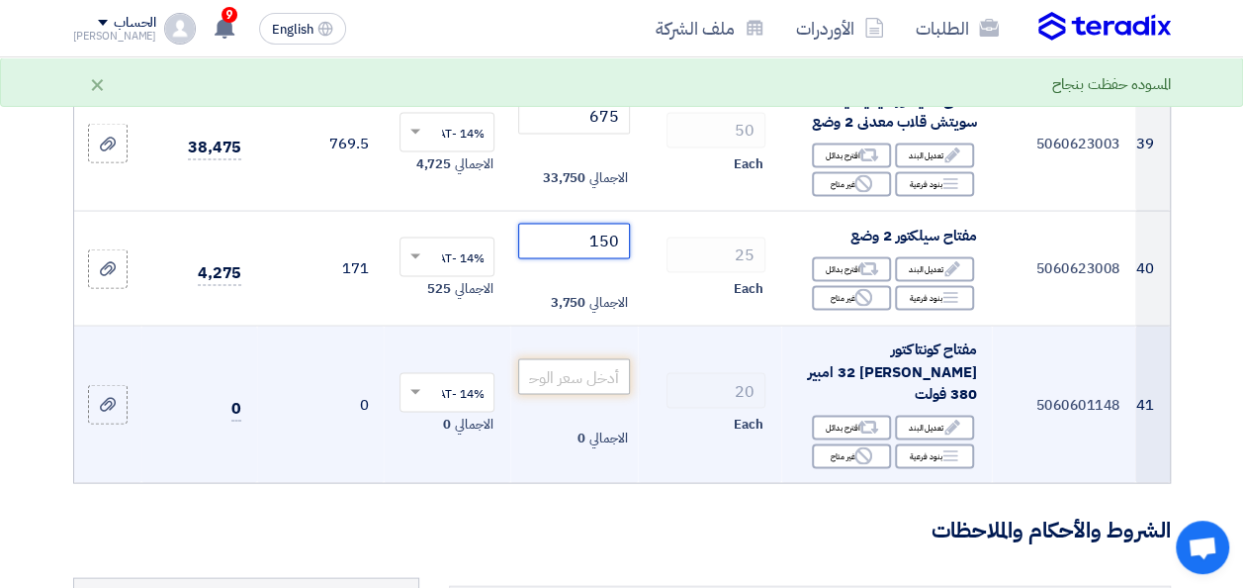
type input "150"
click at [608, 358] on input "number" at bounding box center [573, 376] width 111 height 36
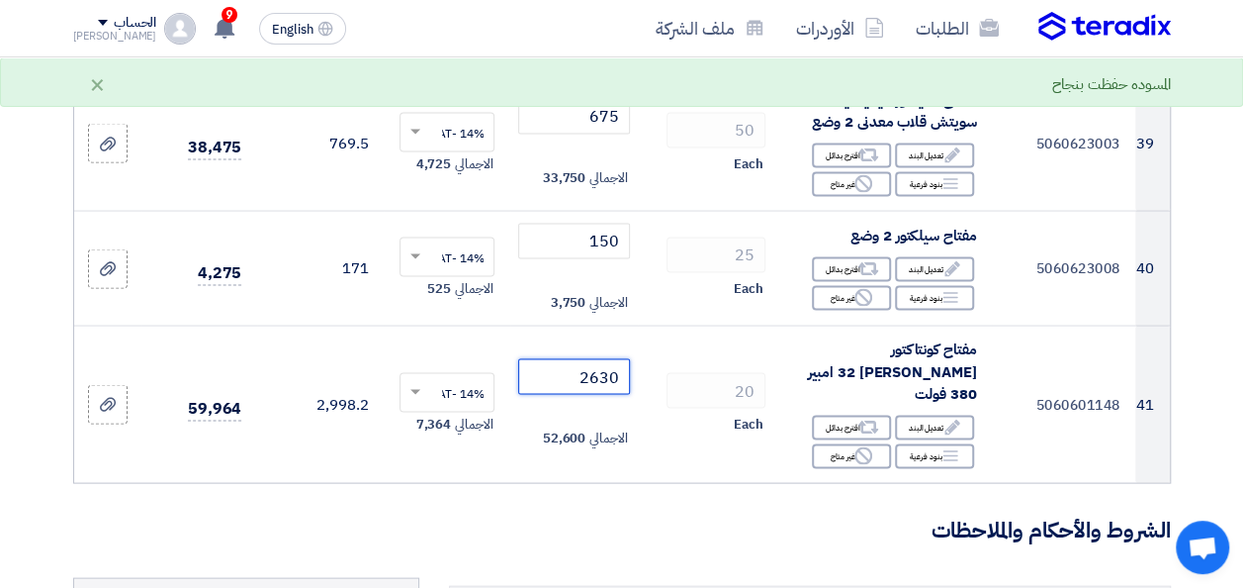
type input "2630"
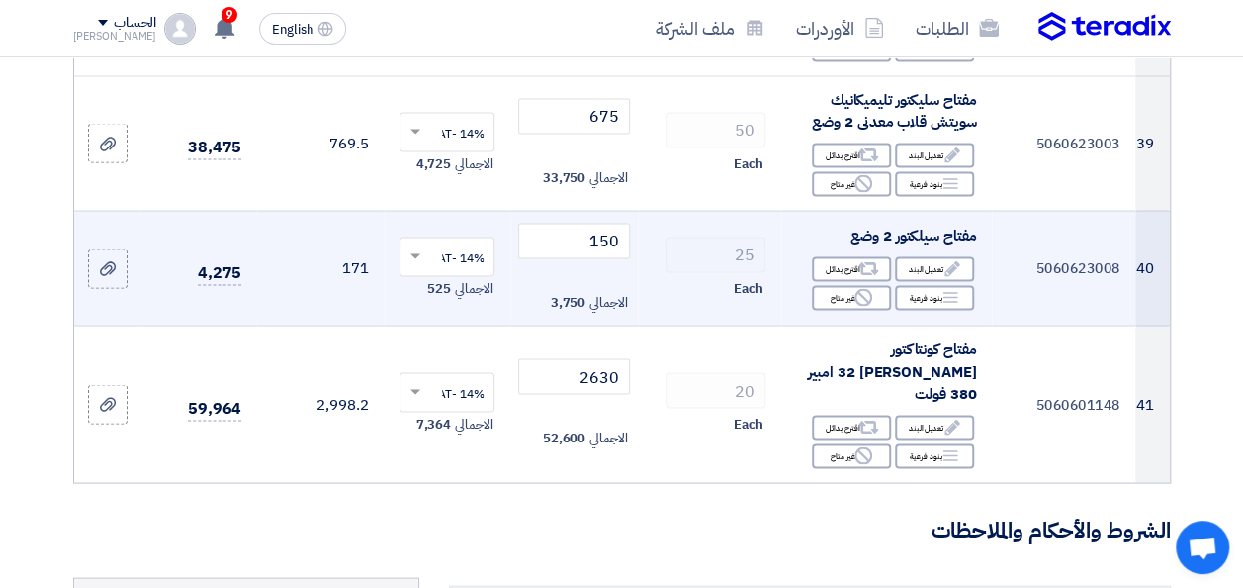
click at [631, 300] on td "150 الاجمالي 3,750" at bounding box center [573, 268] width 127 height 116
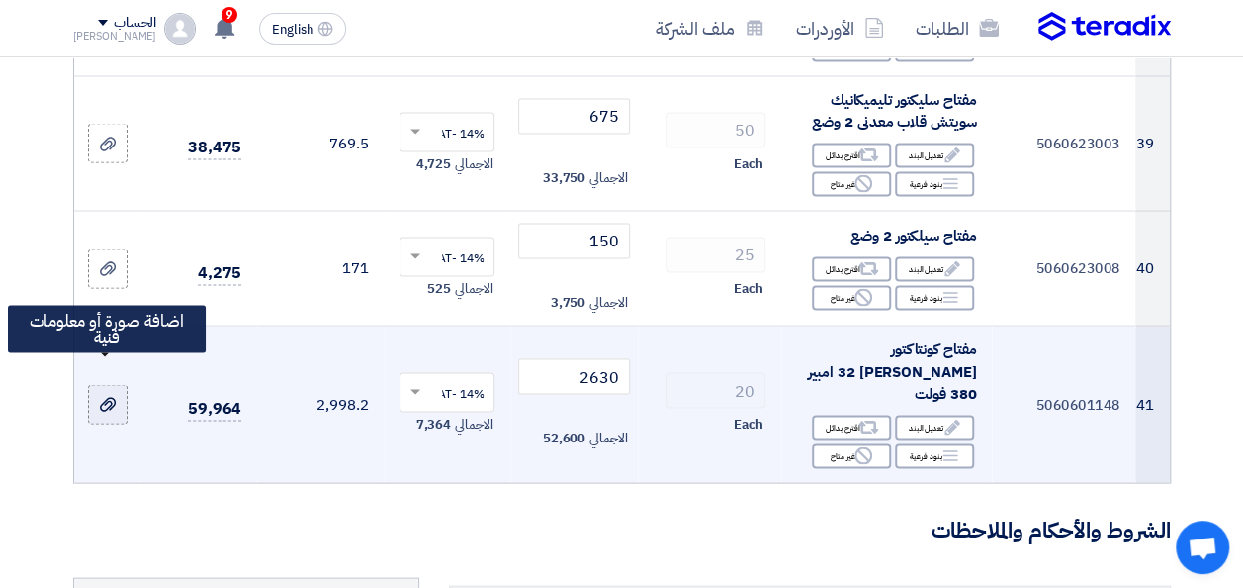
click at [101, 396] on icon at bounding box center [108, 404] width 16 height 16
click at [0, 0] on input "file" at bounding box center [0, 0] width 0 height 0
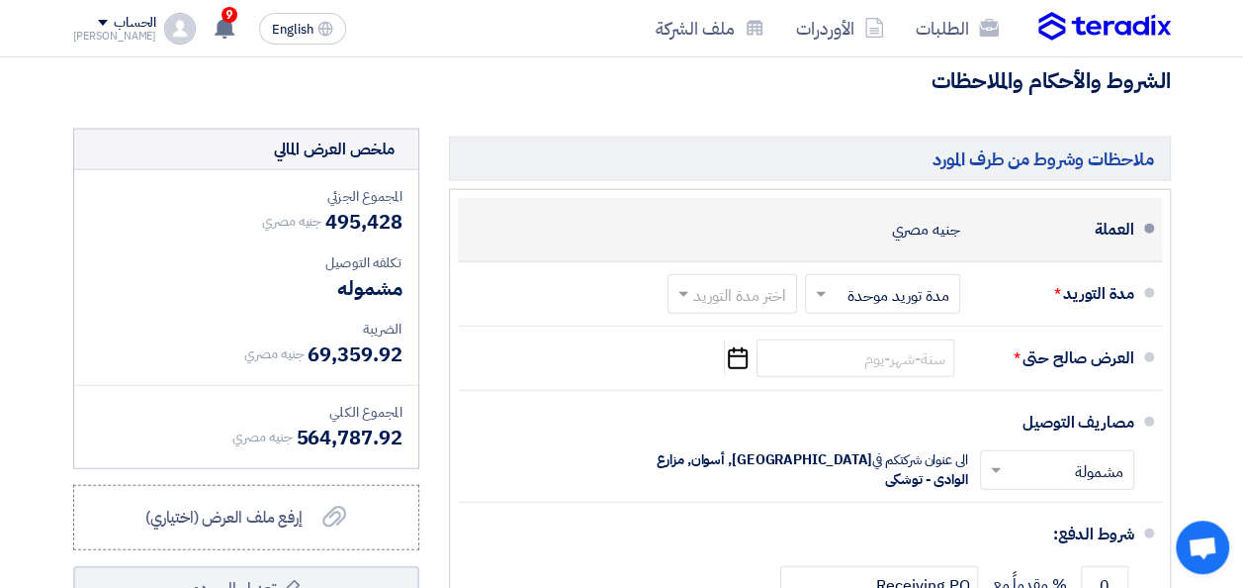
scroll to position [6004, 0]
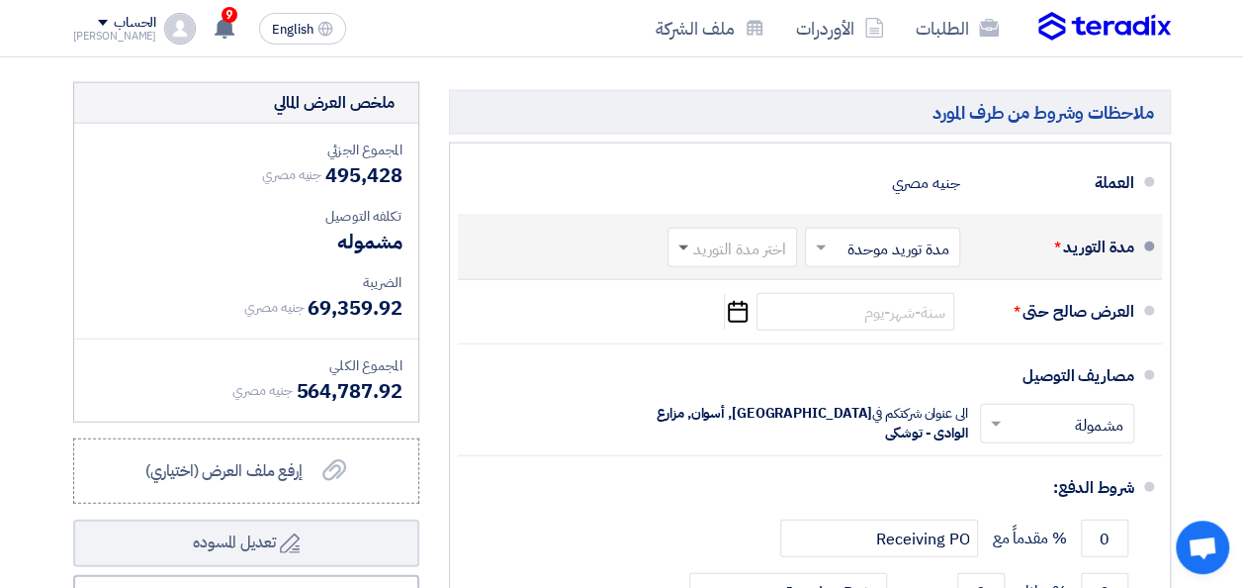
click at [682, 245] on span at bounding box center [684, 248] width 10 height 7
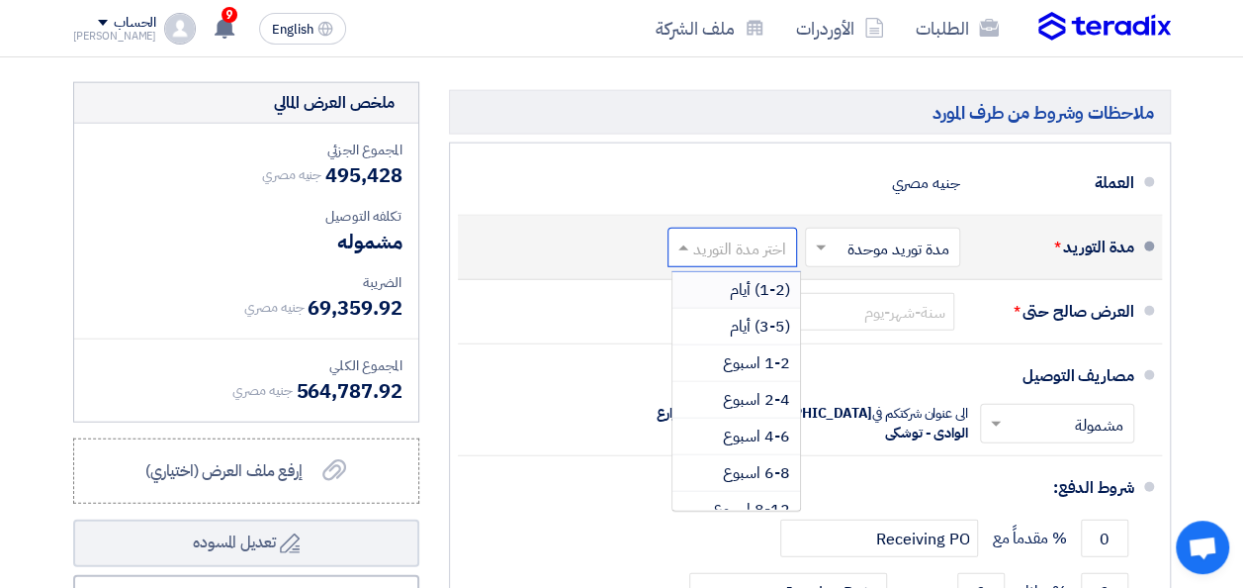
drag, startPoint x: 734, startPoint y: 247, endPoint x: 762, endPoint y: 258, distance: 29.8
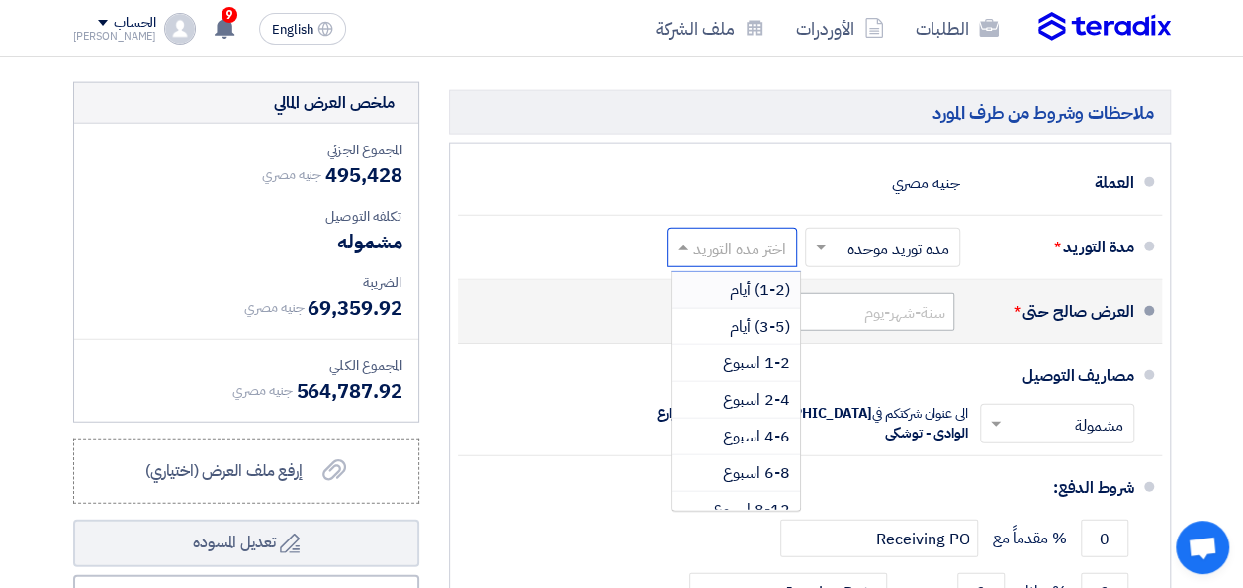
click at [737, 278] on span "(1-2) أيام" at bounding box center [760, 290] width 60 height 24
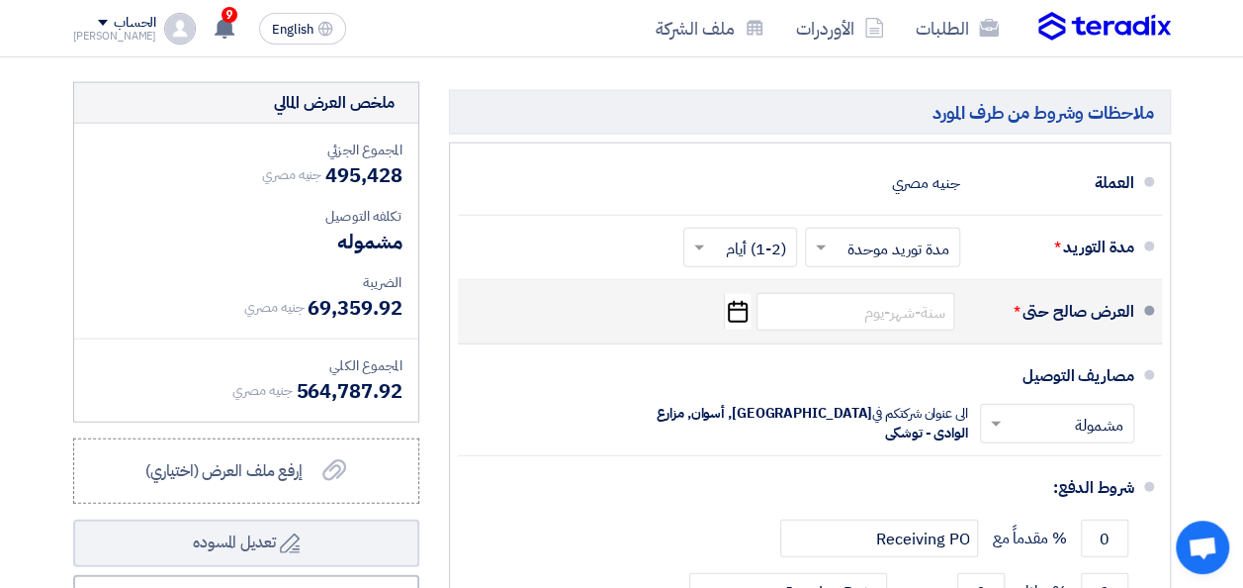
click at [737, 294] on icon "Pick a date" at bounding box center [737, 312] width 27 height 36
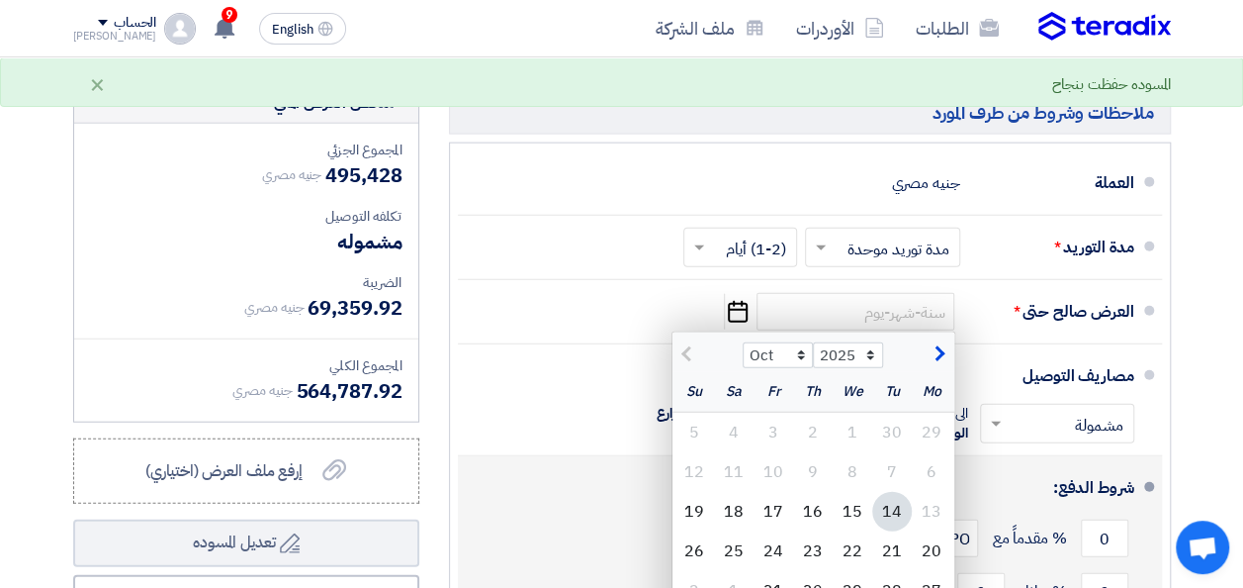
drag, startPoint x: 732, startPoint y: 463, endPoint x: 750, endPoint y: 455, distance: 19.5
click at [732, 492] on div "18" at bounding box center [734, 512] width 40 height 40
type input "[DATE]"
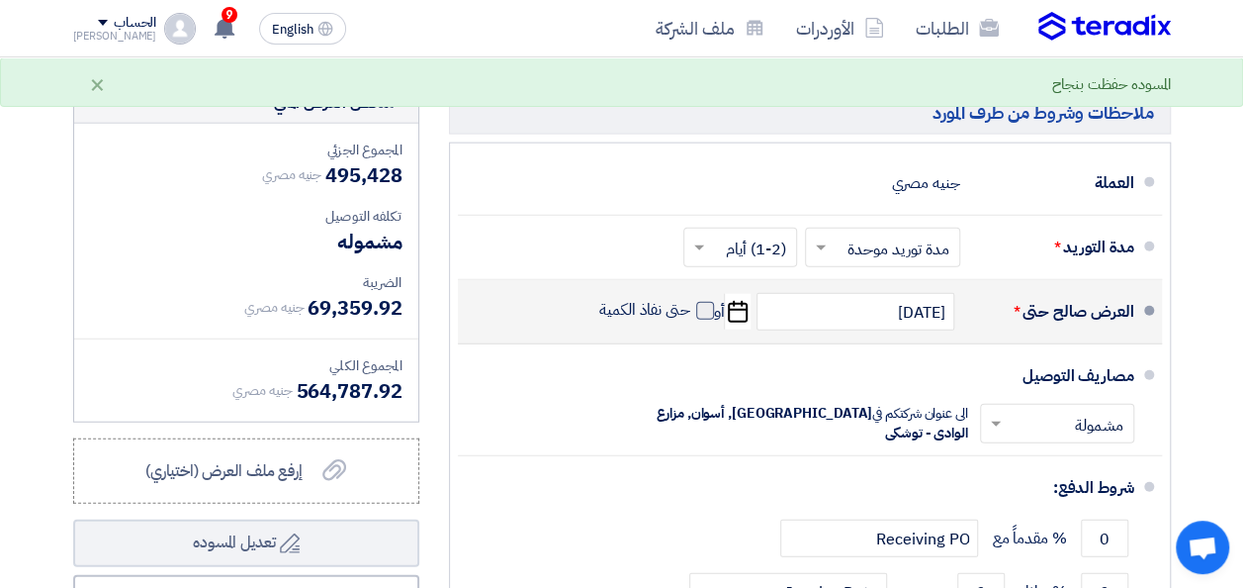
click at [693, 300] on label "حتى نفاذ الكمية" at bounding box center [656, 310] width 115 height 20
click at [690, 300] on input "حتى نفاذ الكمية" at bounding box center [642, 319] width 95 height 38
checkbox input "true"
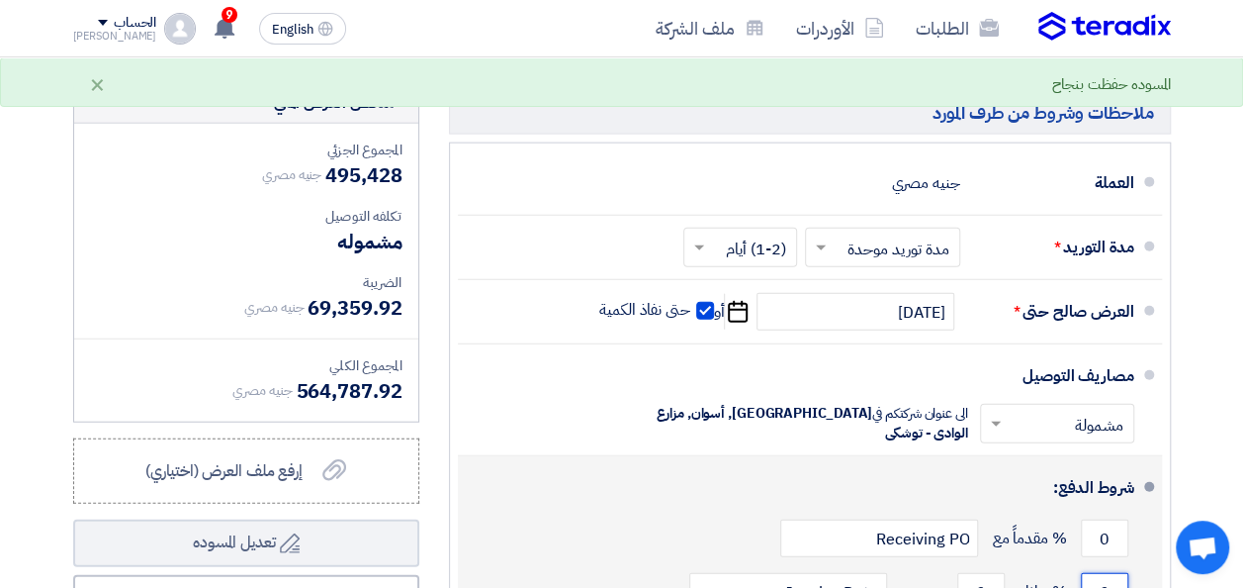
click at [1106, 573] on input "0" at bounding box center [1104, 592] width 47 height 38
type input "100"
click at [989, 573] on input "0" at bounding box center [980, 592] width 47 height 38
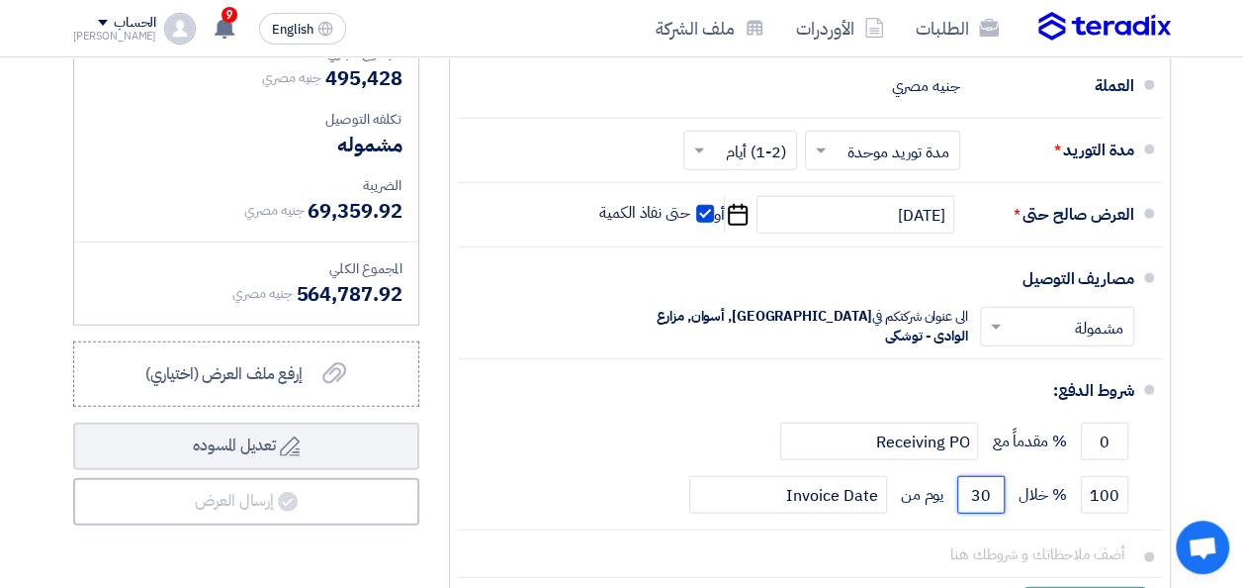
scroll to position [6103, 0]
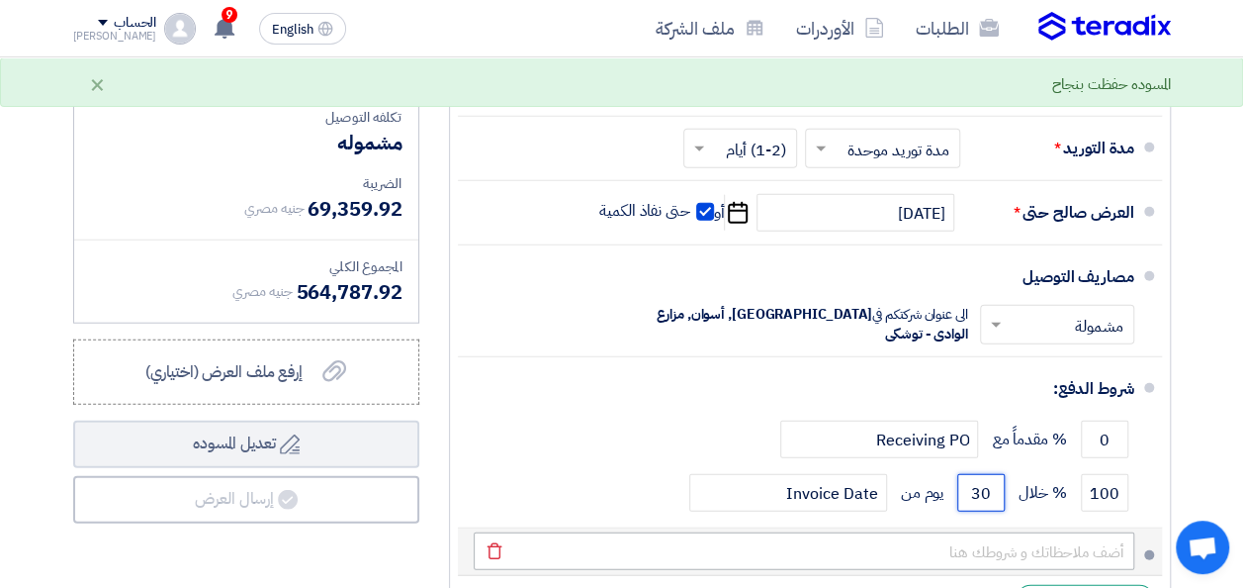
type input "30"
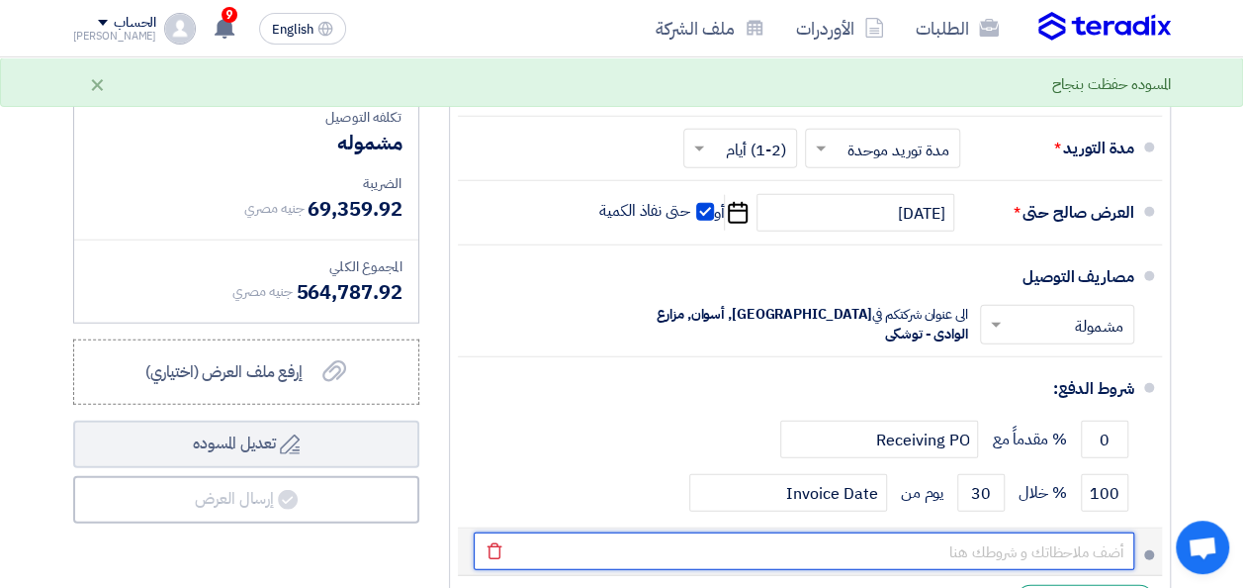
click at [1021, 532] on input "text" at bounding box center [804, 551] width 661 height 38
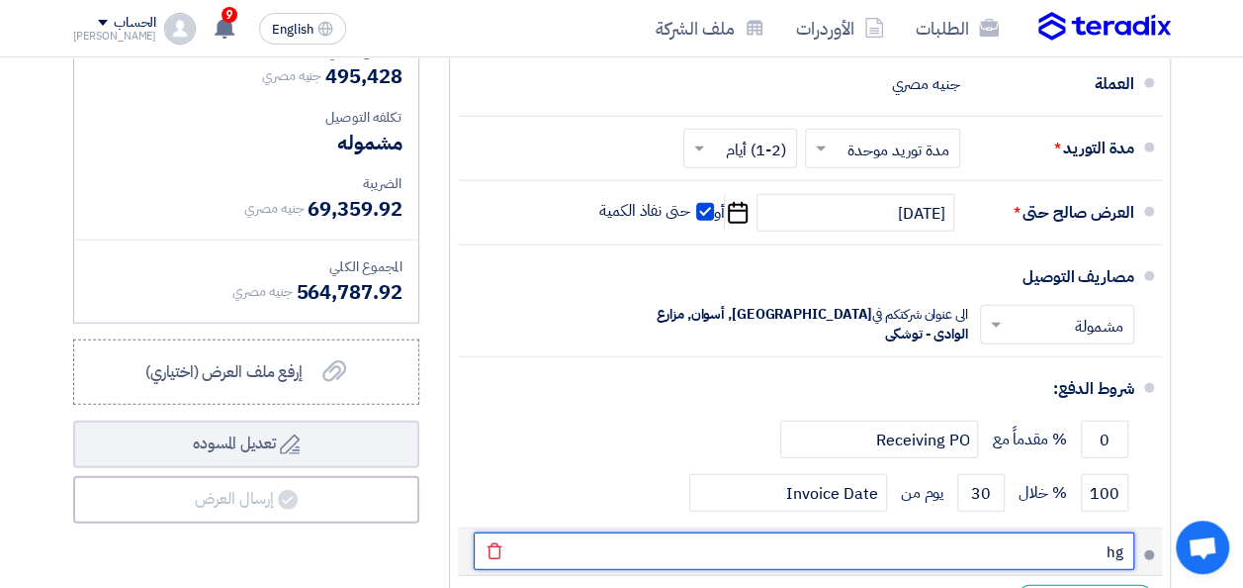
type input "h"
click at [73, 420] on button "Draft تعديل المسوده" at bounding box center [246, 443] width 346 height 47
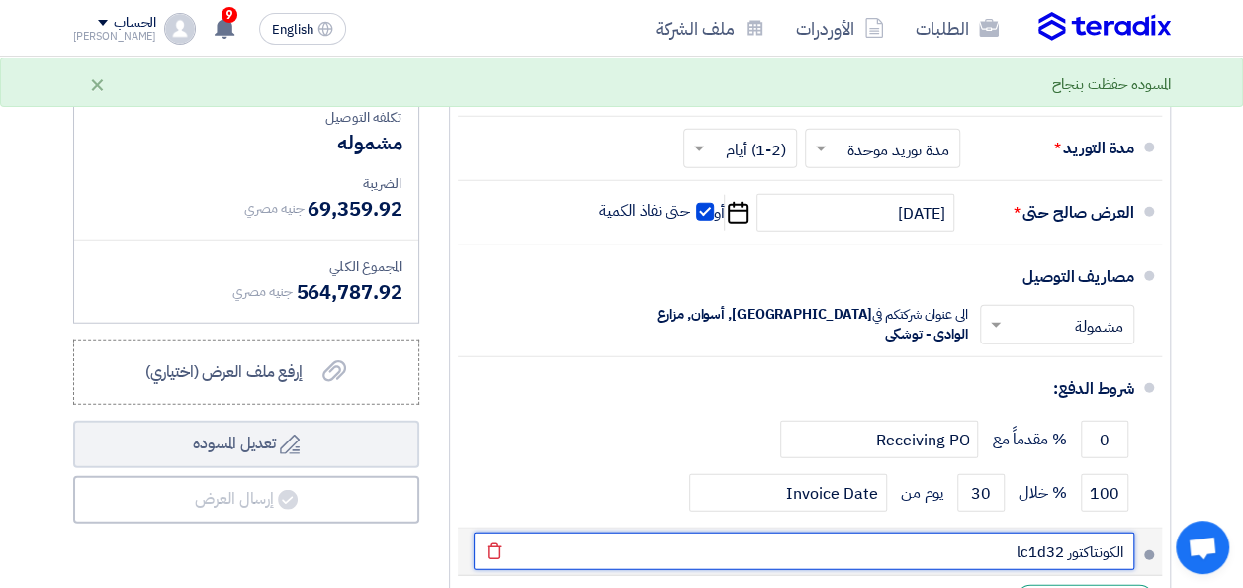
click at [73, 420] on button "Draft تعديل المسوده" at bounding box center [246, 443] width 346 height 47
click at [1003, 532] on input "الكونتاكتور lc1d32" at bounding box center [804, 551] width 661 height 38
type input "الكونتاكتور lc1d32"
click at [73, 420] on button "Draft تعديل المسوده" at bounding box center [246, 443] width 346 height 47
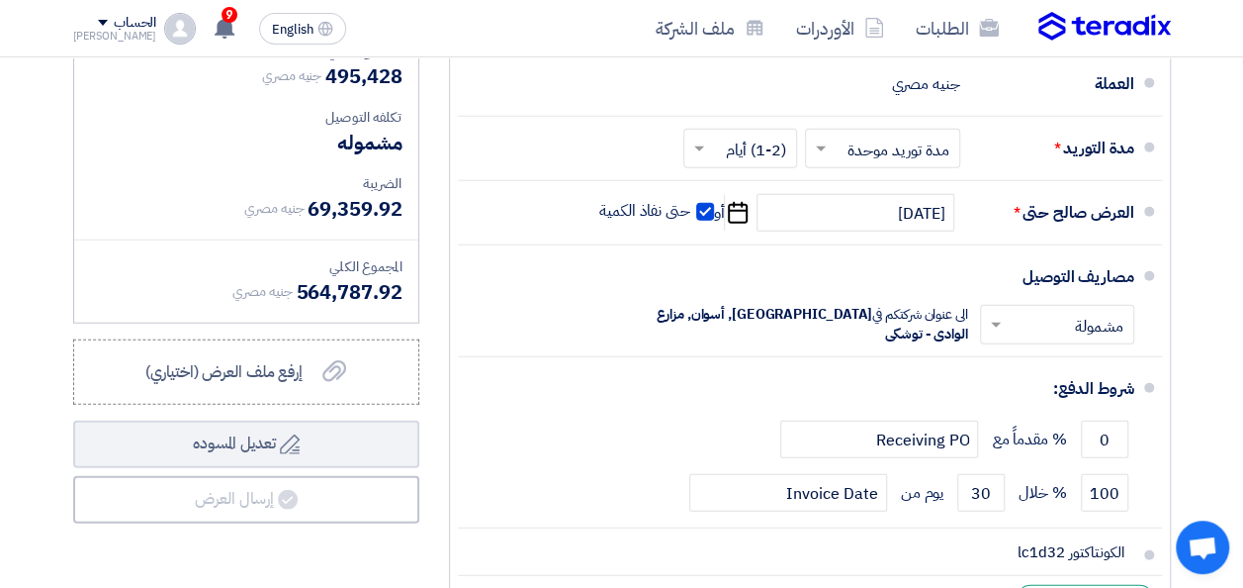
click at [1164, 376] on ul "العملة جنيه مصري مدة التوريد * اختر مدة التوريد × مدة توريد موحدة ×" at bounding box center [810, 338] width 722 height 589
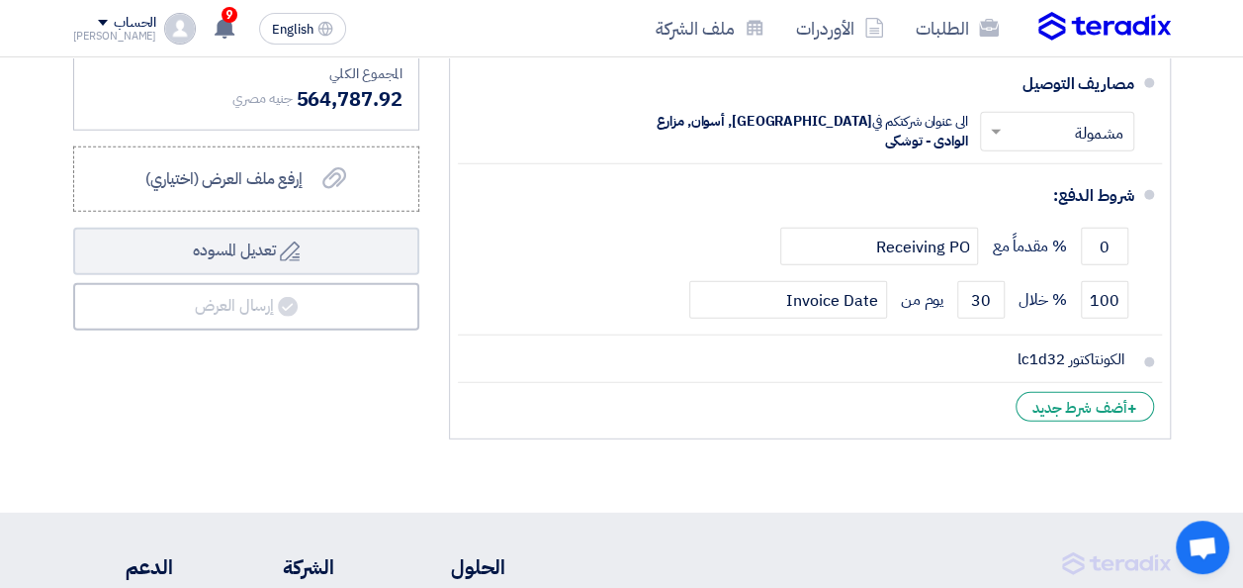
scroll to position [6301, 0]
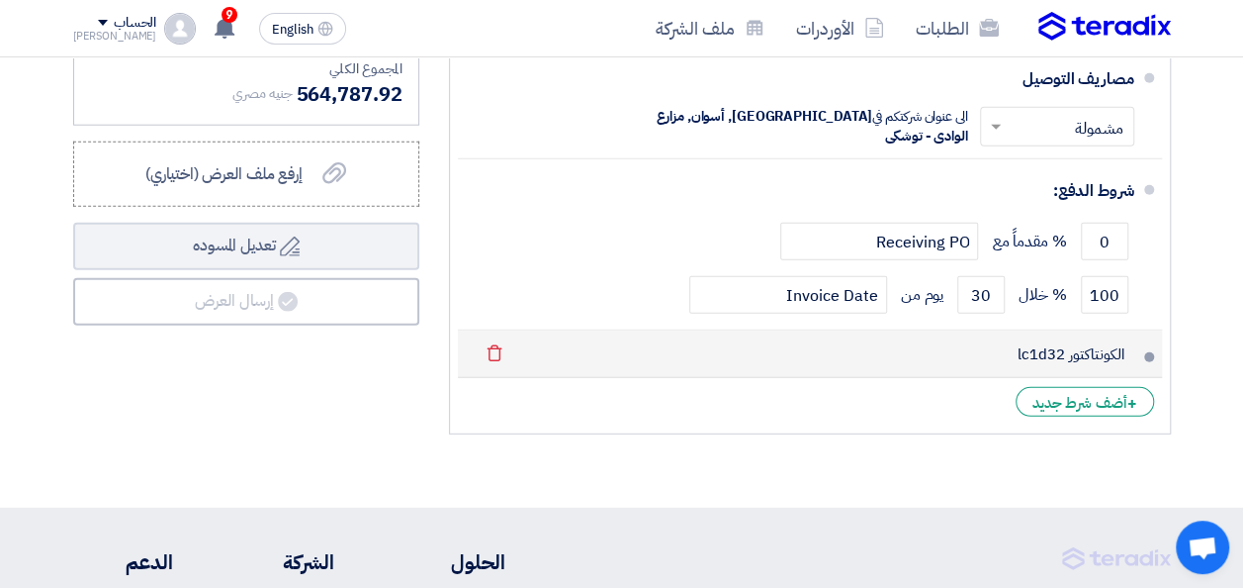
click at [1149, 330] on li "الكونتاكتور lc1d32 [GEOGRAPHIC_DATA]" at bounding box center [810, 353] width 704 height 47
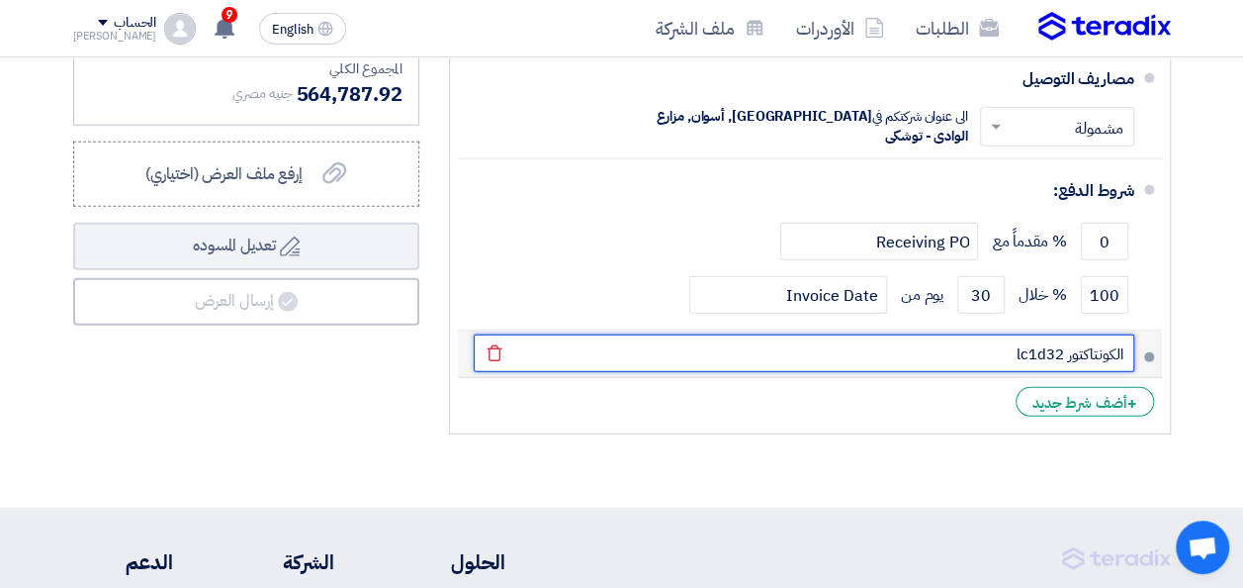
click at [891, 334] on input "الكونتاكتور lc1d32" at bounding box center [804, 353] width 661 height 38
click at [892, 334] on input "الكونتاكتور lc1d32" at bounding box center [804, 353] width 661 height 38
drag, startPoint x: 892, startPoint y: 249, endPoint x: 1046, endPoint y: 255, distance: 153.4
click at [1046, 334] on input "الكونتاكتور lc1d32" at bounding box center [804, 353] width 661 height 38
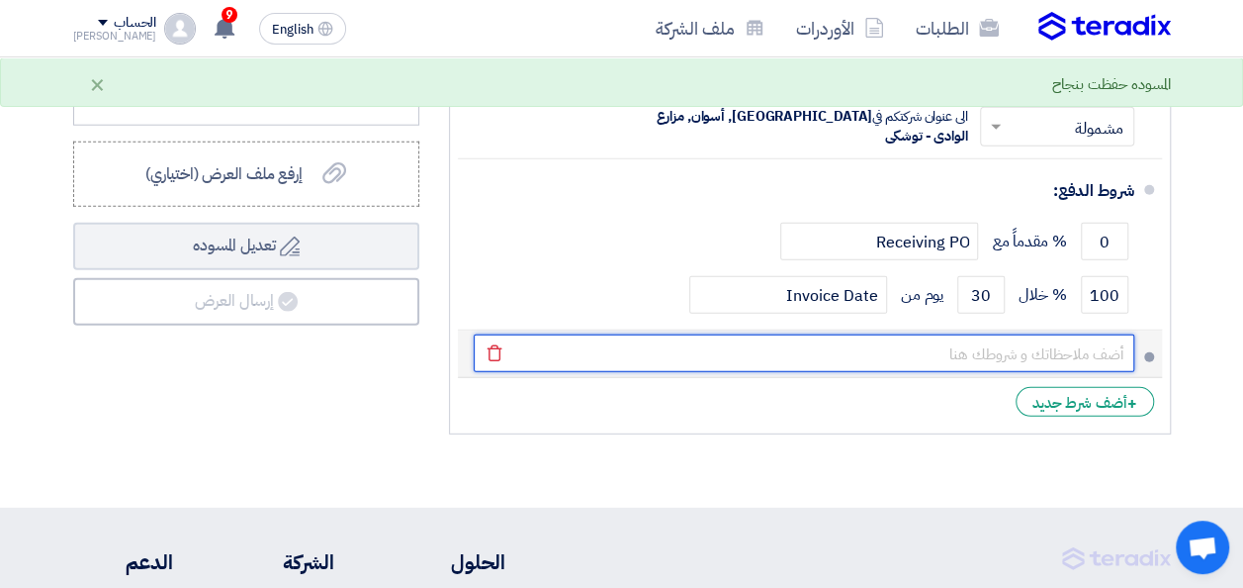
paste input "الكونتاكتور lc1d32"
click at [73, 223] on button "Draft تعديل المسوده" at bounding box center [246, 246] width 346 height 47
click at [1008, 334] on input "الكونتاكتور lc1d32 /اللوحة 36خط بالقاطع" at bounding box center [804, 353] width 661 height 38
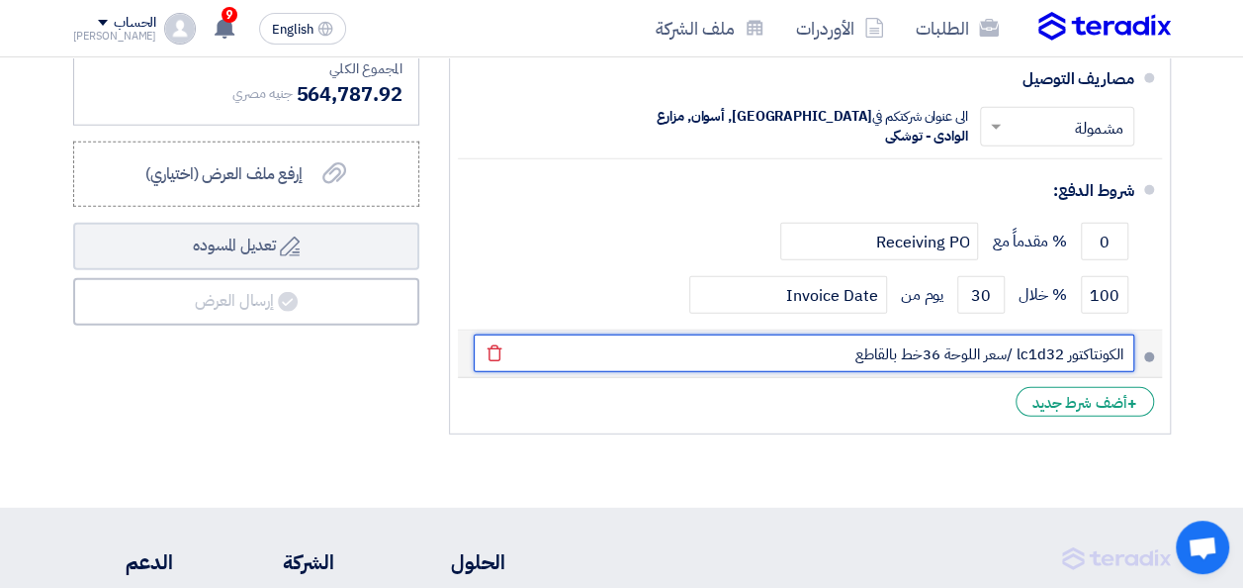
click at [833, 334] on input "الكونتاكتور lc1d32 /سعر اللوحة 36خط بالقاطع" at bounding box center [804, 353] width 661 height 38
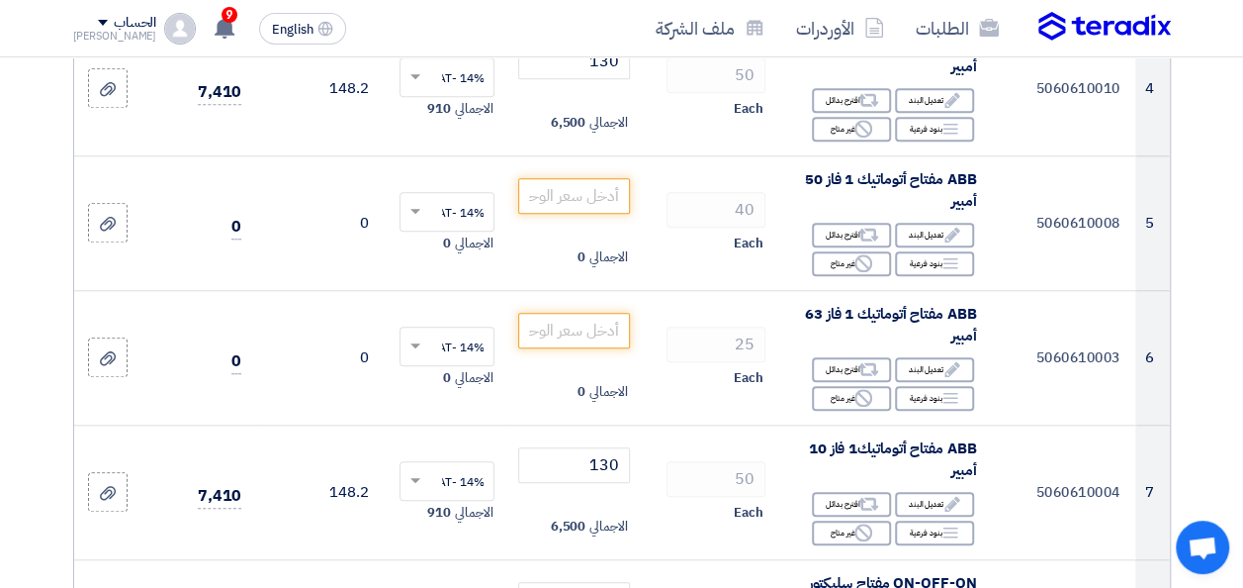
scroll to position [663, 0]
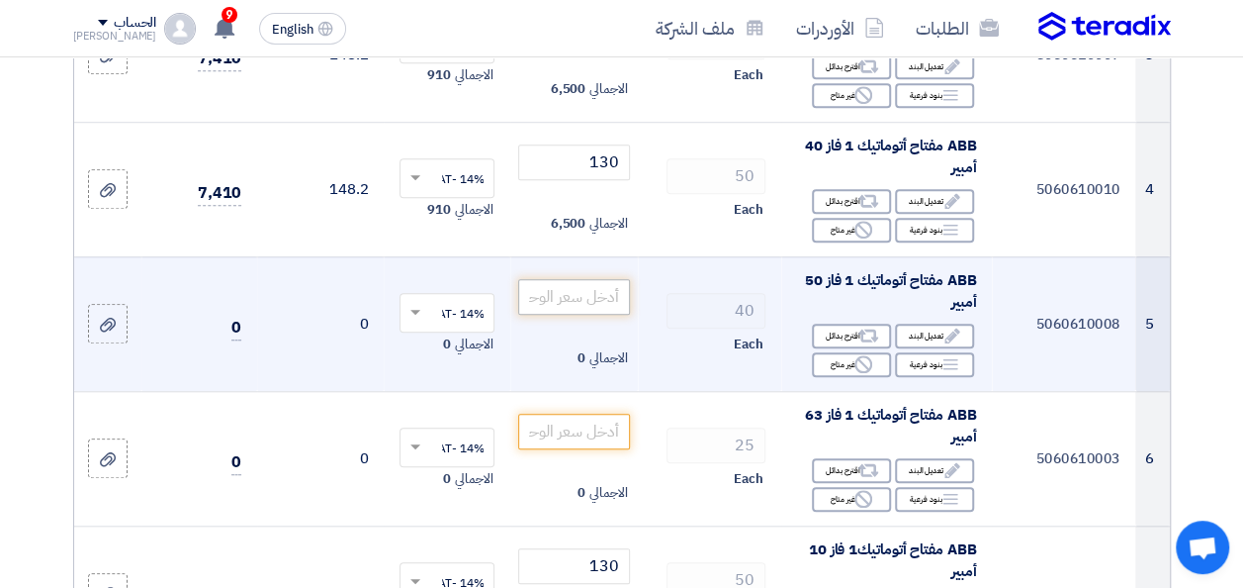
type input "الكونتاكتور lc1d32 /سعر اللوحة 36خط بالقاطع"
click at [588, 315] on input "number" at bounding box center [573, 297] width 111 height 36
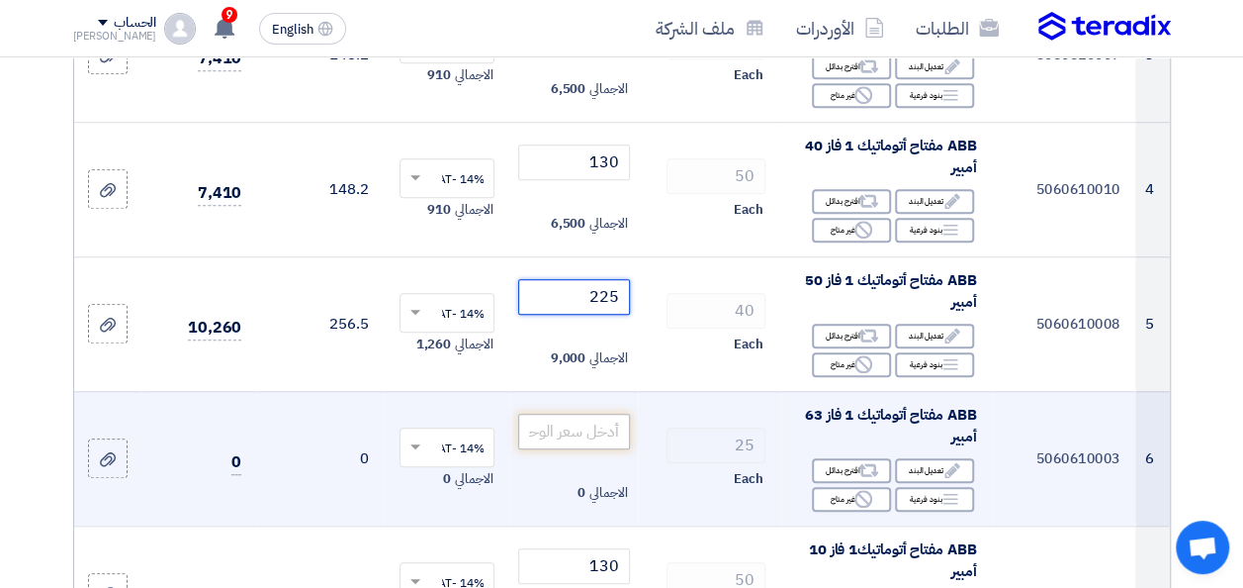
type input "225"
click at [601, 433] on input "number" at bounding box center [573, 431] width 111 height 36
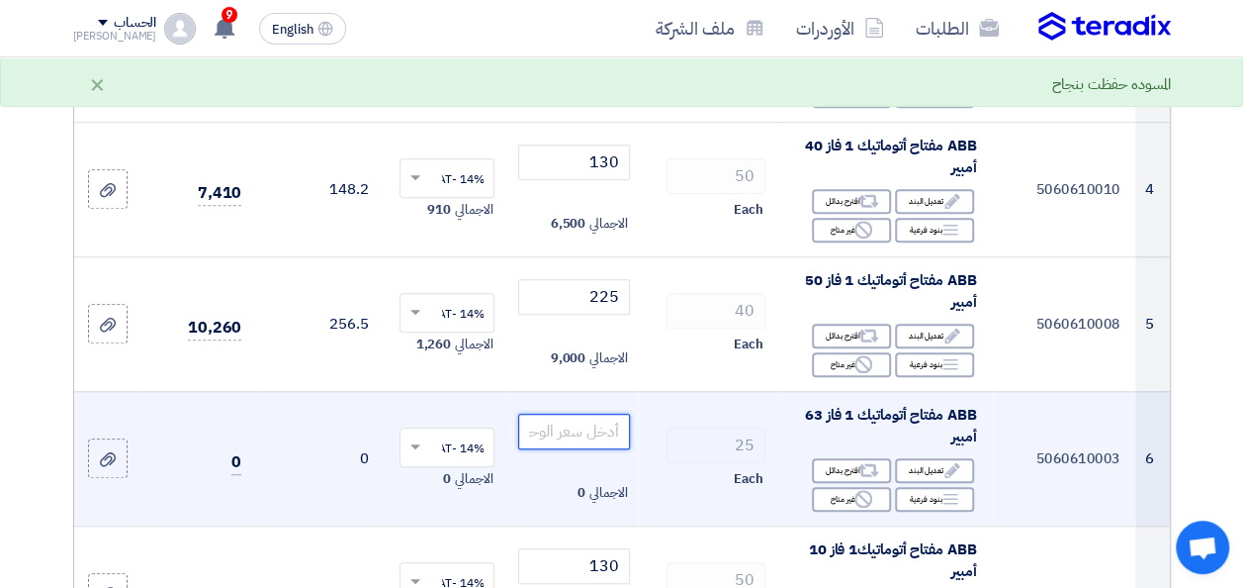
click at [606, 440] on input "number" at bounding box center [573, 431] width 111 height 36
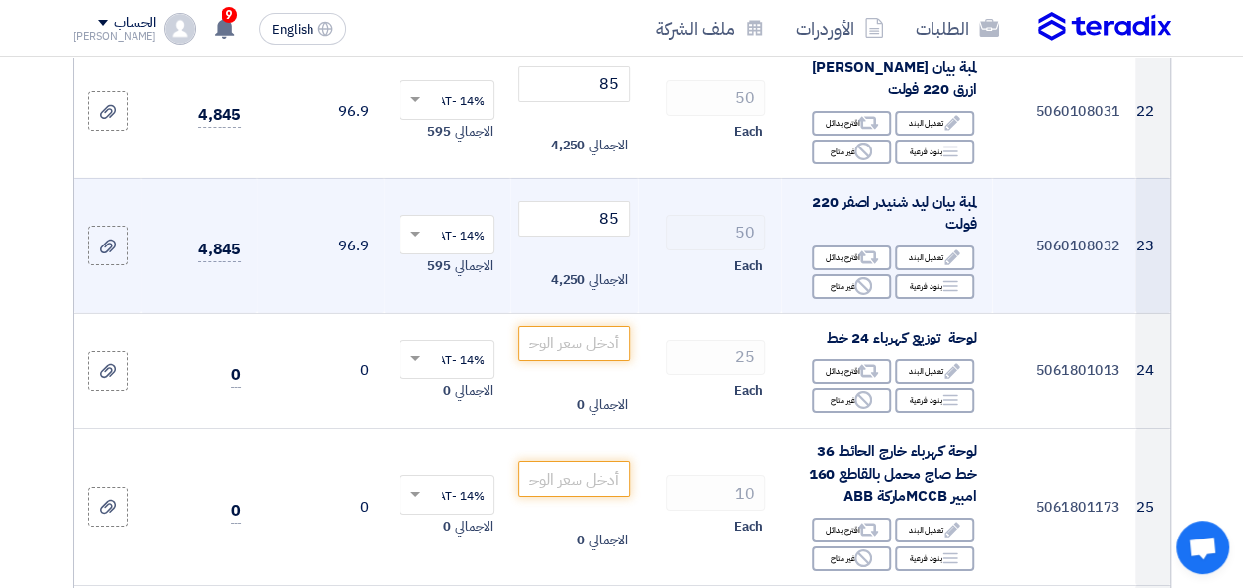
scroll to position [3333, 0]
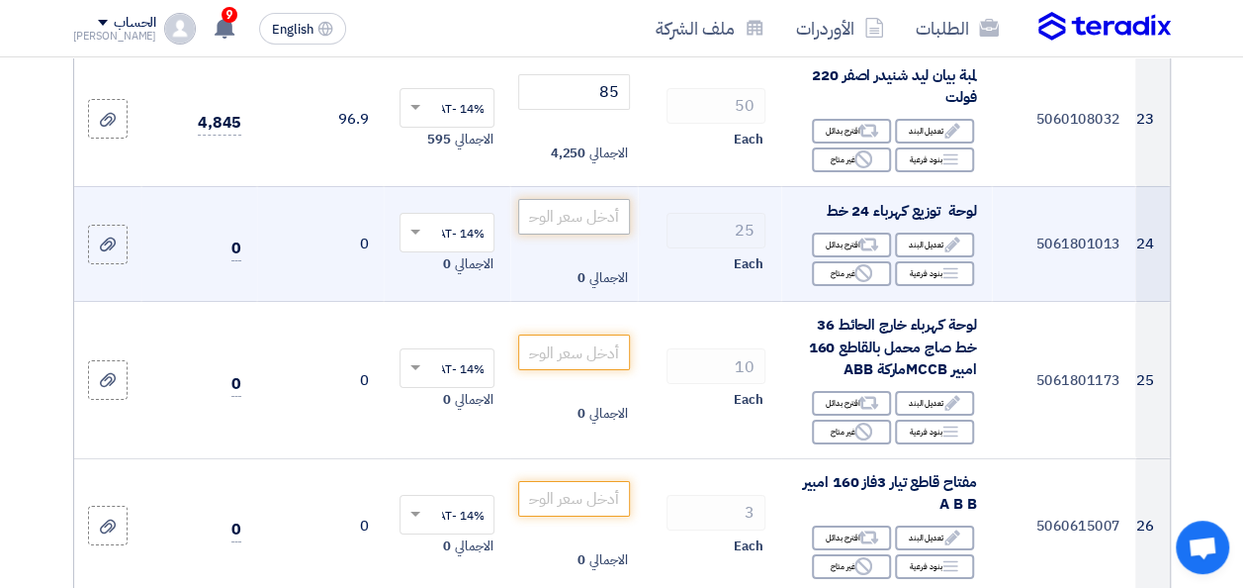
type input "225"
click at [591, 226] on input "number" at bounding box center [573, 217] width 111 height 36
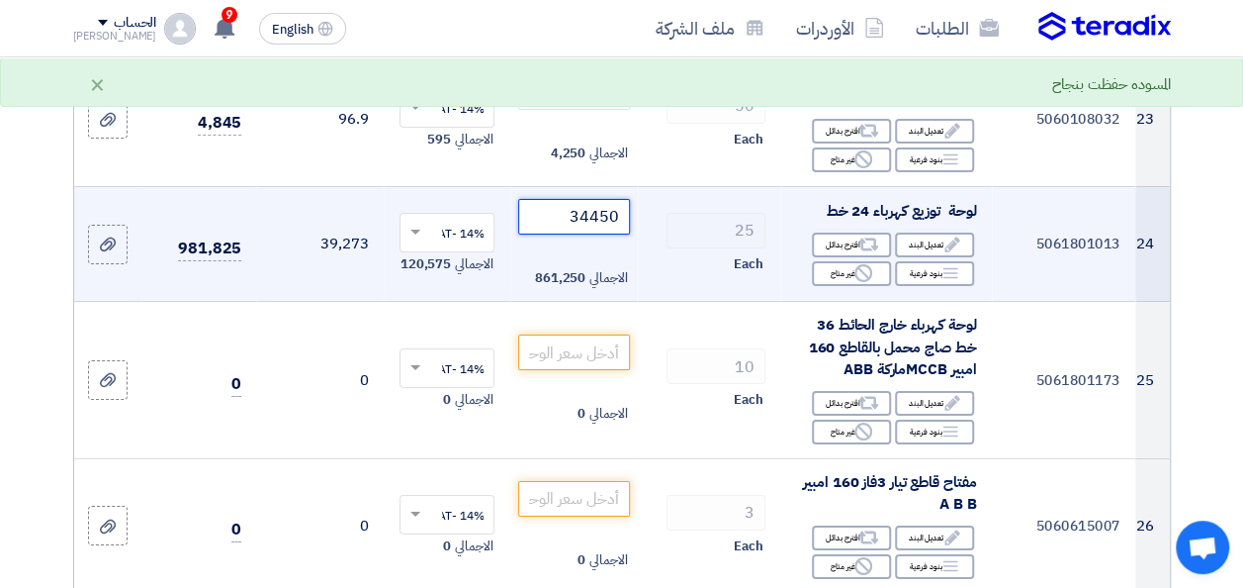
click at [588, 222] on input "34450" at bounding box center [573, 217] width 111 height 36
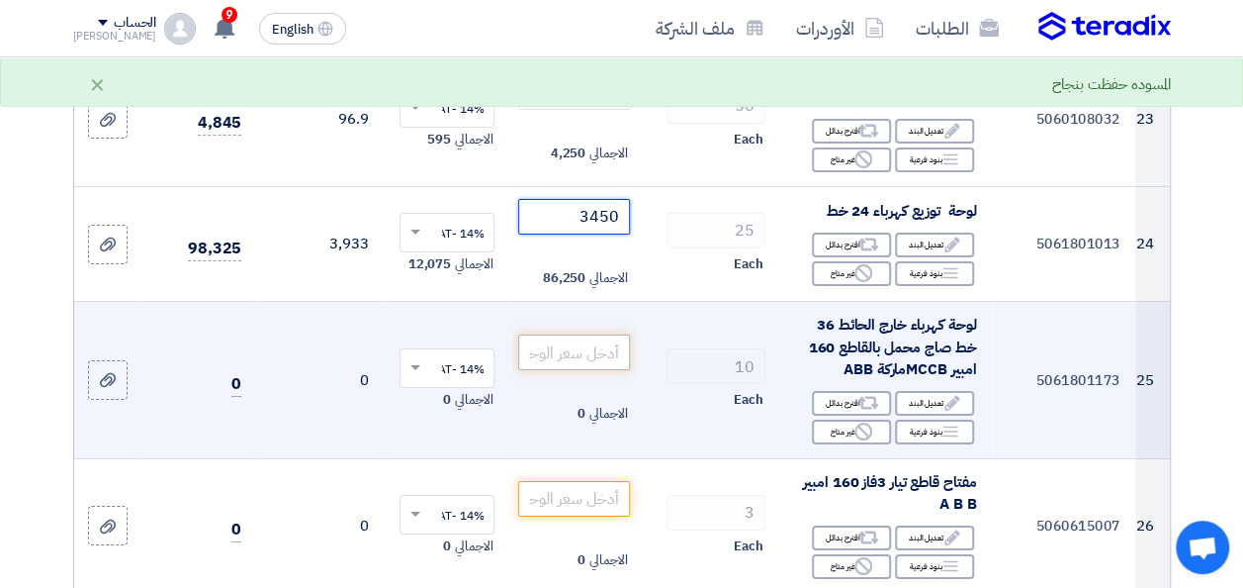
type input "3450"
click at [598, 358] on input "number" at bounding box center [573, 352] width 111 height 36
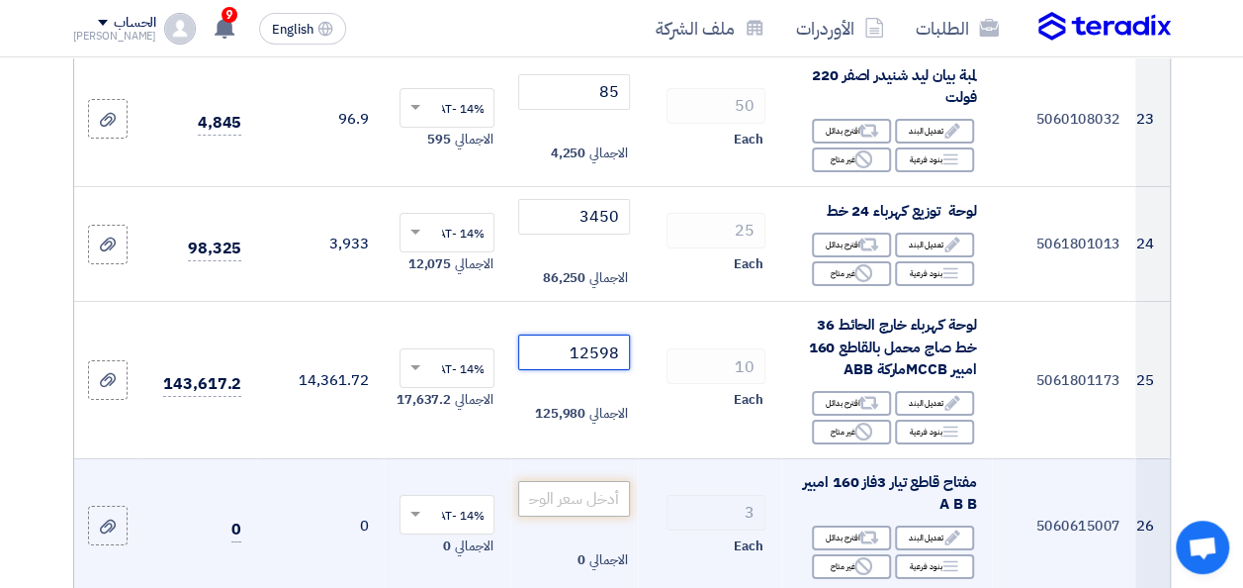
type input "12598"
click at [587, 502] on input "number" at bounding box center [573, 499] width 111 height 36
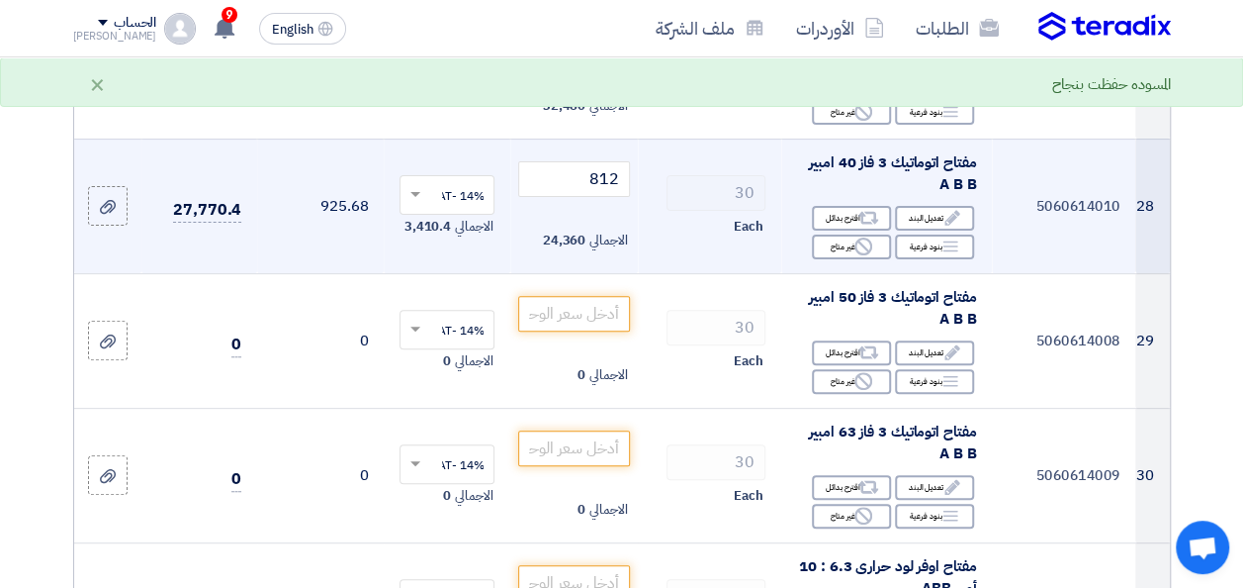
scroll to position [3927, 0]
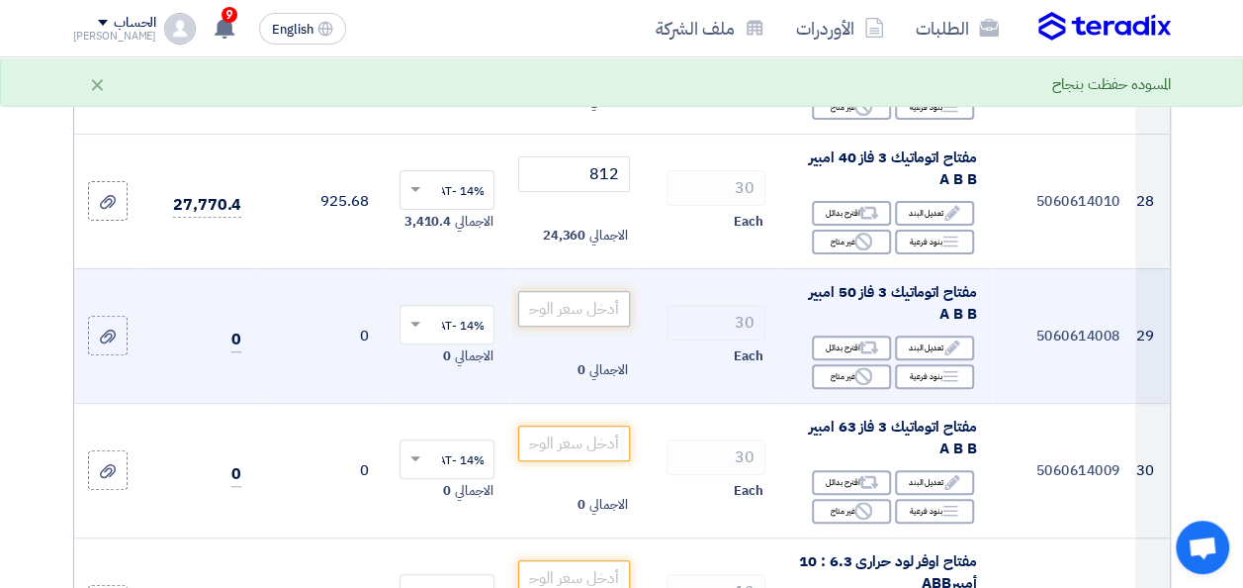
type input "6950"
click at [595, 322] on input "number" at bounding box center [573, 309] width 111 height 36
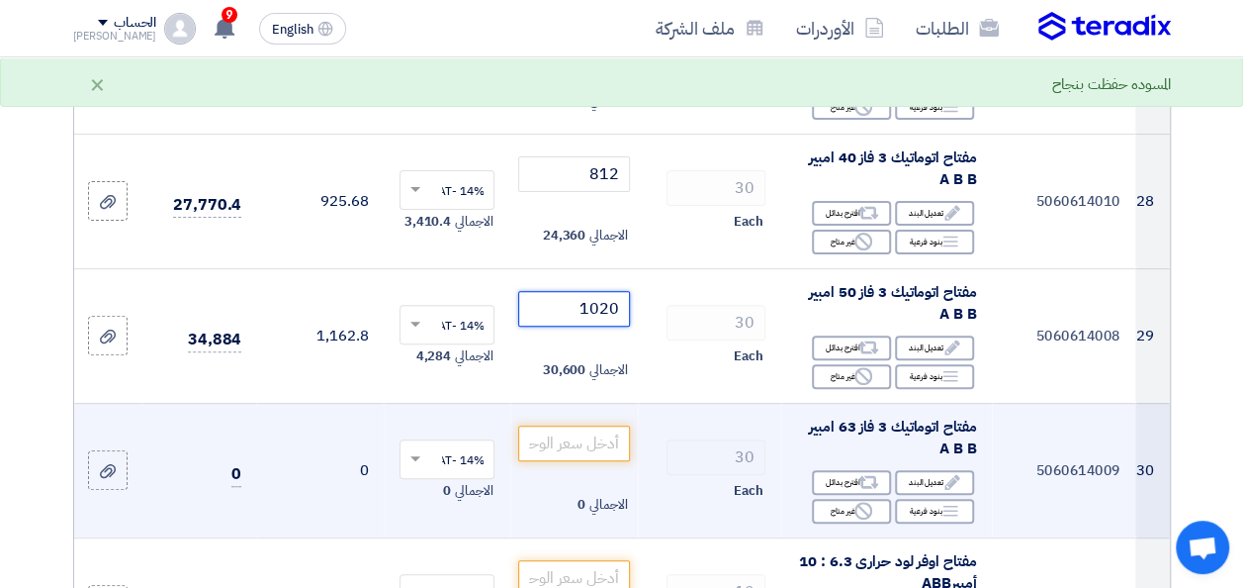
type input "1020"
click at [580, 466] on td "الاجمالي 0" at bounding box center [573, 470] width 127 height 135
click at [589, 444] on input "number" at bounding box center [573, 443] width 111 height 36
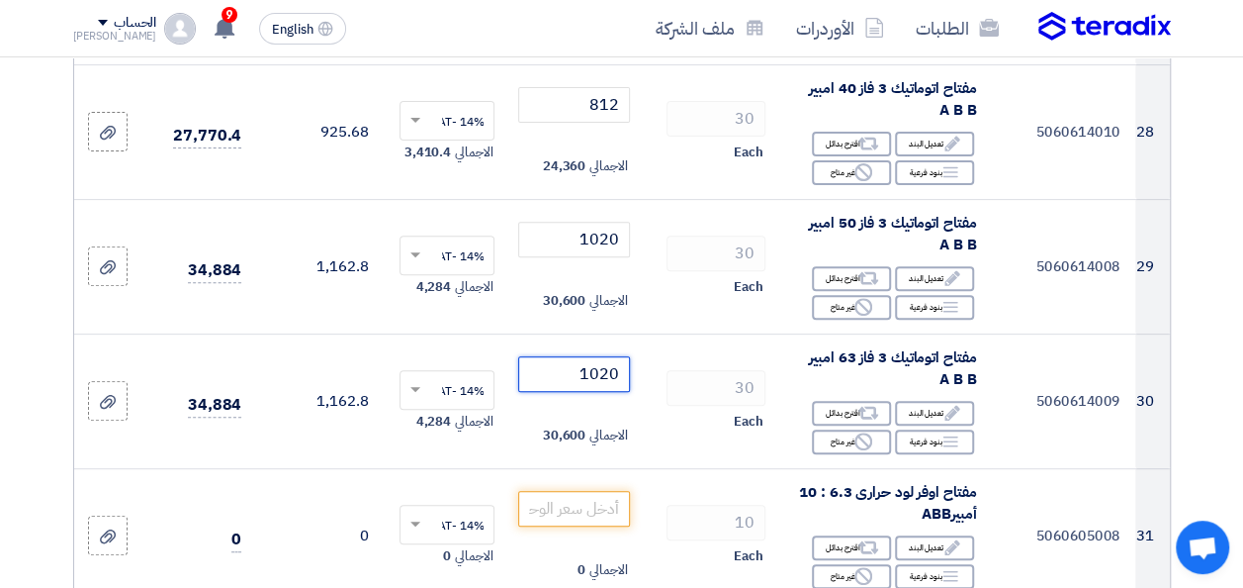
scroll to position [4224, 0]
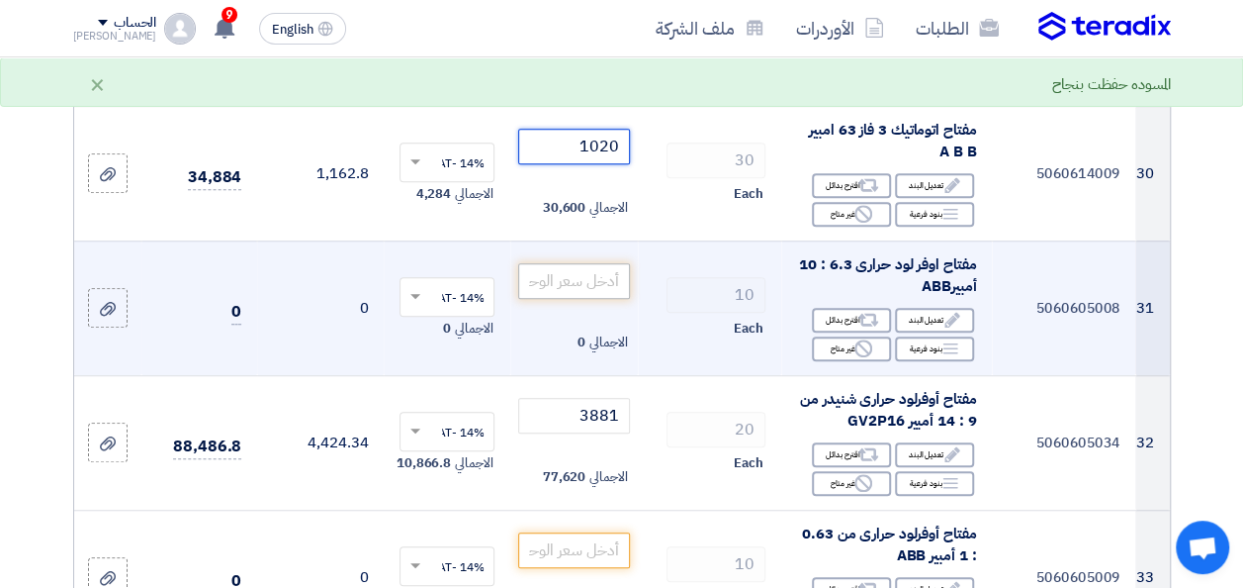
type input "1020"
click at [588, 282] on input "number" at bounding box center [573, 281] width 111 height 36
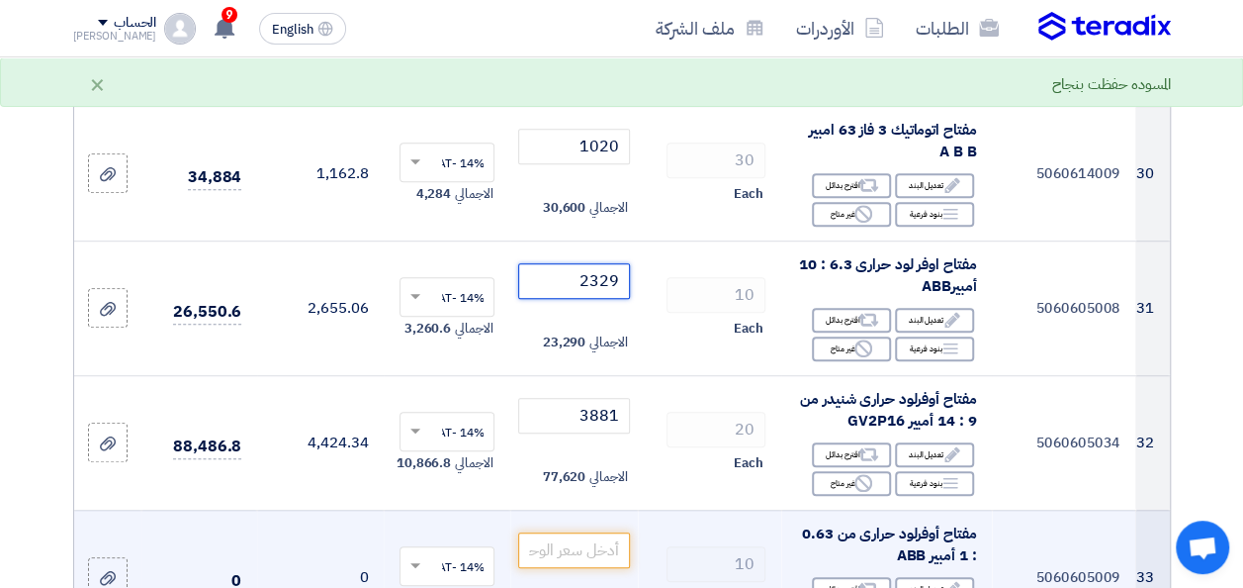
type input "2329"
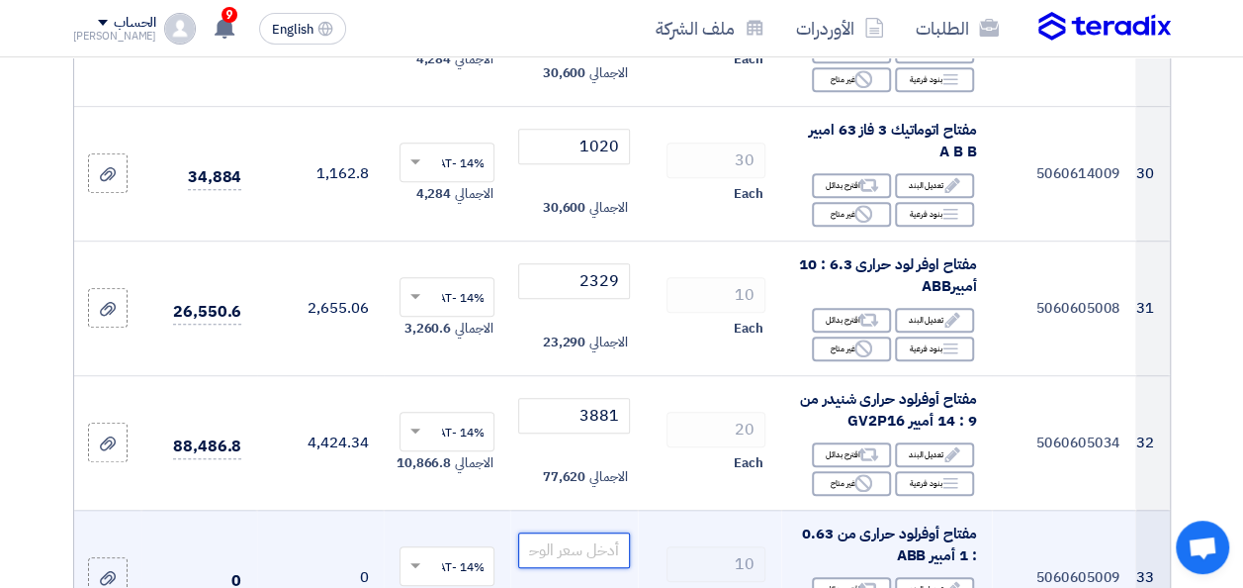
click at [594, 552] on input "number" at bounding box center [573, 550] width 111 height 36
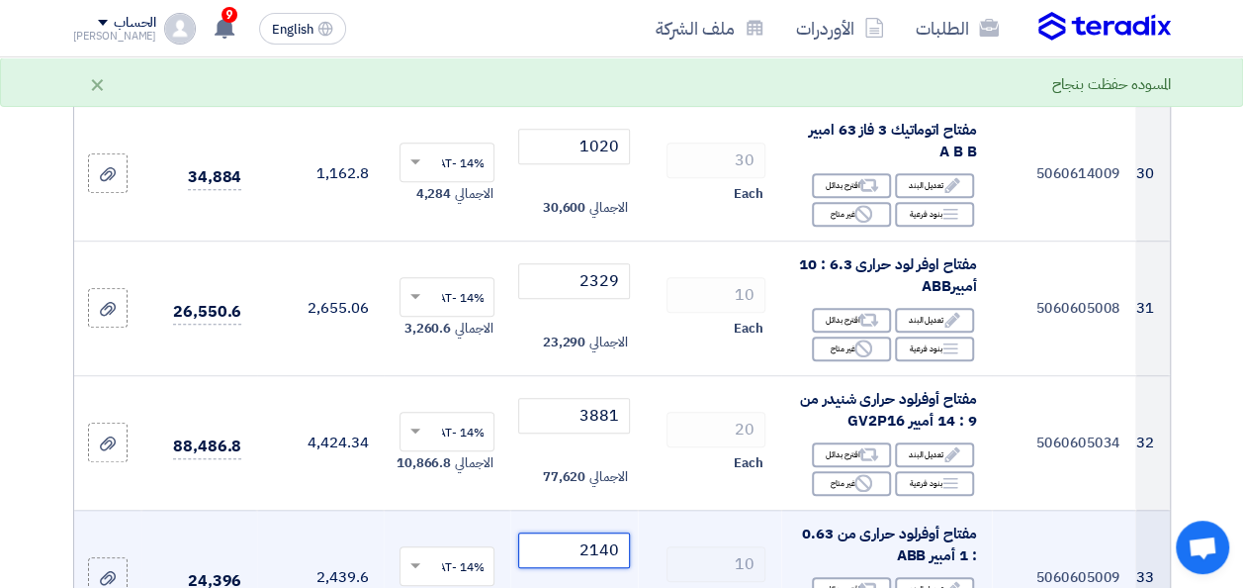
type input "2140"
click at [692, 520] on td "10 Each" at bounding box center [709, 576] width 143 height 135
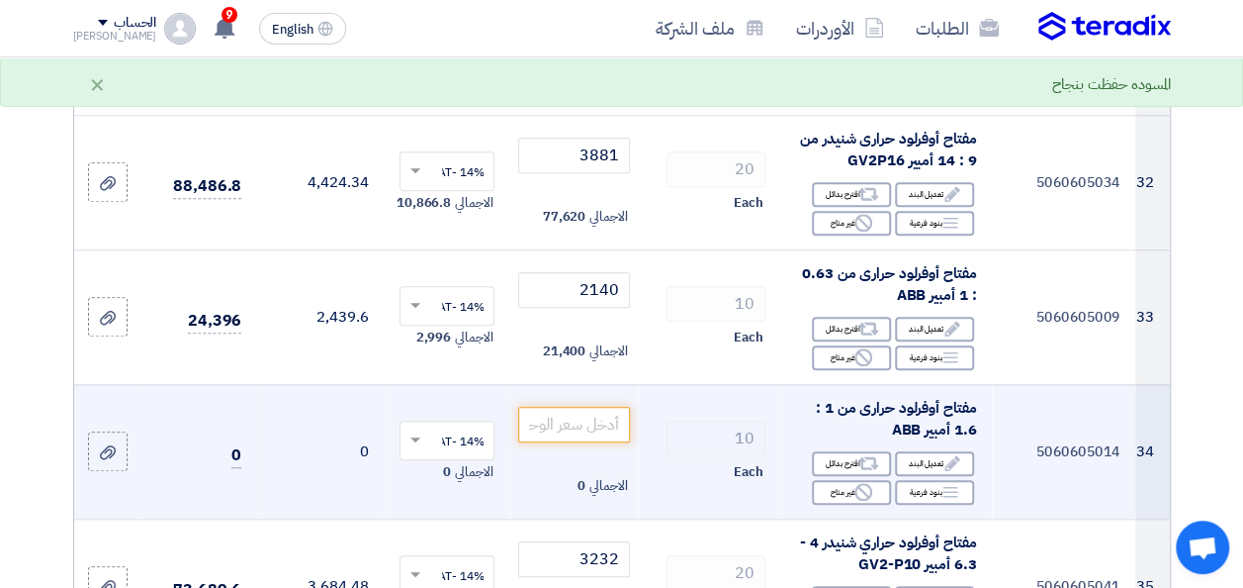
scroll to position [4520, 0]
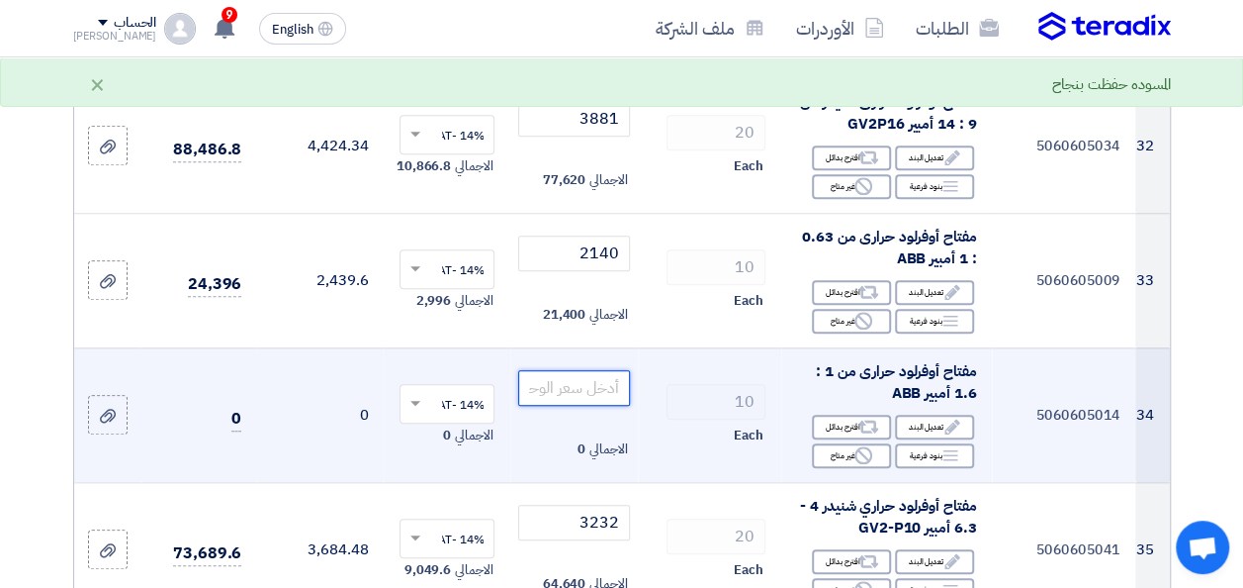
click at [612, 404] on input "number" at bounding box center [573, 388] width 111 height 36
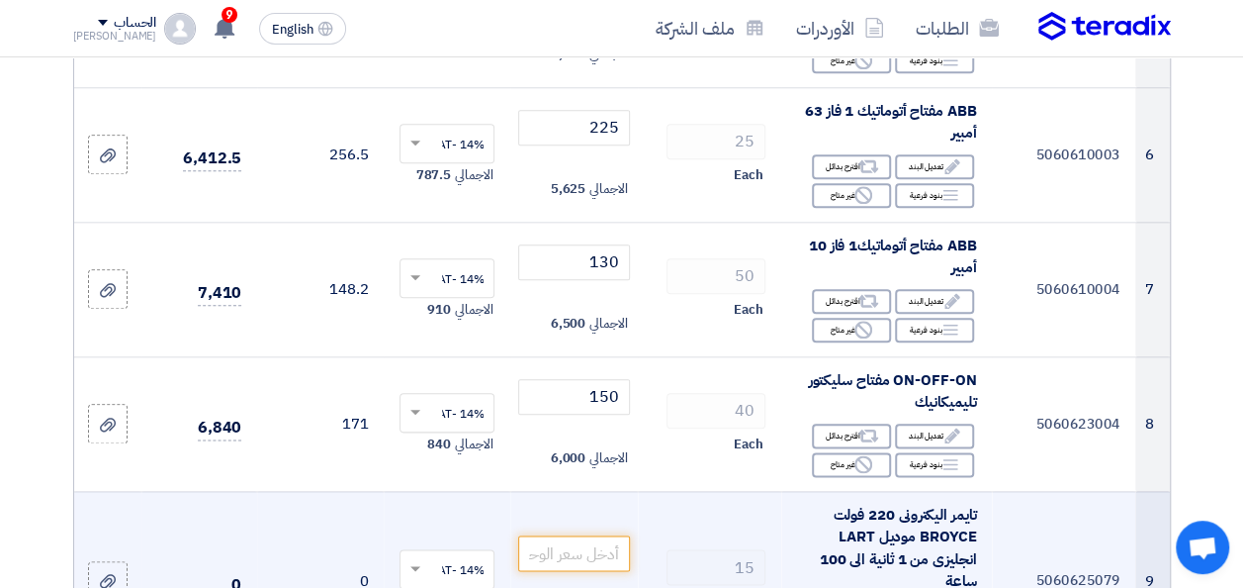
scroll to position [1058, 0]
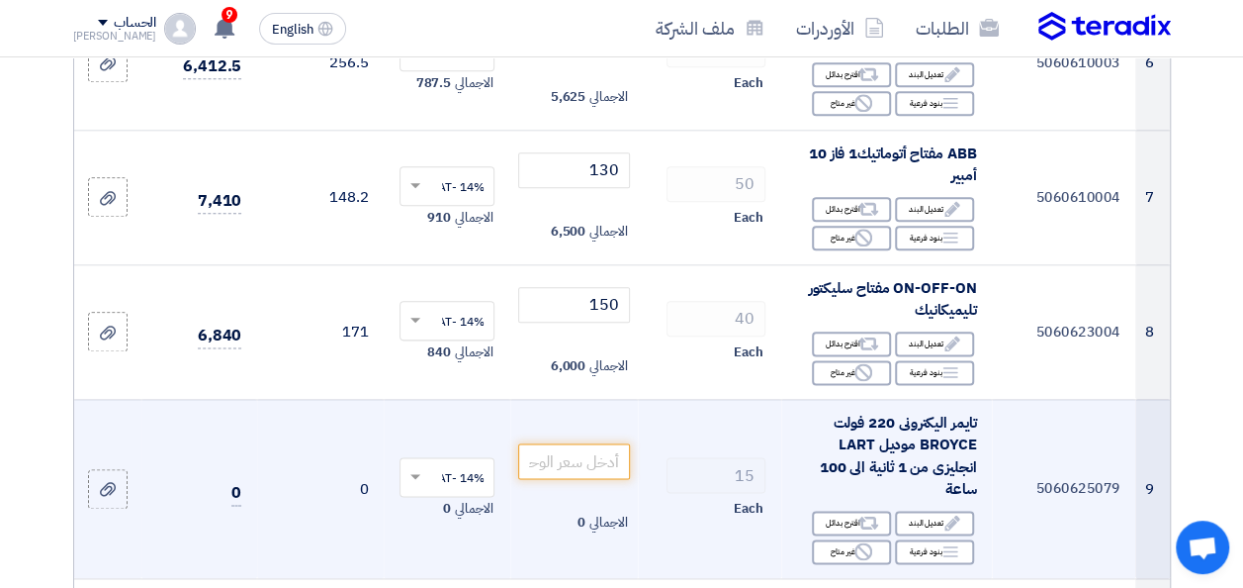
type input "2140"
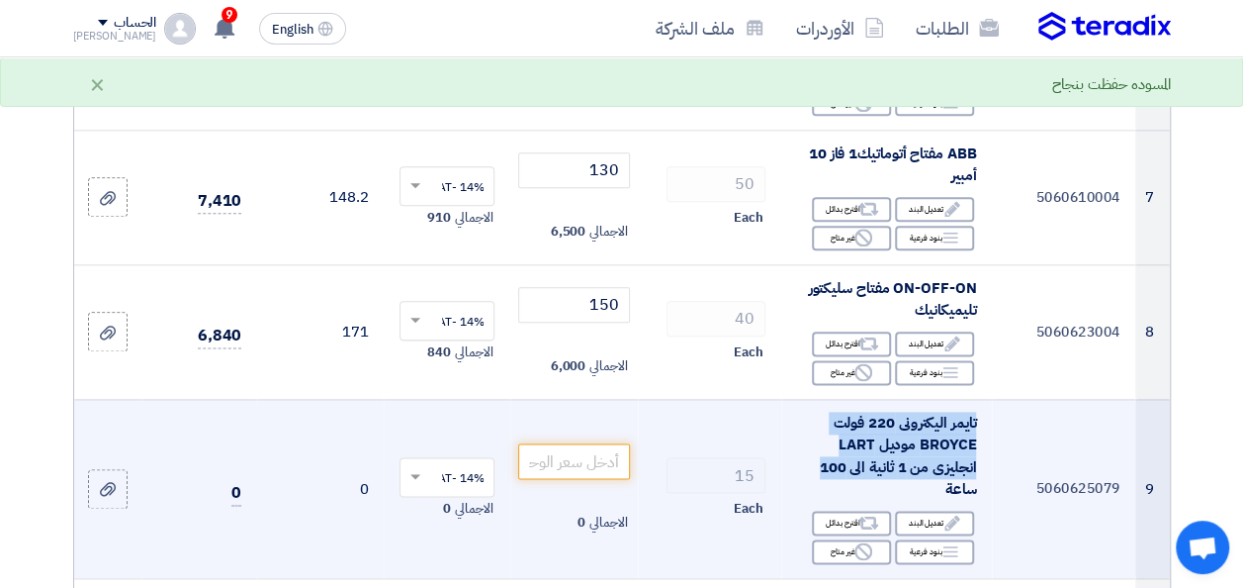
drag, startPoint x: 821, startPoint y: 479, endPoint x: 980, endPoint y: 437, distance: 164.6
click at [980, 437] on td "تايمر اليكترونى 220 فولت BROYCE موديل LART انجليزى من 1 ثانية الى 100 ساعة Edit…" at bounding box center [886, 488] width 211 height 179
drag, startPoint x: 980, startPoint y: 437, endPoint x: 917, endPoint y: 449, distance: 64.4
copy span "تايمر اليكترونى 220 فولت BROYCE موديل LART انجليزى من 1 ثانية الى 100"
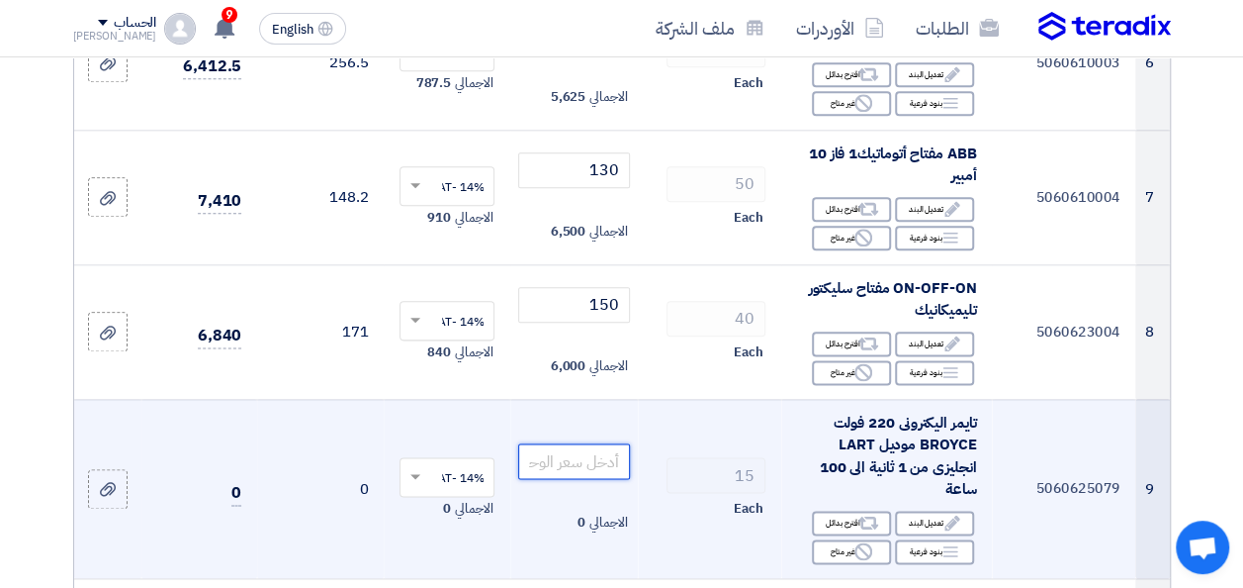
click at [608, 479] on input "number" at bounding box center [573, 461] width 111 height 36
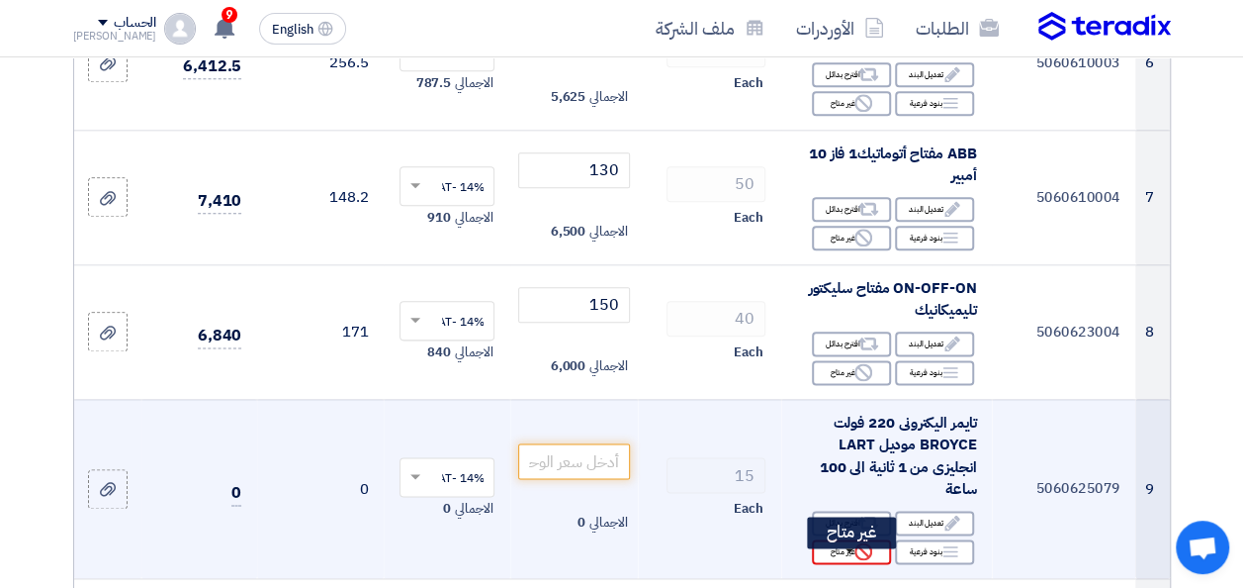
click at [835, 563] on div "Reject غير متاح" at bounding box center [851, 551] width 79 height 25
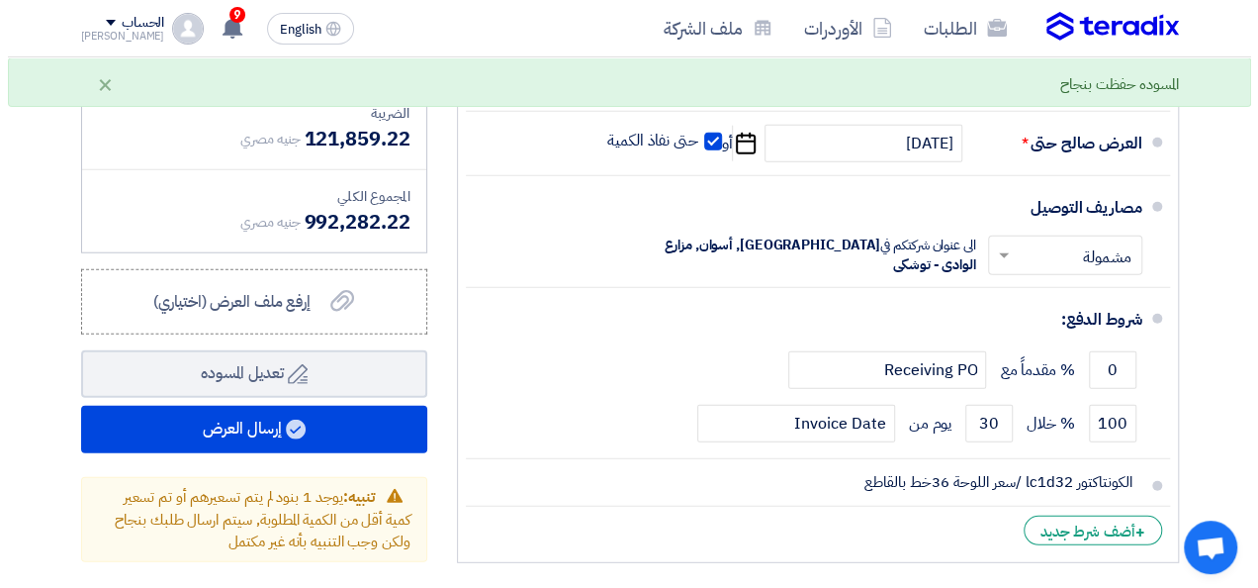
scroll to position [6202, 0]
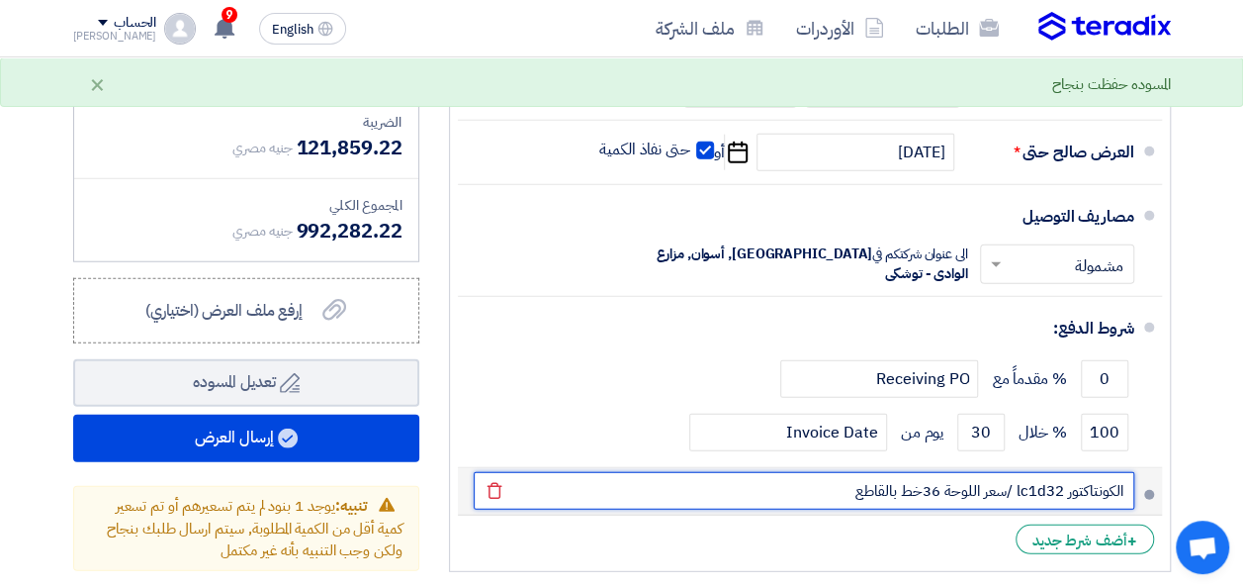
click at [844, 472] on input "الكونتاكتور lc1d32 /سعر اللوحة 36خط بالقاطع" at bounding box center [804, 491] width 661 height 38
click at [773, 472] on input "الكونتاكتور lc1d32 /سعر اللوحة 36خط بالقاطع/ التايمر محتاج عينة" at bounding box center [804, 491] width 661 height 38
click at [809, 472] on input "الكونتاكتور lc1d32 /سعر اللوحة 36خط بالقاطع/ التايمر محتاج صورة عينة" at bounding box center [804, 491] width 661 height 38
click at [819, 472] on input "الكونتاكتور lc1d32 /سعر اللوحة 36خط بالقاطع/ التايمر محتاج صورة عينة" at bounding box center [804, 491] width 661 height 38
click at [812, 472] on input "الكونتاكتور lc1d32 /سعر اللوحة 36خط بالقاطع/ التايمر محتاج صورة عينة" at bounding box center [804, 491] width 661 height 38
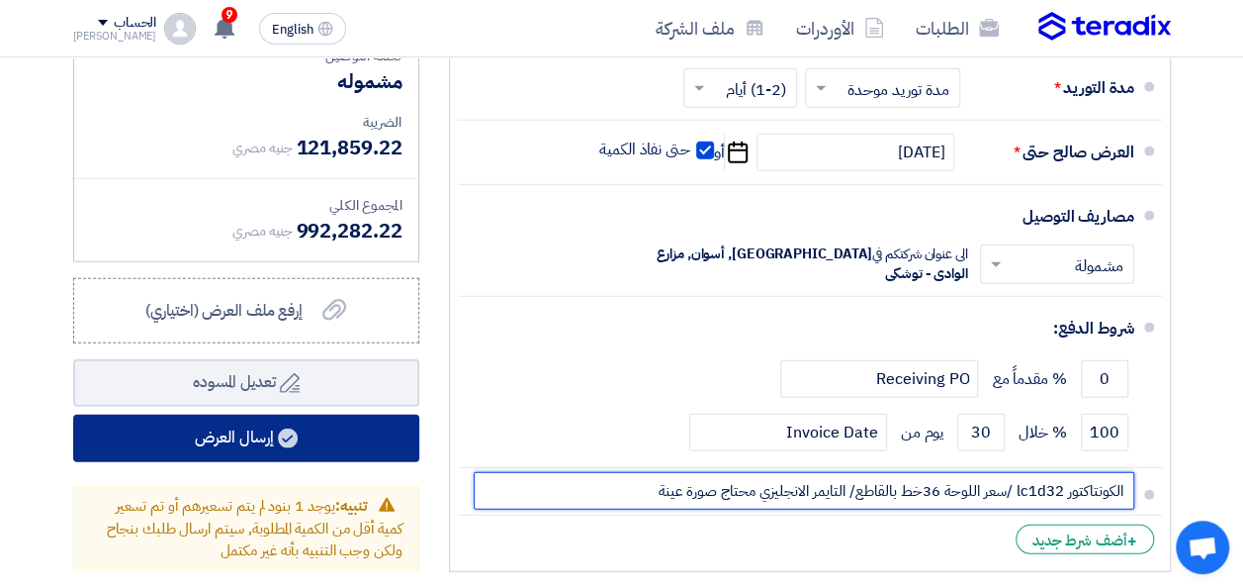
type input "الكونتاكتور lc1d32 /سعر اللوحة 36خط بالقاطع/ التايمر الانجليزي محتاج صورة عينة"
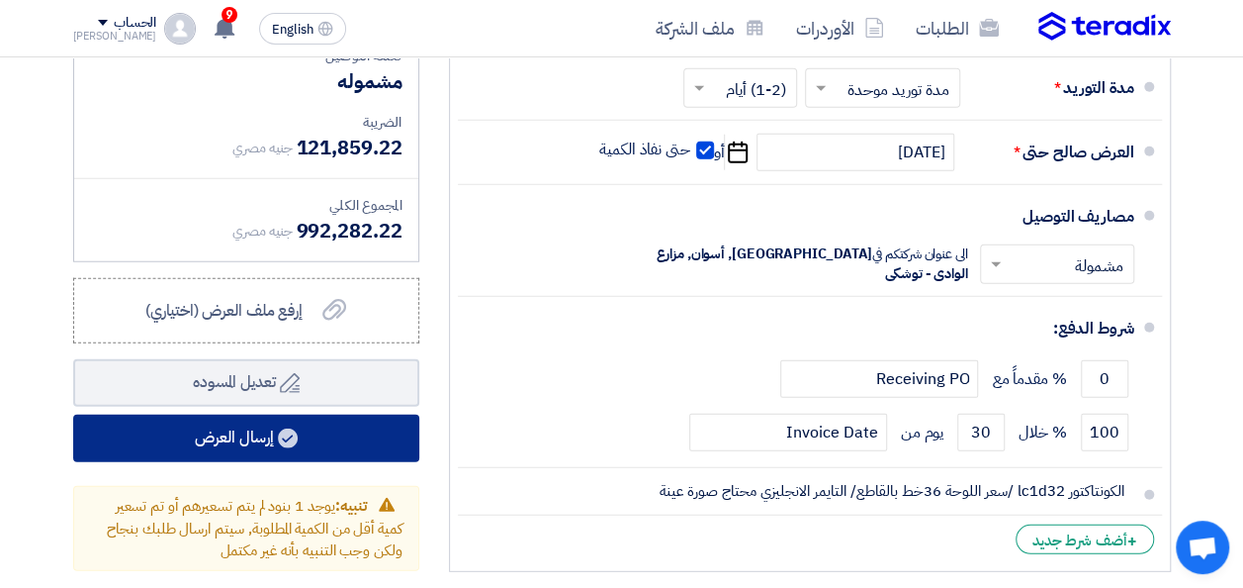
click at [329, 414] on button "إرسال العرض" at bounding box center [246, 437] width 346 height 47
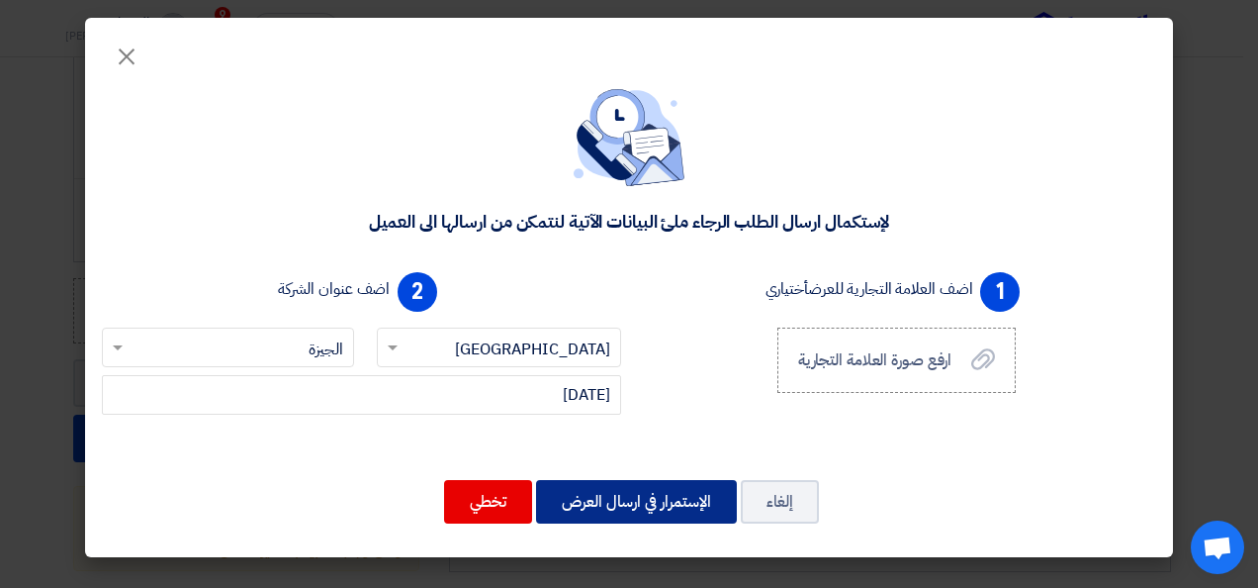
click at [614, 500] on button "الإستمرار في ارسال العرض" at bounding box center [636, 502] width 201 height 44
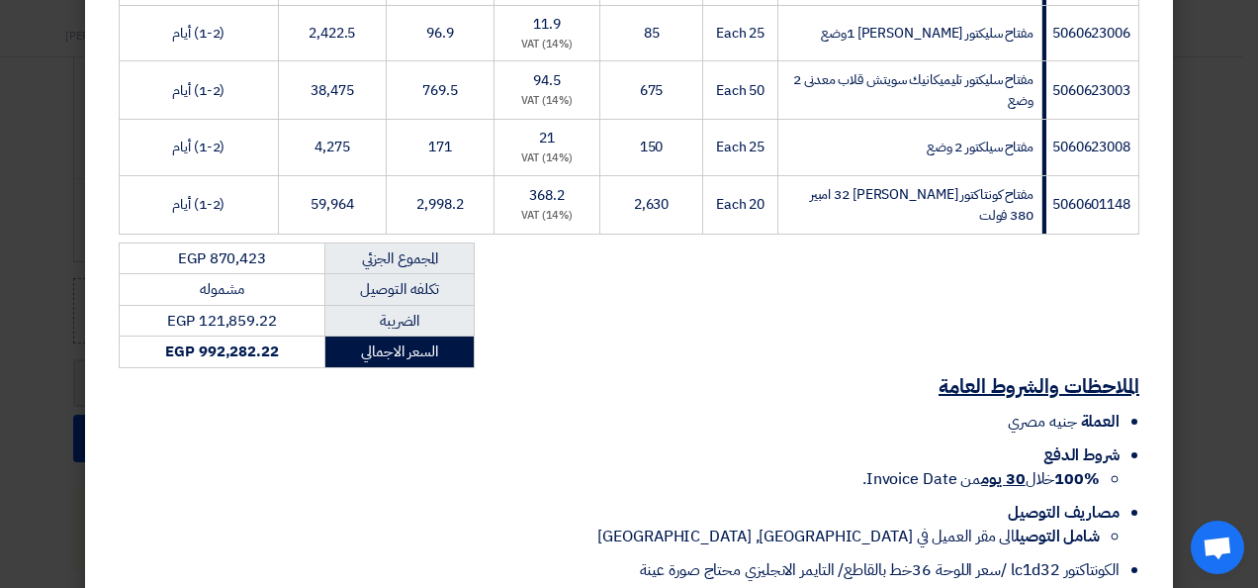
scroll to position [2574, 0]
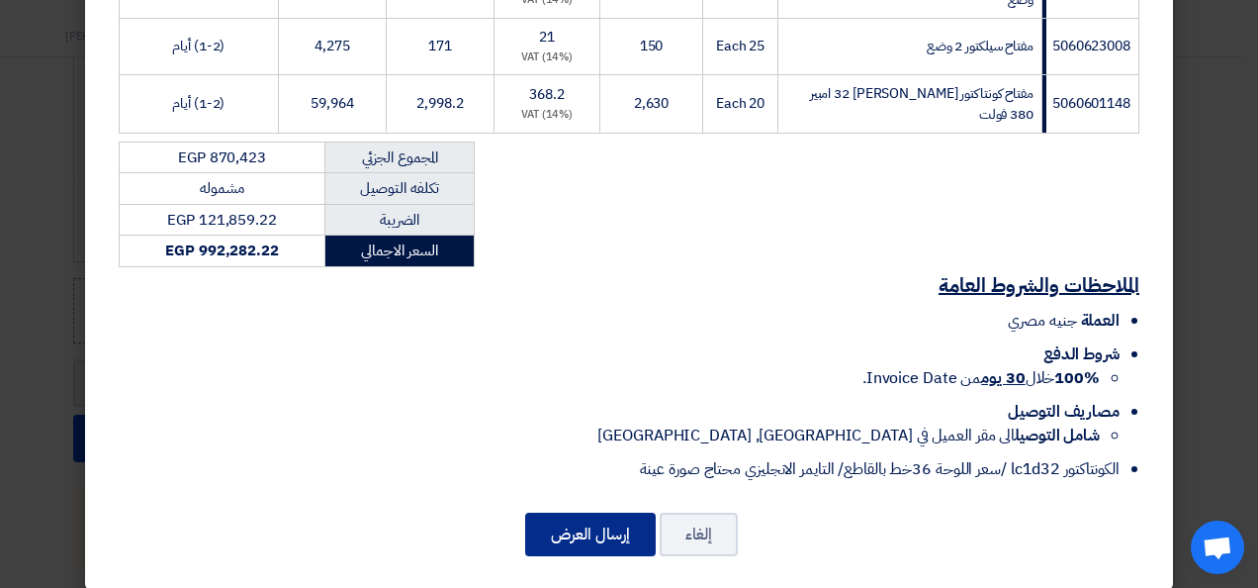
click at [621, 512] on button "إرسال العرض" at bounding box center [590, 534] width 131 height 44
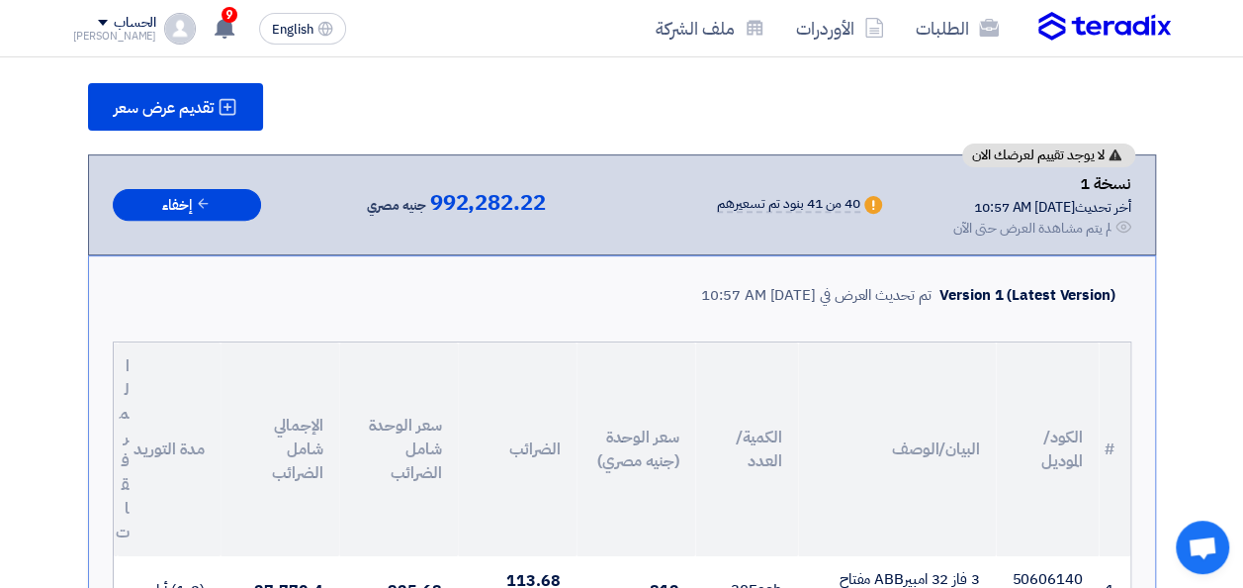
scroll to position [297, 0]
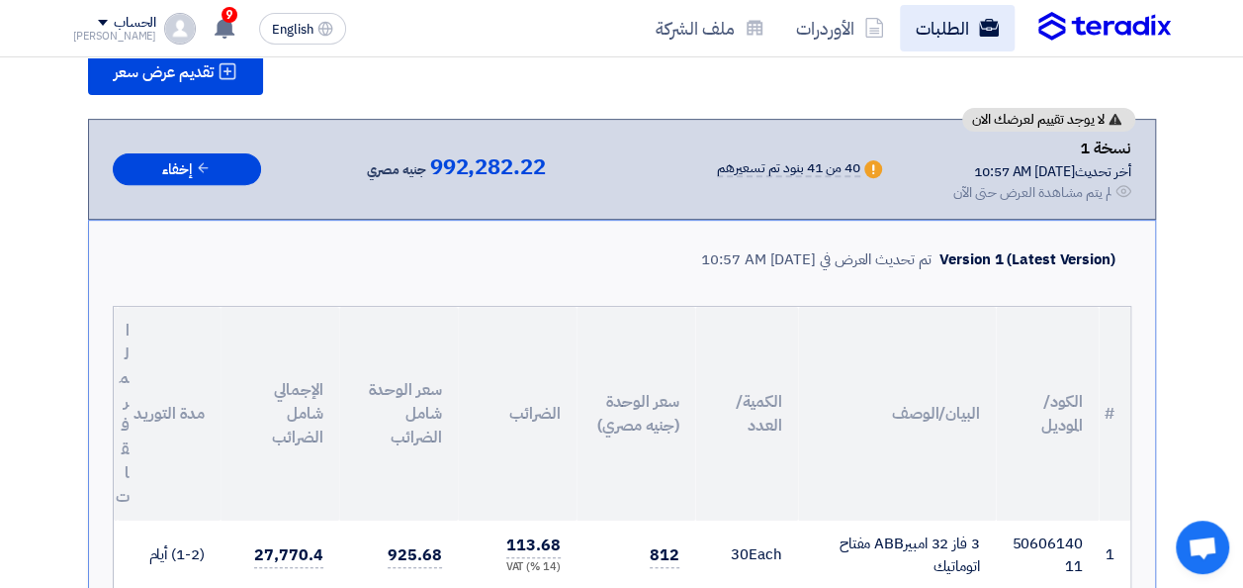
click at [958, 38] on link "الطلبات" at bounding box center [957, 28] width 115 height 46
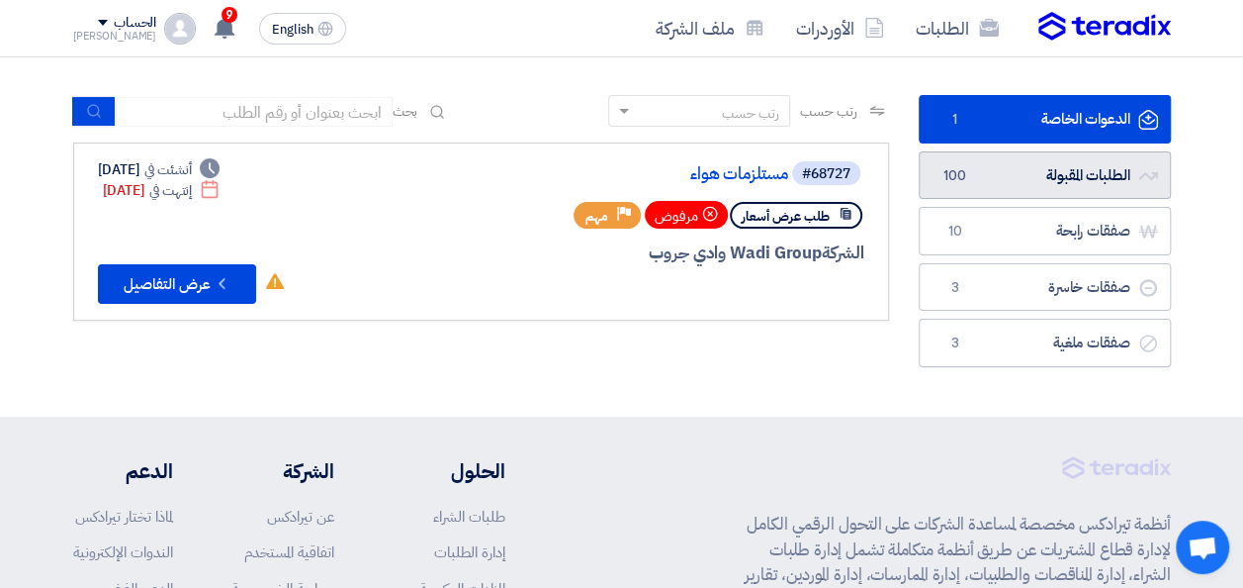
scroll to position [99, 0]
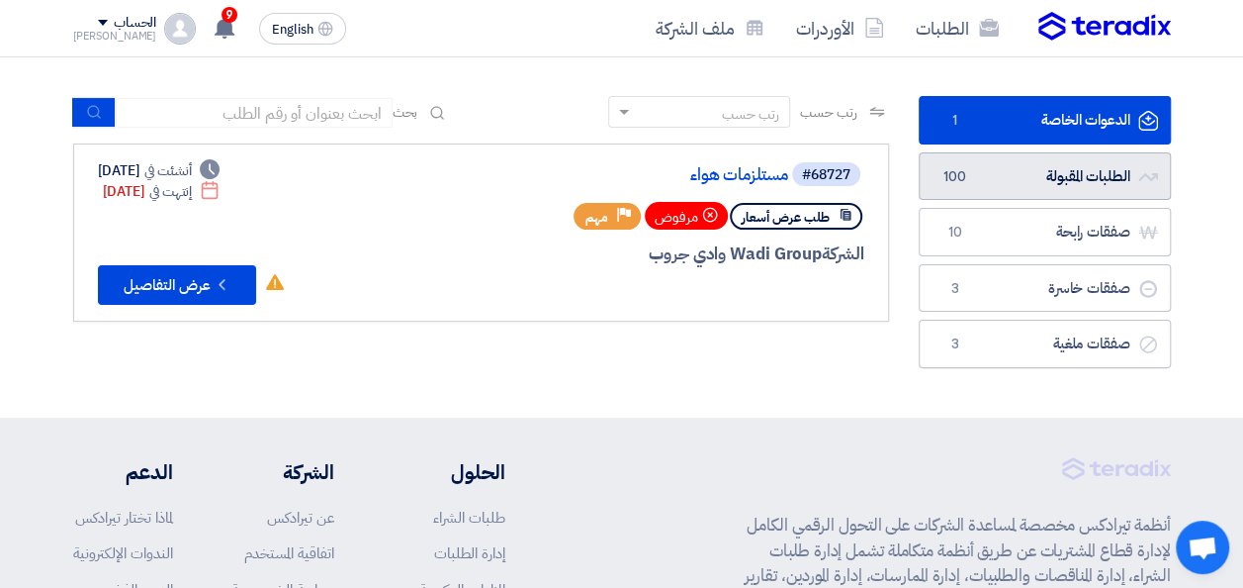
click at [1016, 188] on link "الطلبات المقبولة الطلبات المقبولة 100" at bounding box center [1045, 176] width 252 height 48
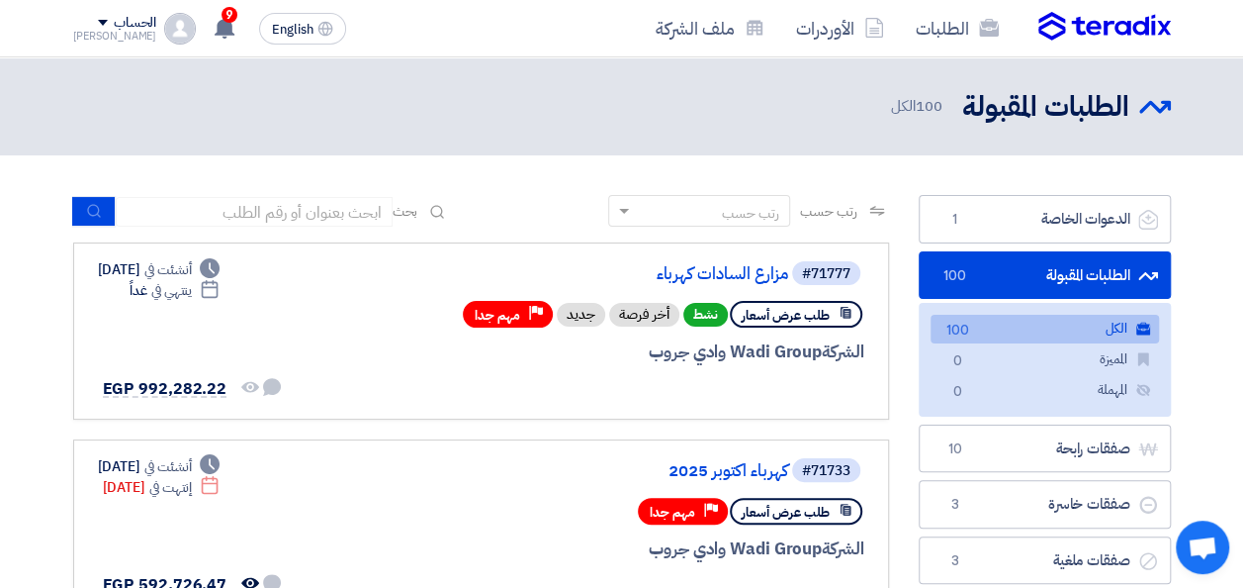
click at [1068, 152] on header "الطلبات المقبولة الطلبات المقبولة 100 الكل" at bounding box center [621, 106] width 1243 height 98
click at [988, 23] on use at bounding box center [988, 28] width 20 height 18
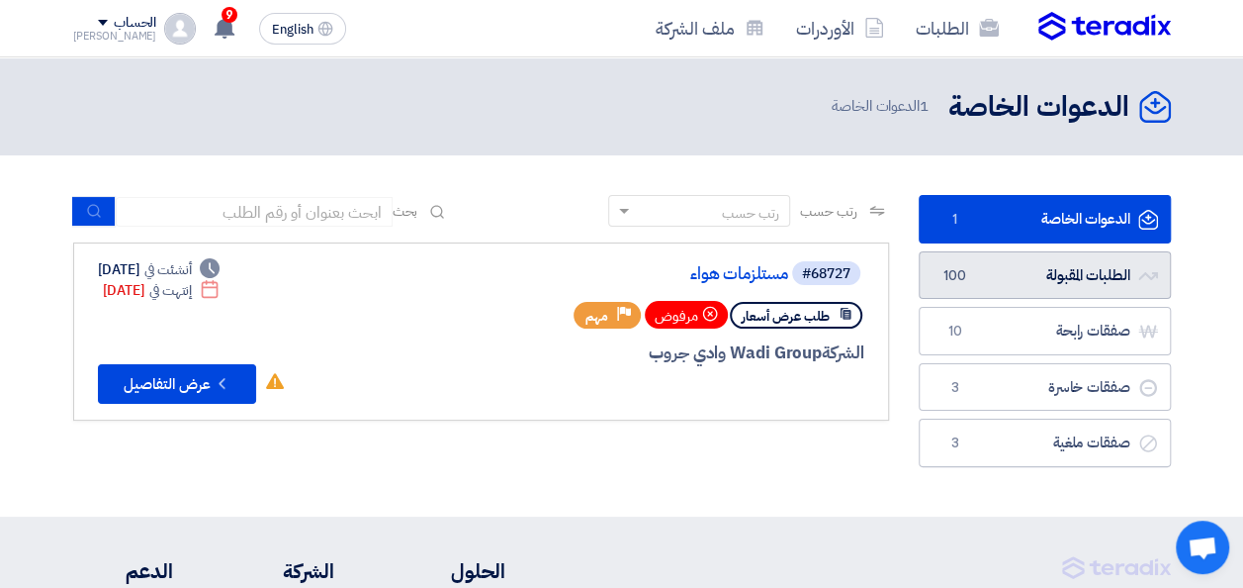
click at [1001, 281] on link "الطلبات المقبولة الطلبات المقبولة 100" at bounding box center [1045, 275] width 252 height 48
